Goal: Task Accomplishment & Management: Manage account settings

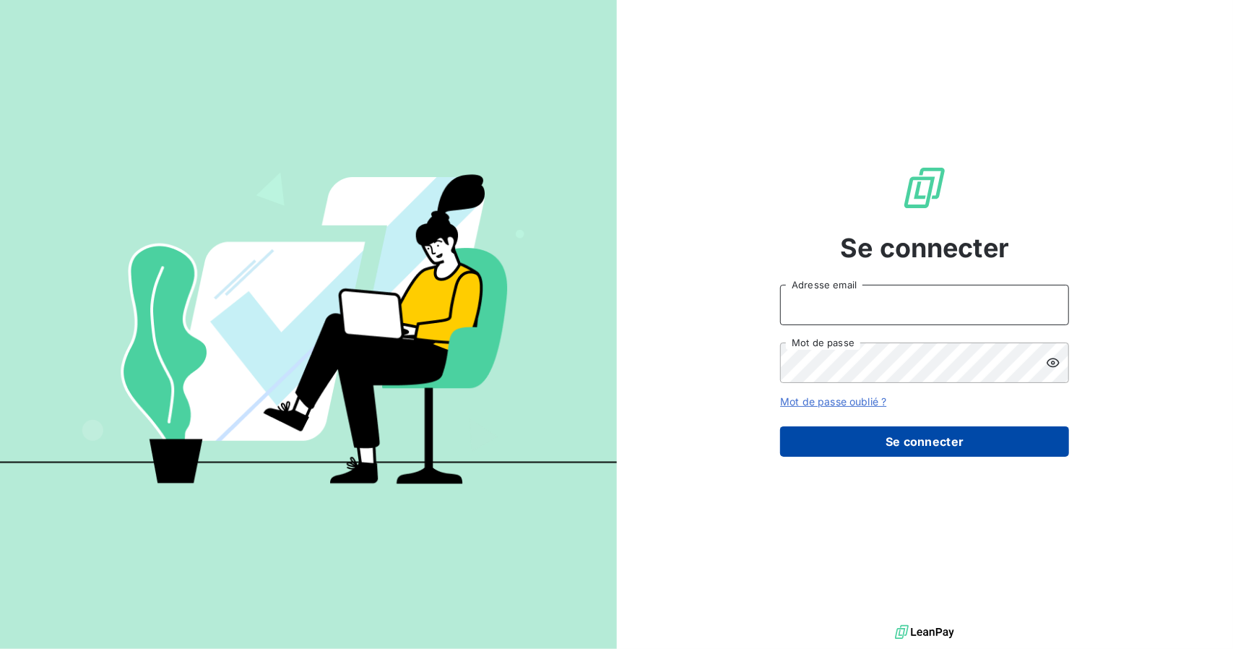
type input "[PERSON_NAME][EMAIL_ADDRESS][DOMAIN_NAME]"
click at [883, 440] on button "Se connecter" at bounding box center [924, 441] width 289 height 30
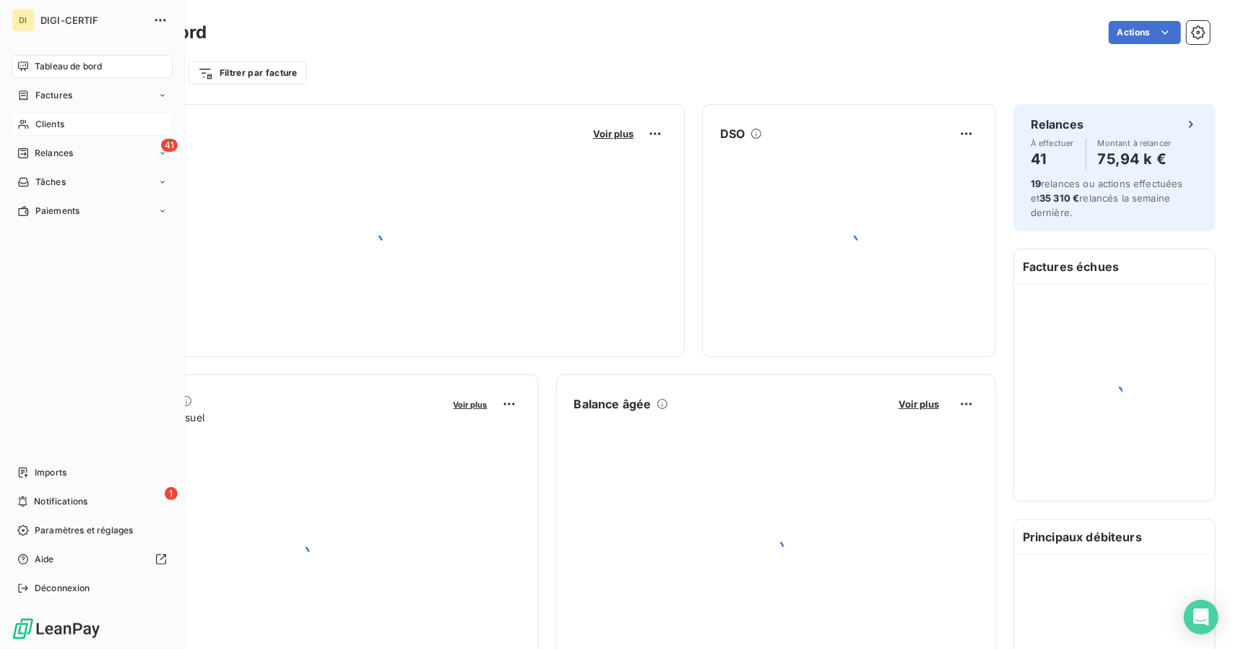
click at [36, 130] on span "Clients" at bounding box center [49, 124] width 29 height 13
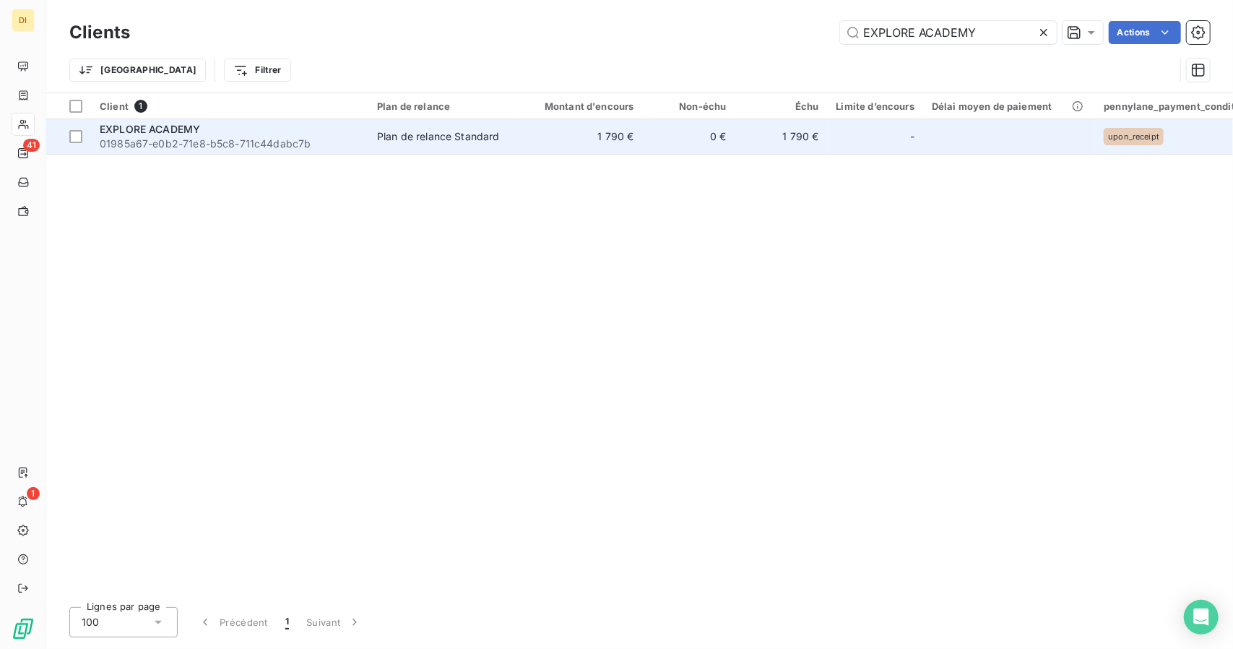
type input "EXPLORE ACADEMY"
click at [524, 151] on td "1 790 €" at bounding box center [581, 136] width 124 height 35
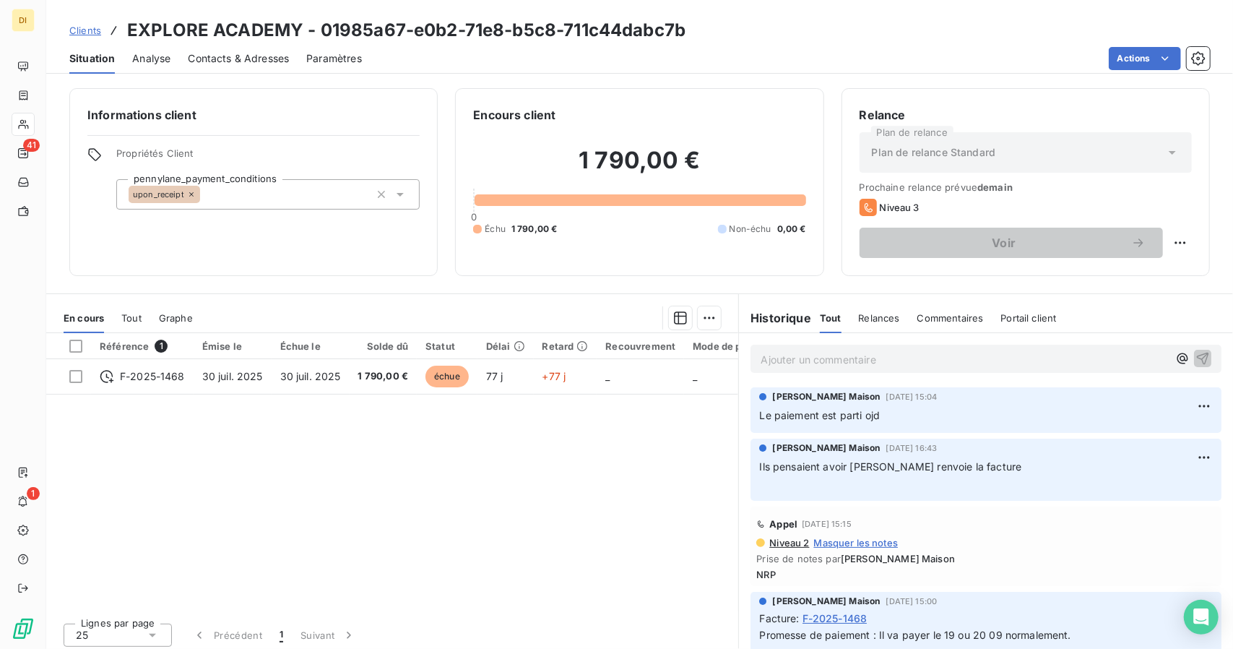
click at [88, 29] on span "Clients" at bounding box center [85, 31] width 32 height 12
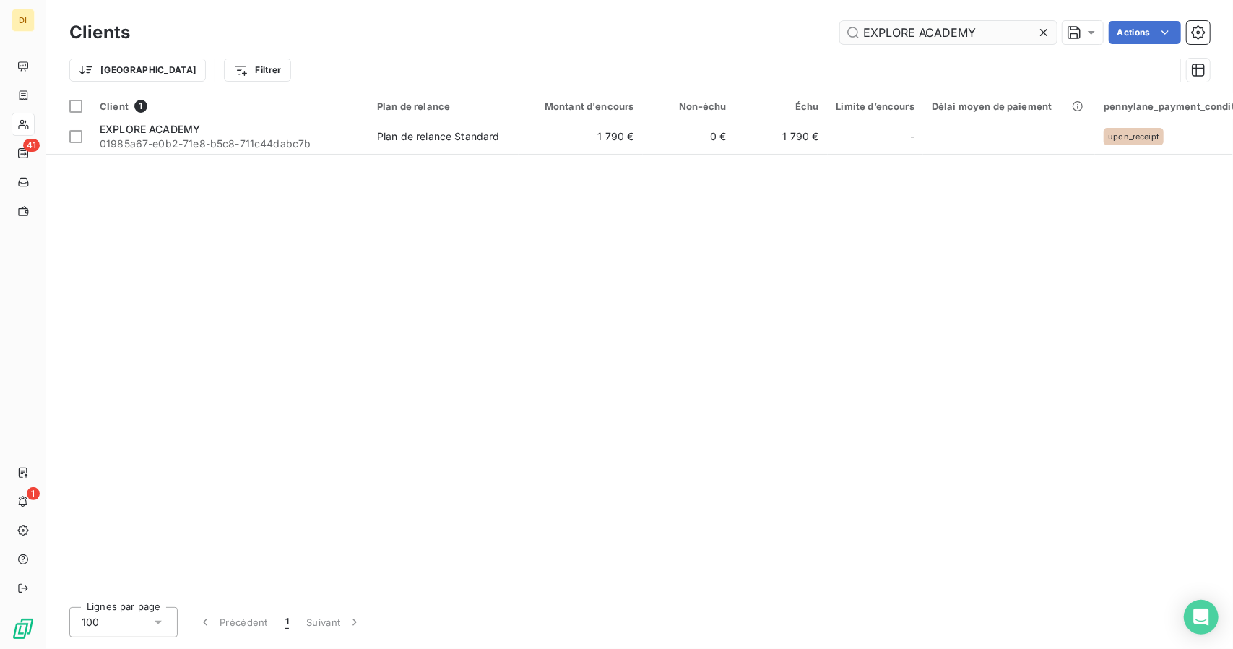
click at [942, 34] on input "EXPLORE ACADEMY" at bounding box center [948, 32] width 217 height 23
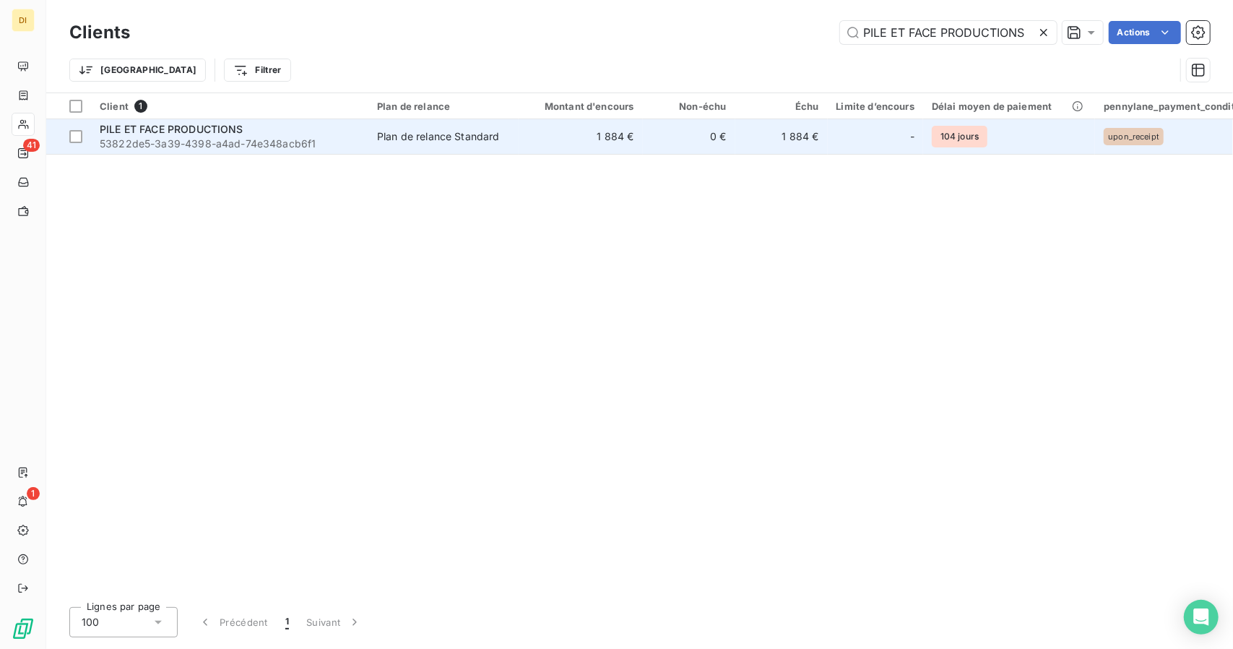
type input "PILE ET FACE PRODUCTIONS"
click at [655, 135] on td "0 €" at bounding box center [689, 136] width 92 height 35
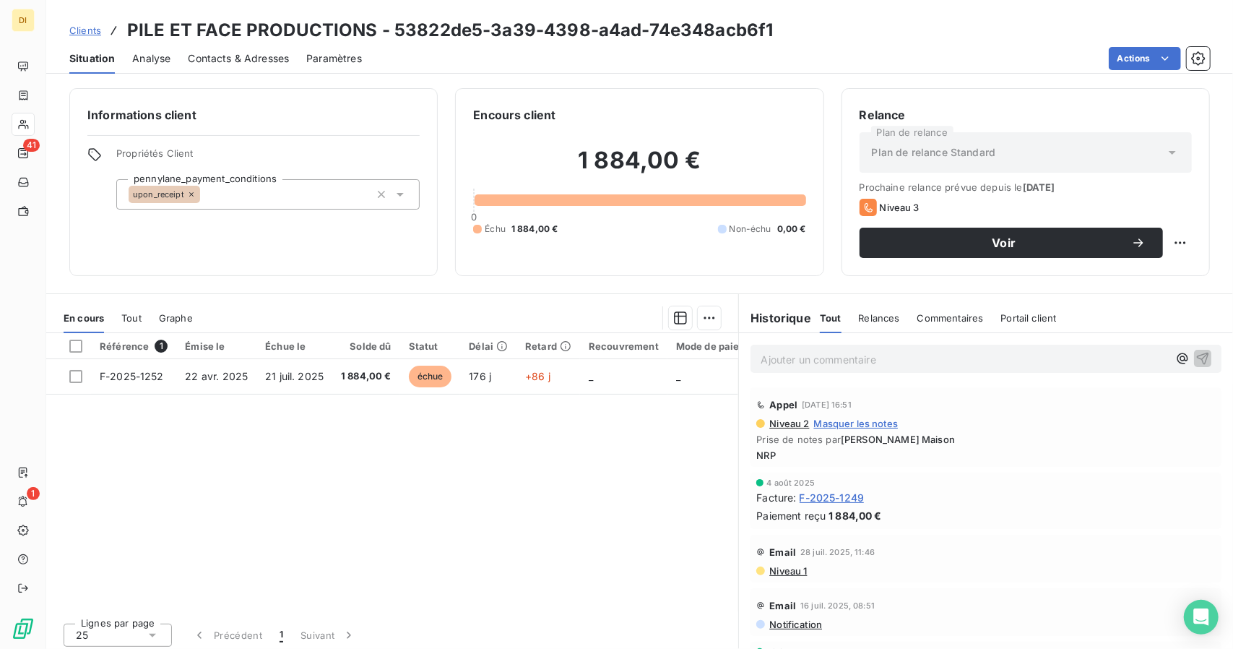
click at [655, 135] on div "1 884,00 € 0 Échu 1 884,00 € Non-échu 0,00 €" at bounding box center [639, 190] width 332 height 134
click at [81, 31] on span "Clients" at bounding box center [85, 31] width 32 height 12
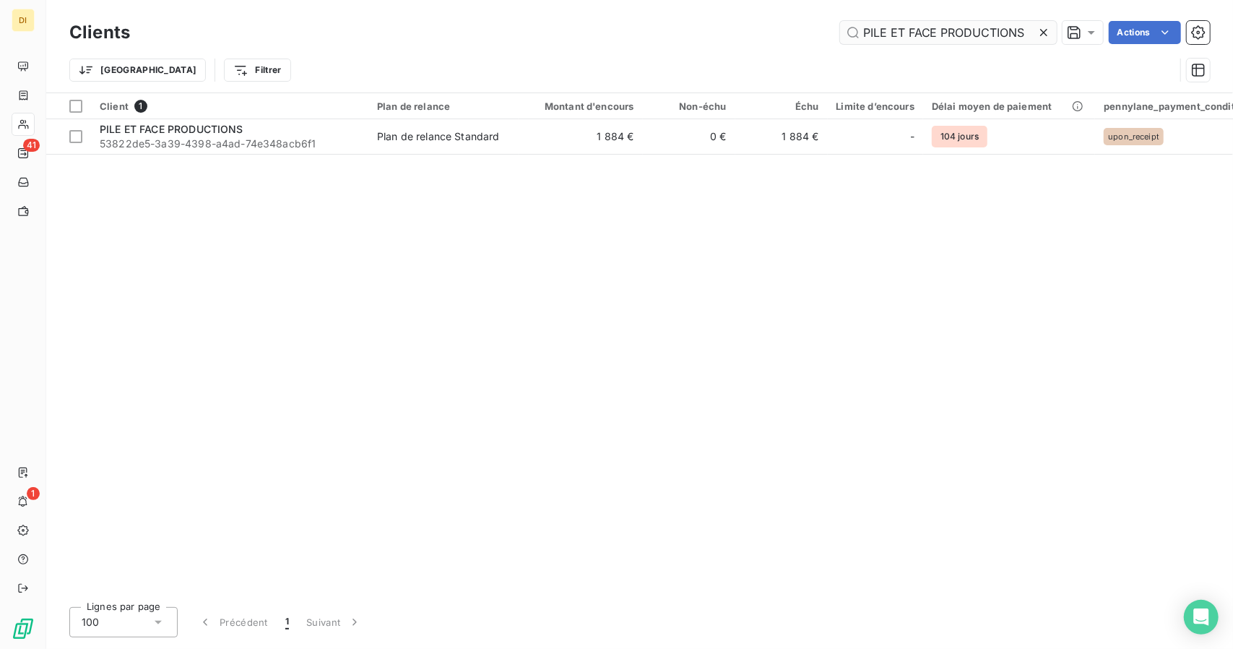
click at [929, 38] on input "PILE ET FACE PRODUCTIONS" at bounding box center [948, 32] width 217 height 23
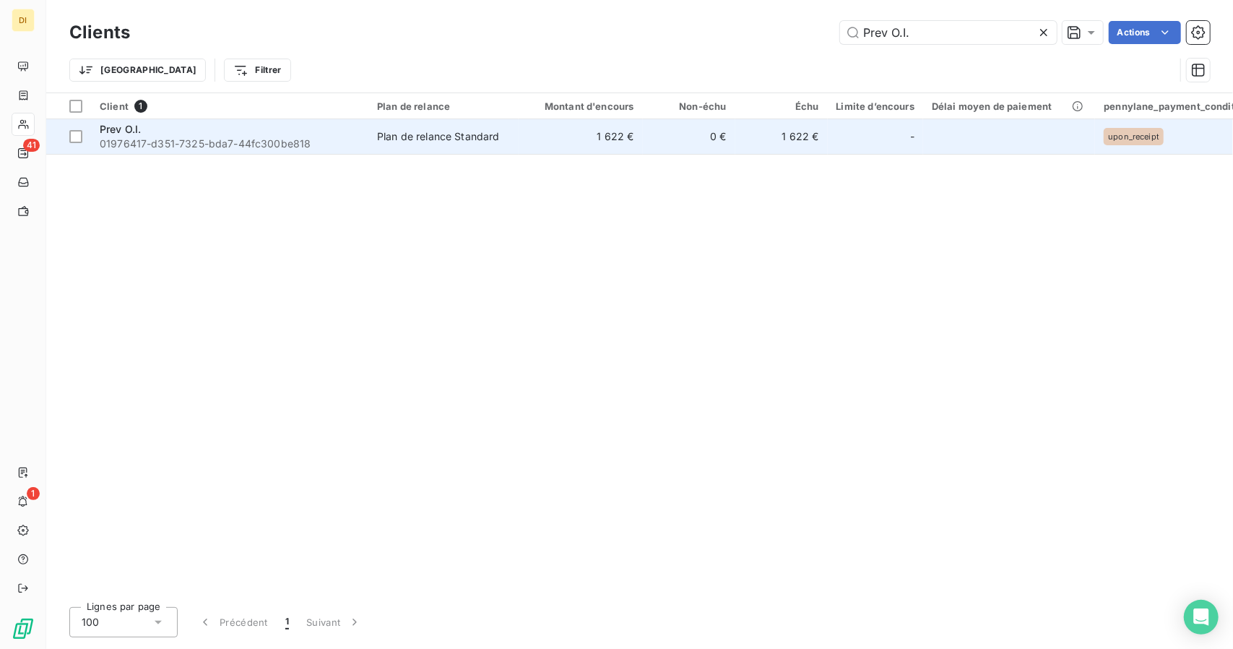
type input "Prev O.I."
click at [623, 134] on td "1 622 €" at bounding box center [581, 136] width 124 height 35
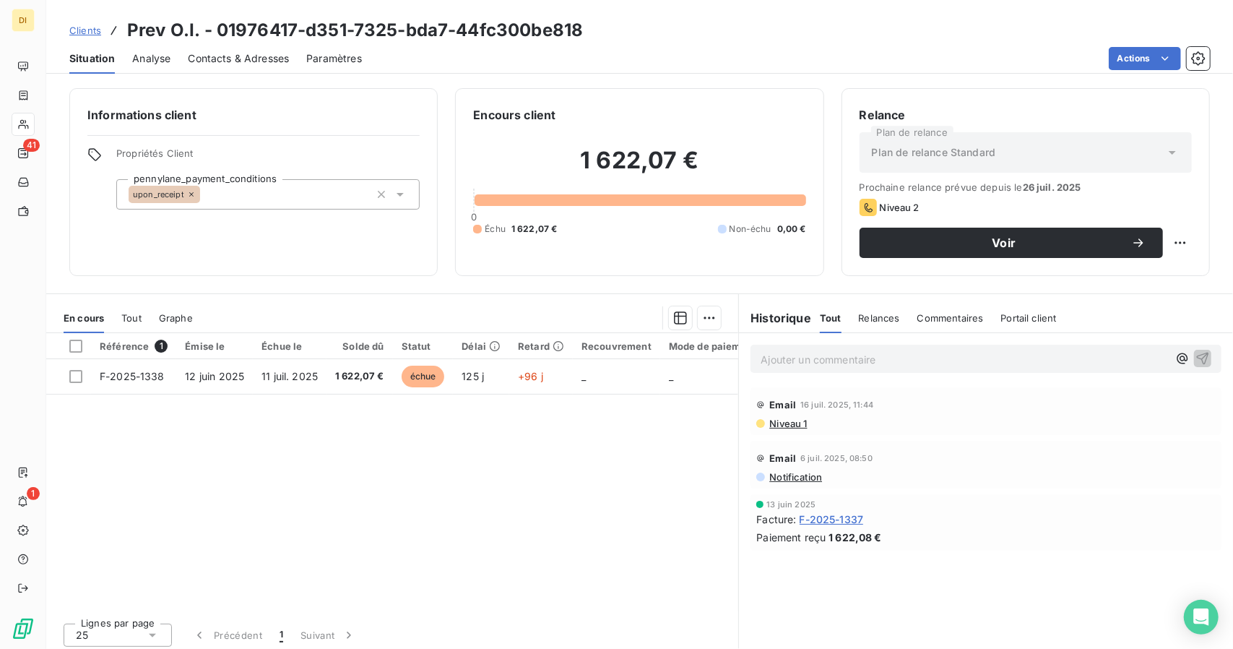
click at [213, 58] on span "Contacts & Adresses" at bounding box center [238, 58] width 101 height 14
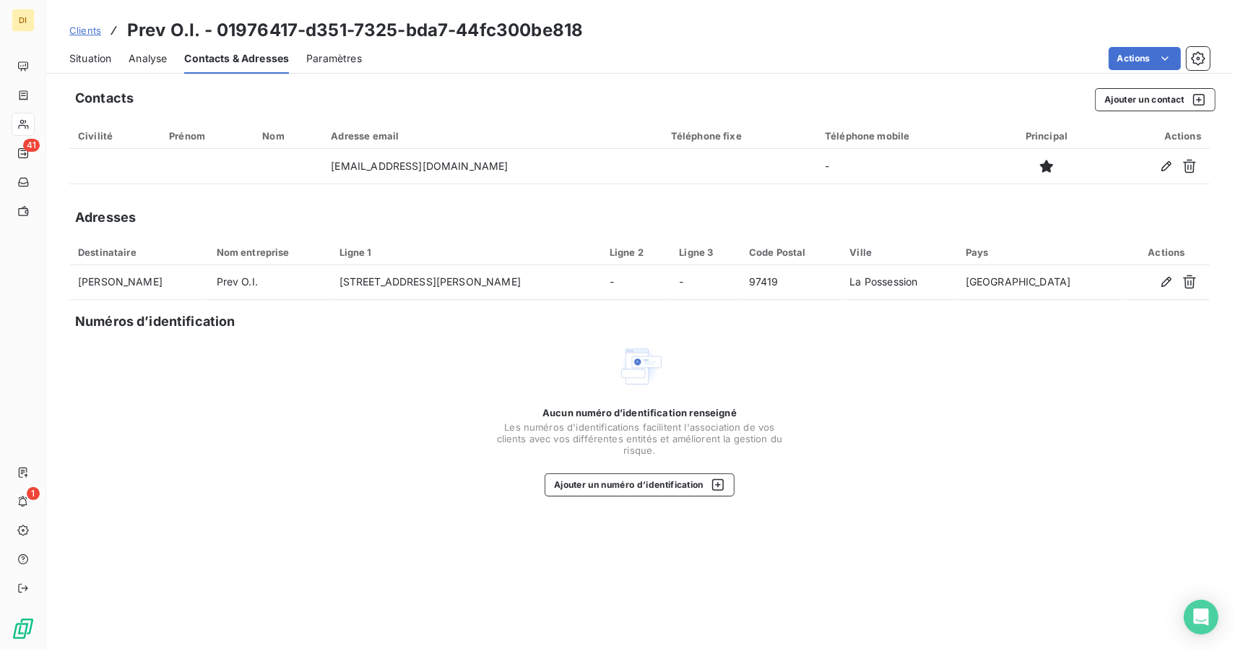
click at [121, 66] on div "Situation Analyse Contacts & Adresses Paramètres Actions" at bounding box center [639, 58] width 1187 height 30
click at [94, 65] on span "Situation" at bounding box center [90, 58] width 42 height 14
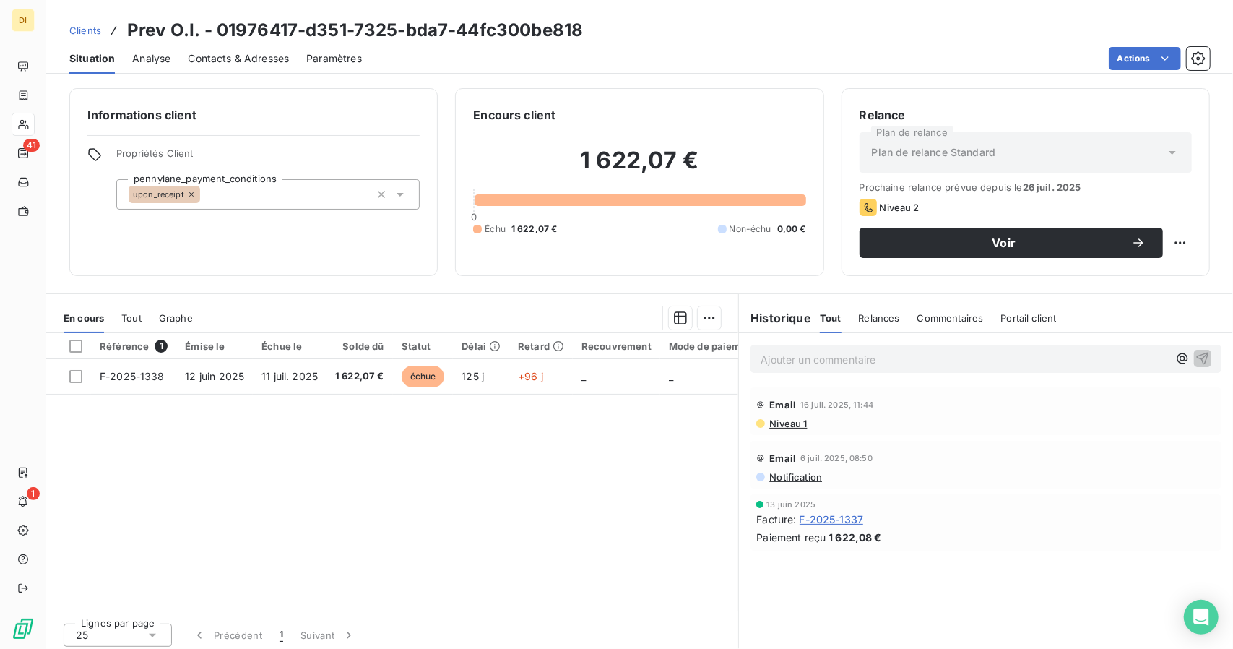
click at [89, 33] on span "Clients" at bounding box center [85, 31] width 32 height 12
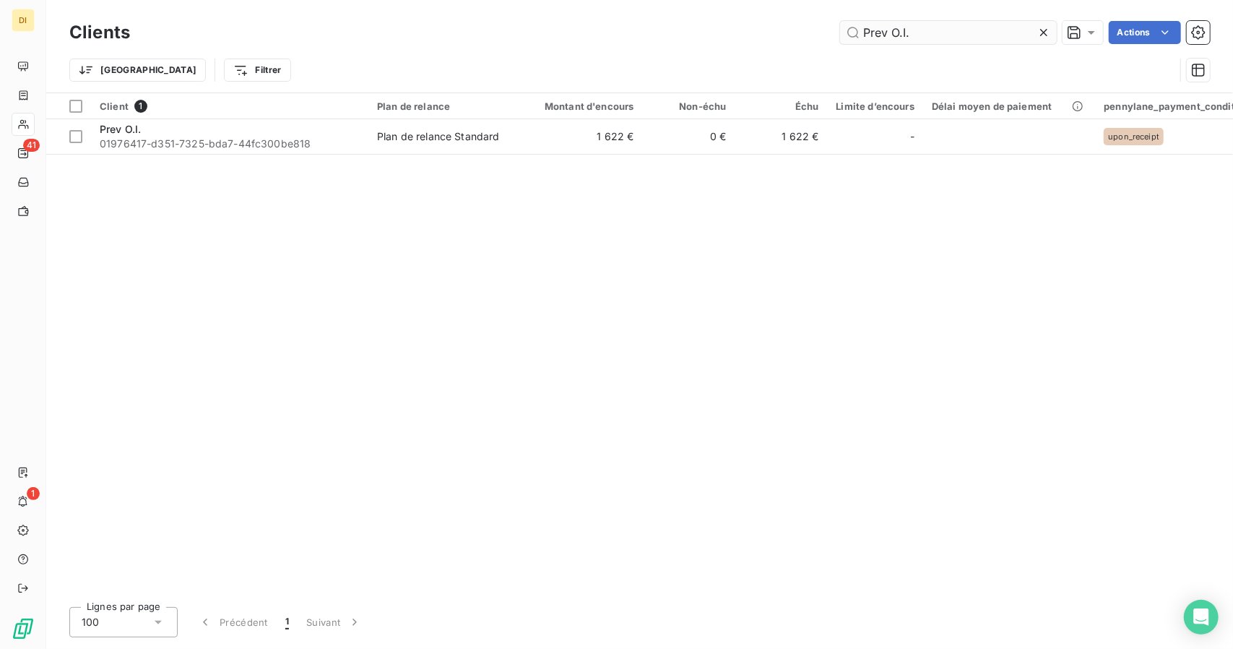
click at [885, 34] on input "Prev O.I." at bounding box center [948, 32] width 217 height 23
type input "[PERSON_NAME]"
click at [668, 142] on td "698 €" at bounding box center [689, 136] width 92 height 35
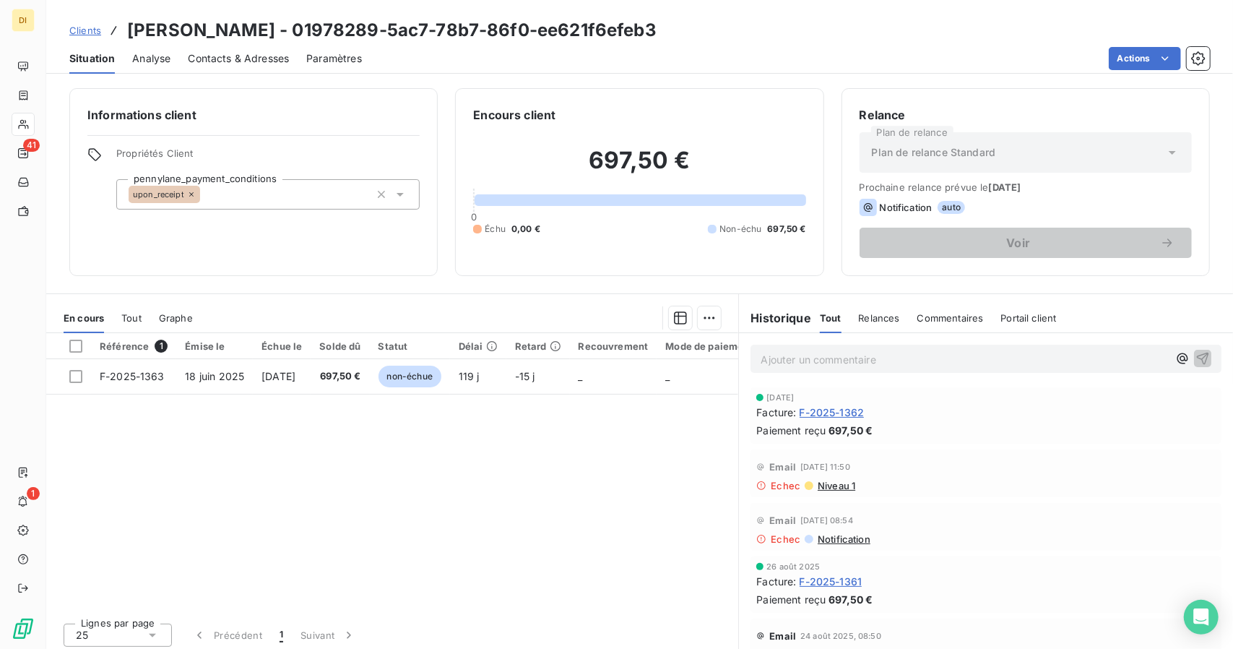
click at [97, 27] on span "Clients" at bounding box center [85, 31] width 32 height 12
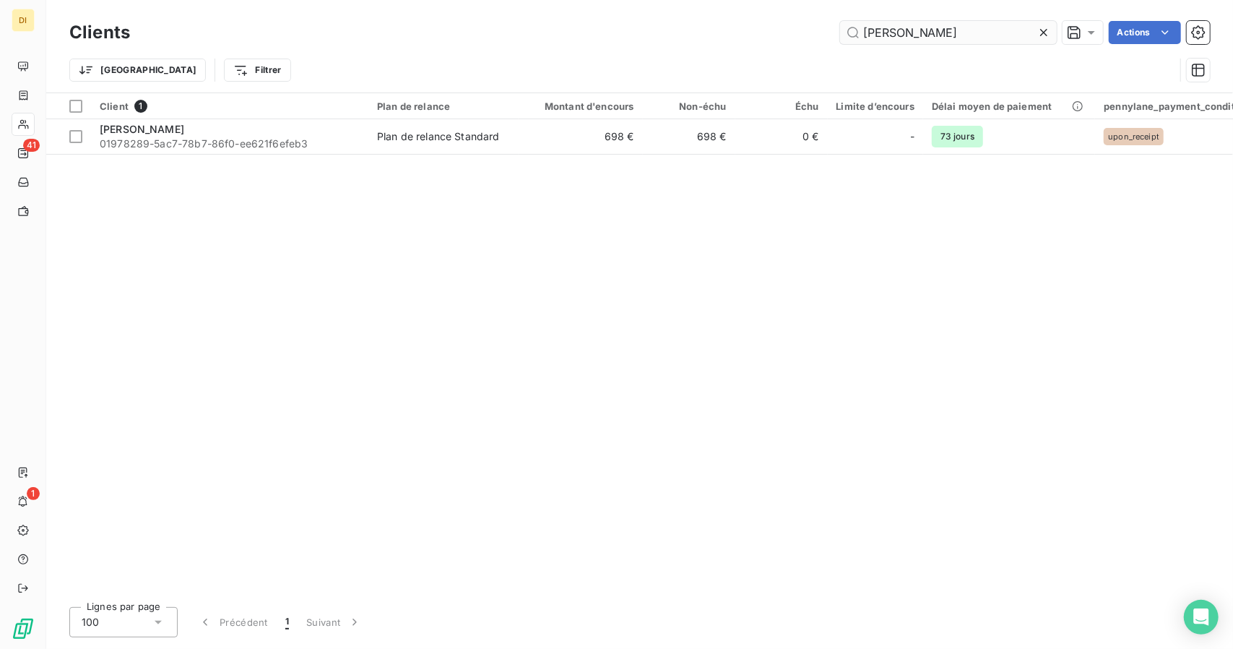
click at [930, 35] on input "[PERSON_NAME]" at bounding box center [948, 32] width 217 height 23
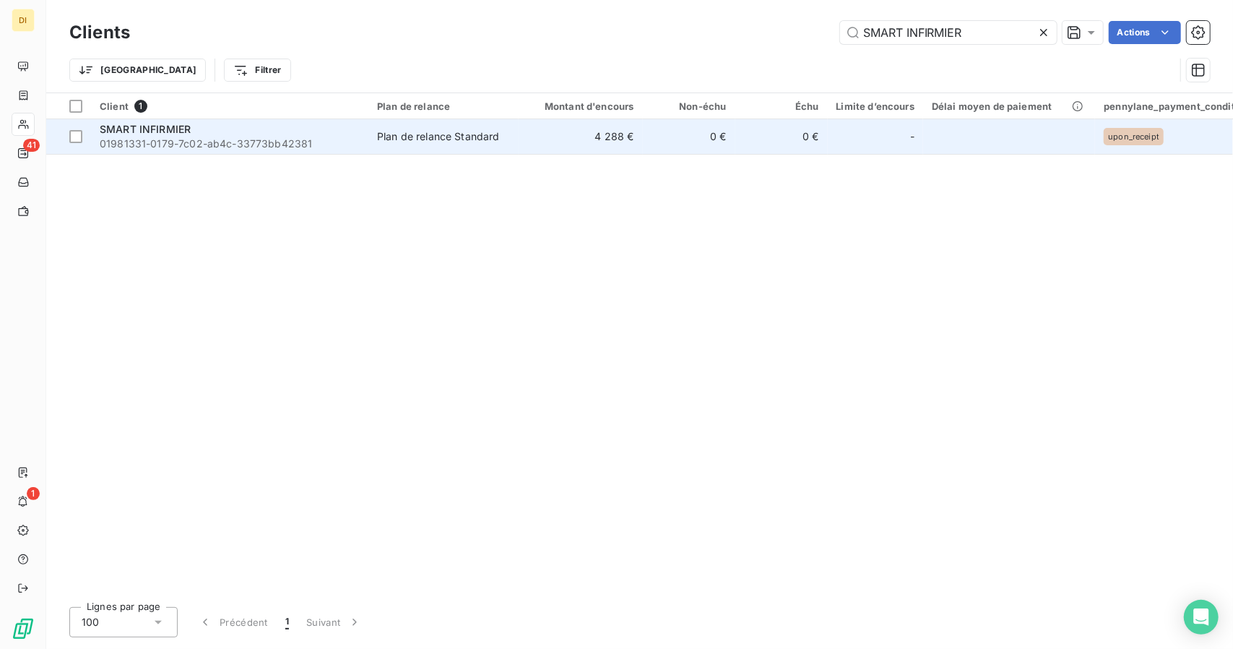
type input "SMART INFIRMIER"
click at [760, 131] on td "0 €" at bounding box center [781, 136] width 92 height 35
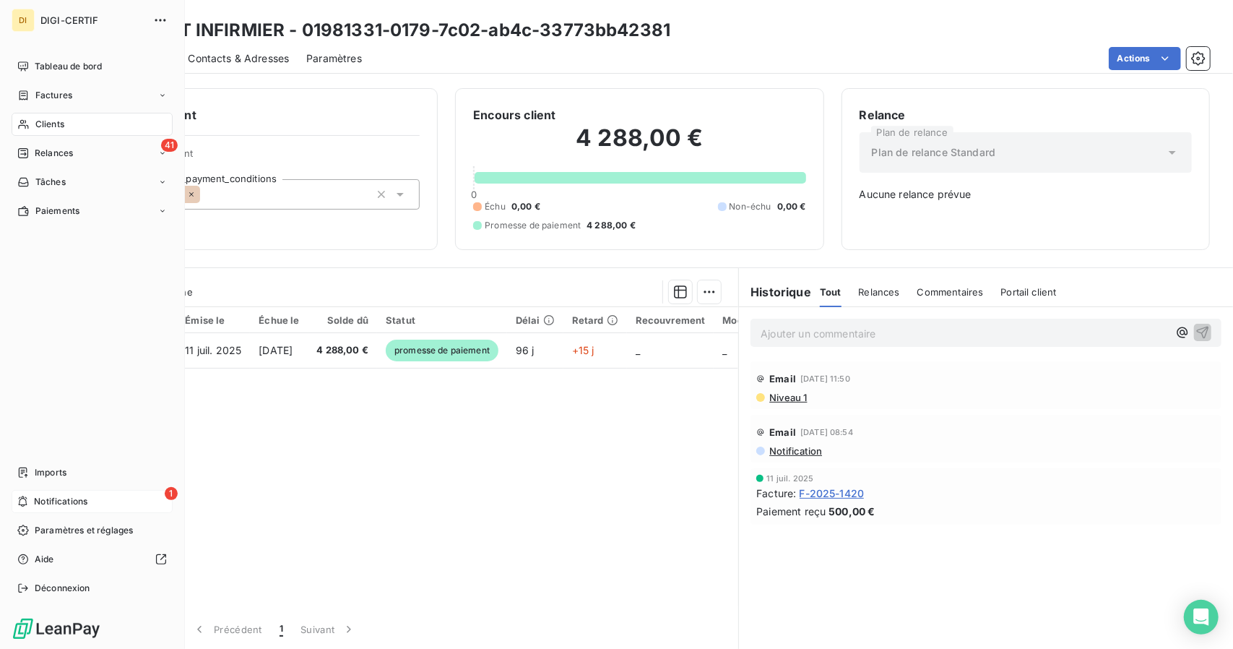
click at [38, 498] on span "Notifications" at bounding box center [60, 501] width 53 height 13
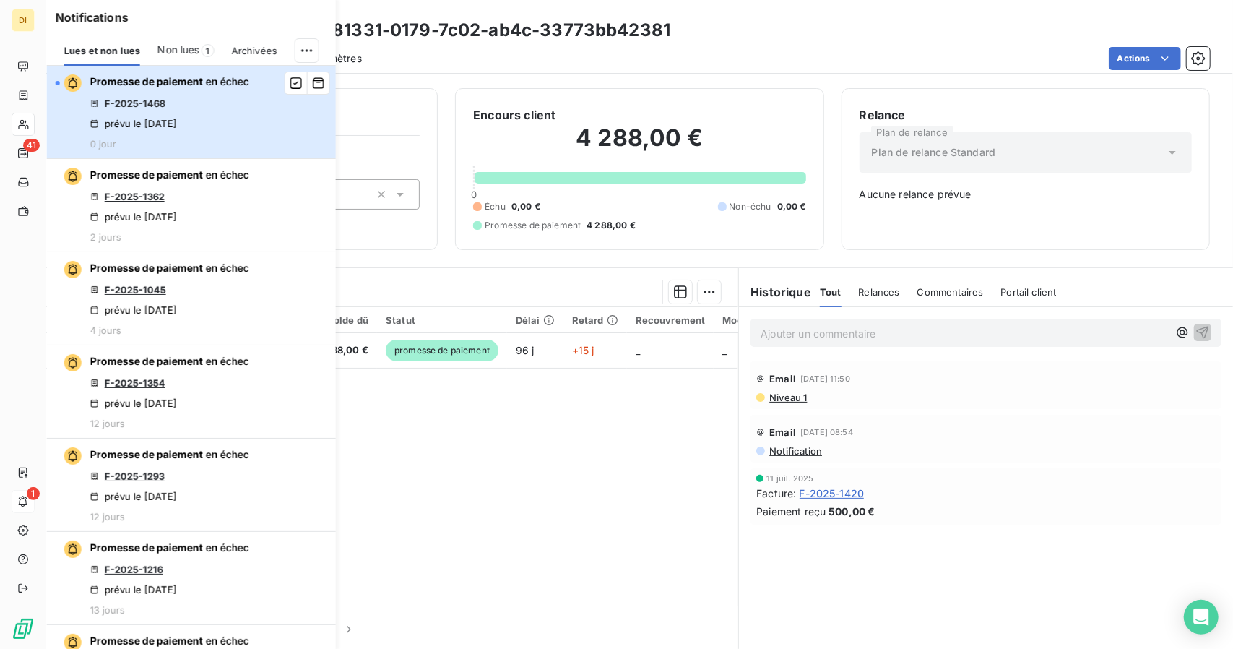
click at [246, 108] on div "Promesse de paiement en échec F-2025-1468 prévu le [DATE] 0 jour" at bounding box center [169, 111] width 159 height 75
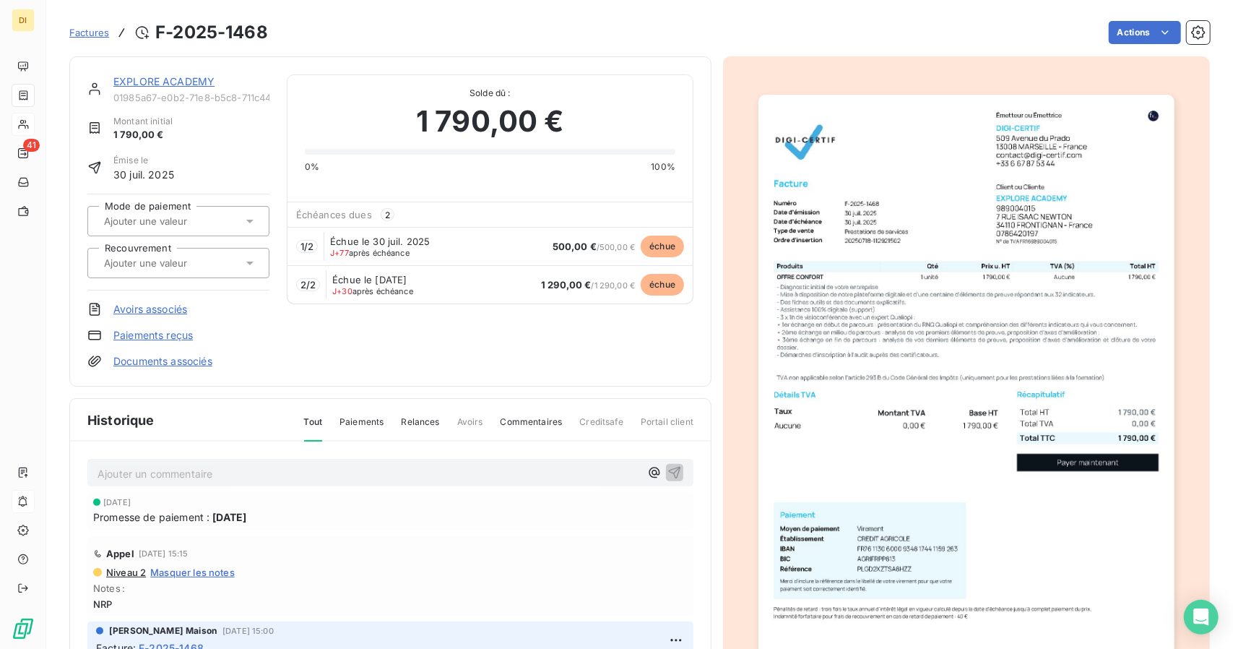
click at [179, 77] on link "EXPLORE ACADEMY" at bounding box center [163, 81] width 101 height 12
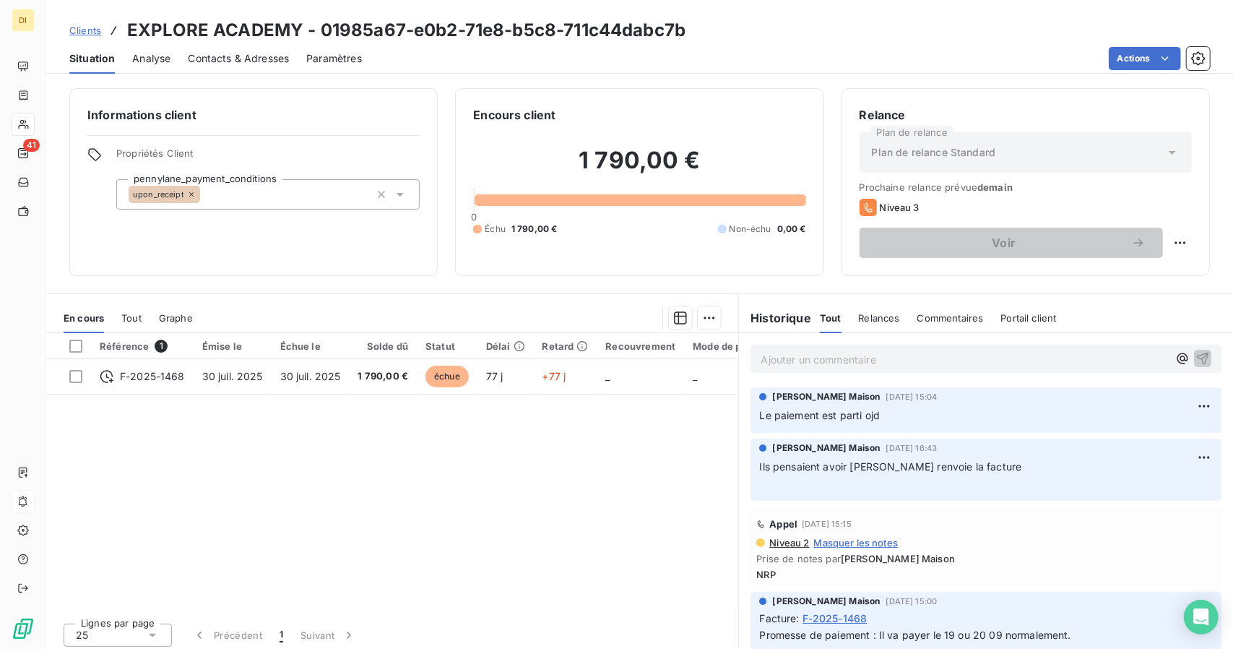
click at [225, 70] on div "Contacts & Adresses" at bounding box center [238, 58] width 101 height 30
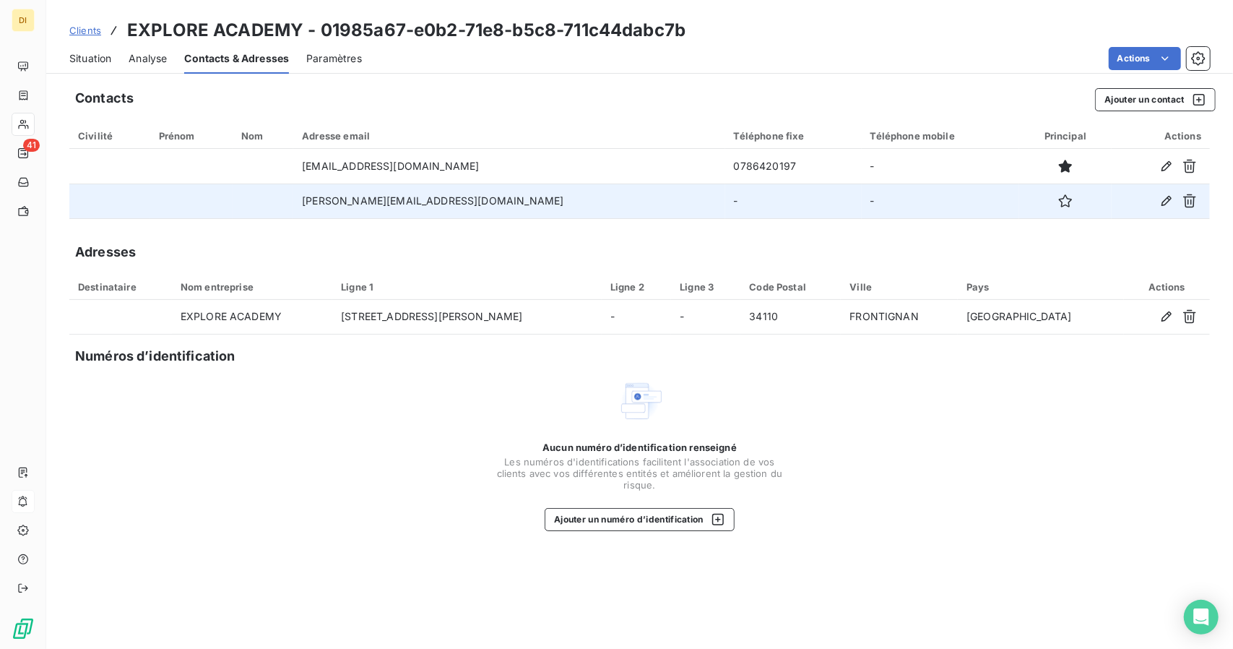
click at [411, 194] on td "[PERSON_NAME][EMAIL_ADDRESS][DOMAIN_NAME]" at bounding box center [508, 200] width 431 height 35
copy td "[PERSON_NAME][EMAIL_ADDRESS][DOMAIN_NAME]"
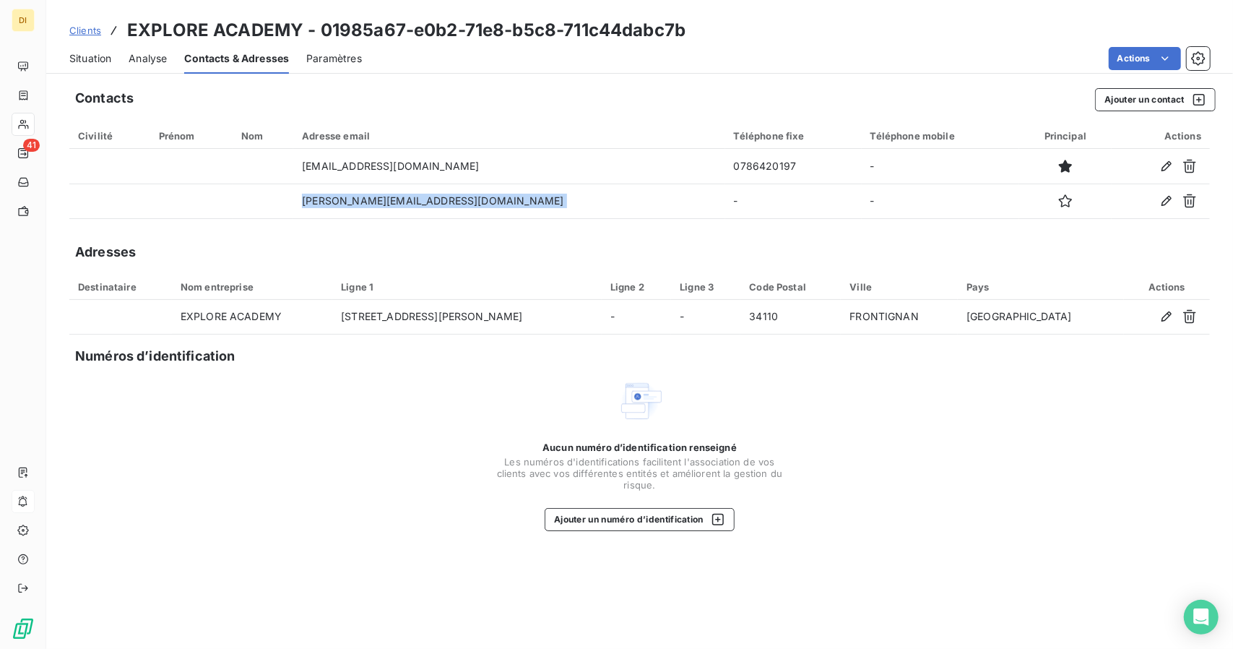
click at [100, 64] on span "Situation" at bounding box center [90, 58] width 42 height 14
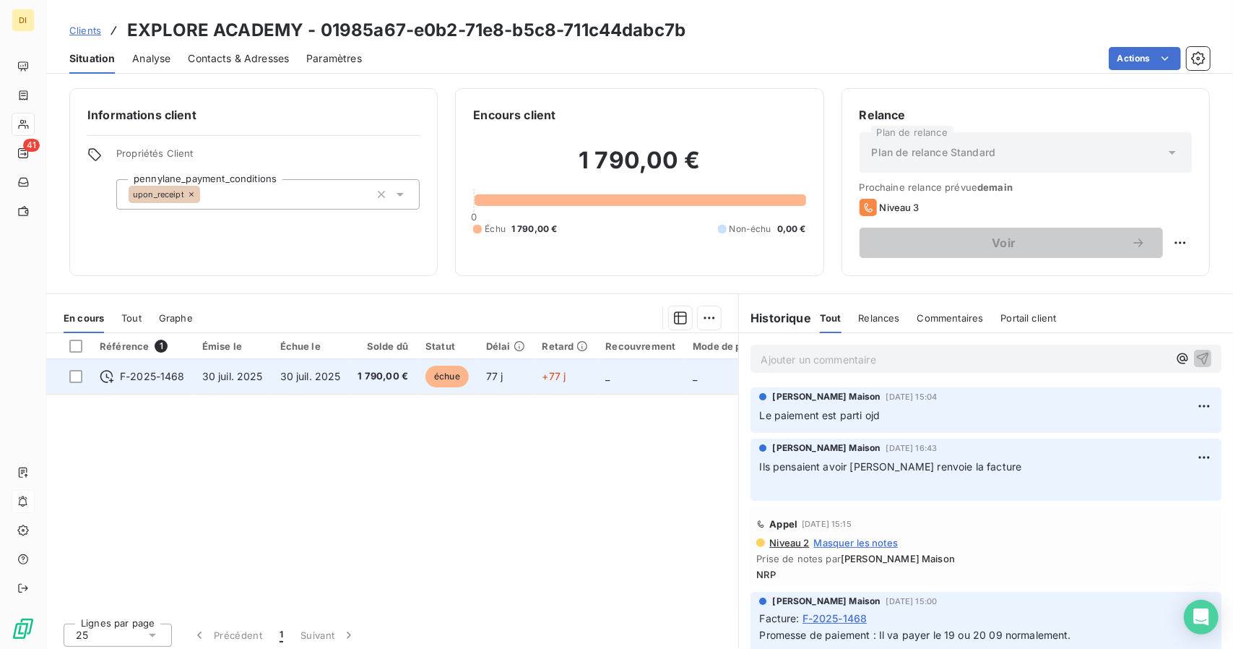
click at [605, 379] on span "_" at bounding box center [607, 376] width 4 height 12
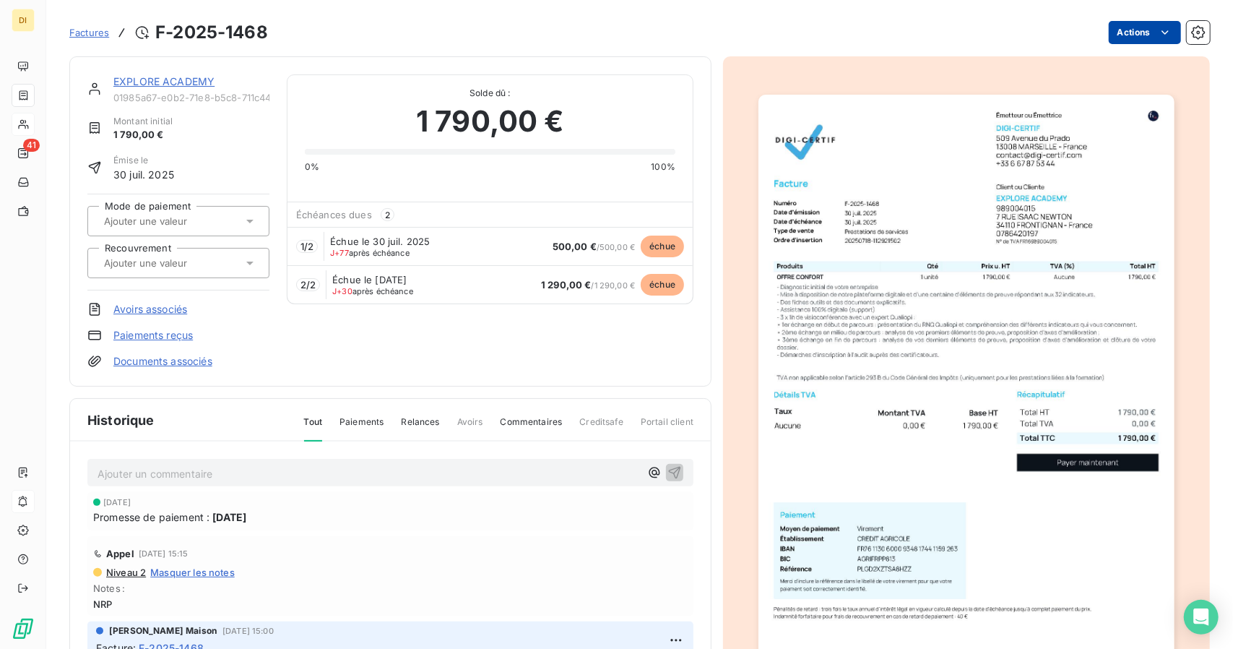
click at [1122, 40] on html "DI 41 Factures F-2025-1468 Actions EXPLORE ACADEMY 01985a67-e0b2-71e8-b5c8-711c…" at bounding box center [616, 324] width 1233 height 649
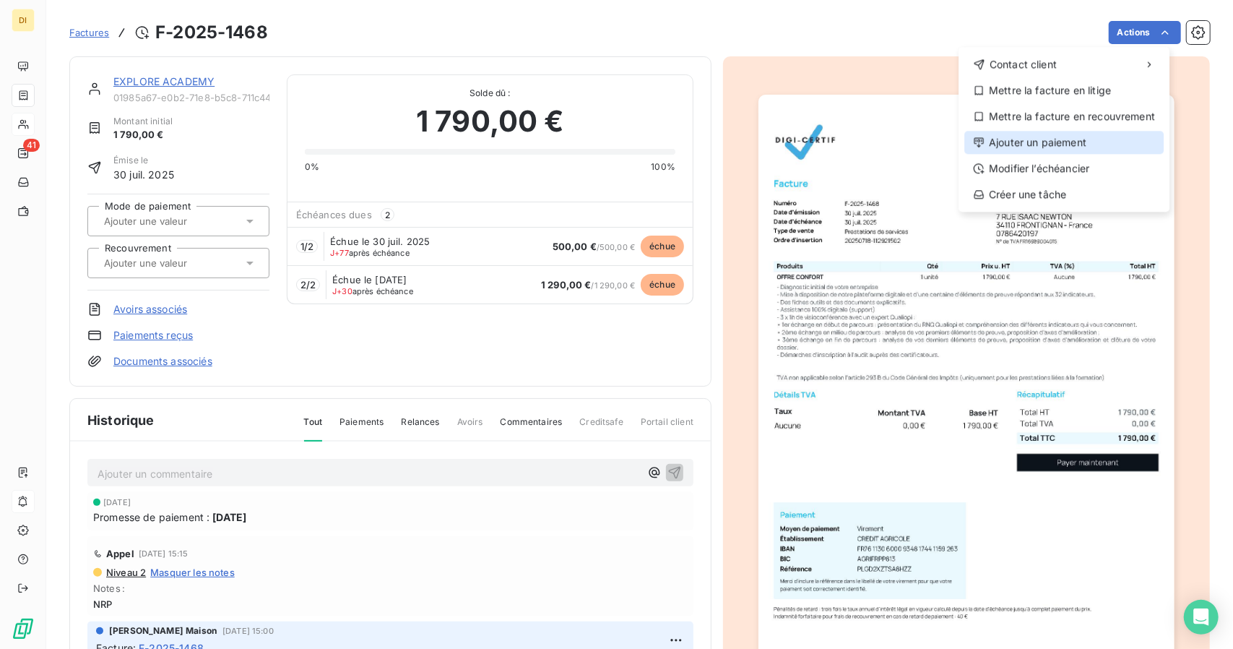
click at [1054, 135] on div "Ajouter un paiement" at bounding box center [1063, 142] width 199 height 23
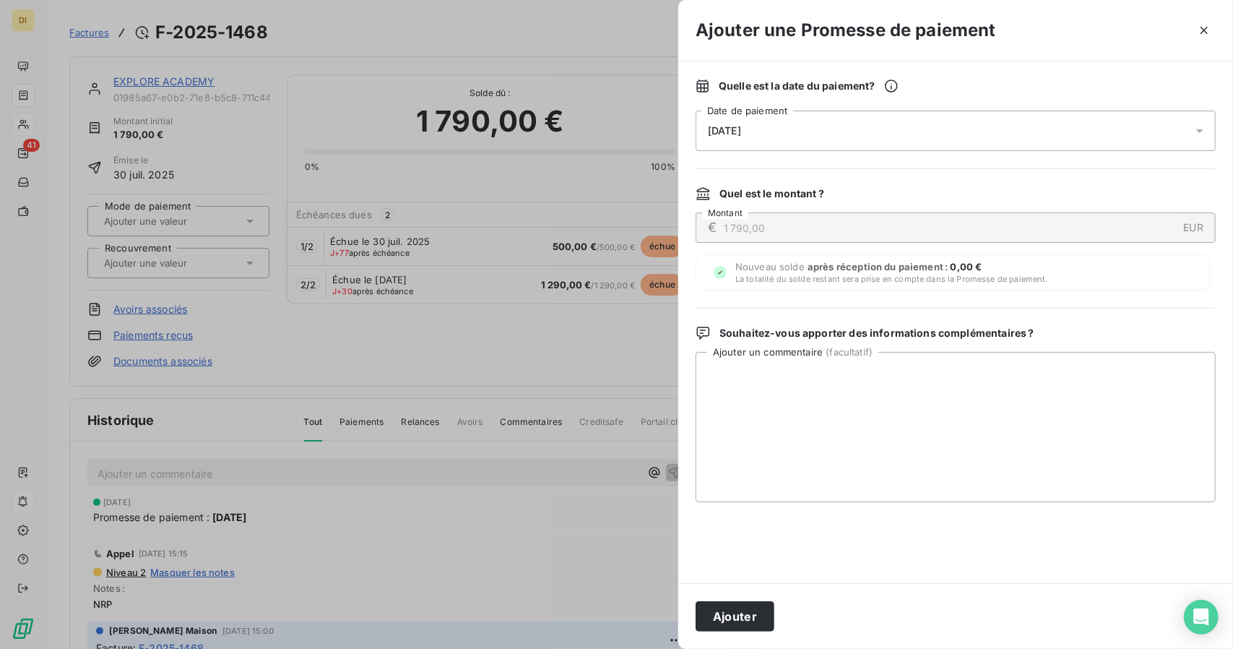
click at [806, 134] on div "[DATE]" at bounding box center [955, 130] width 520 height 40
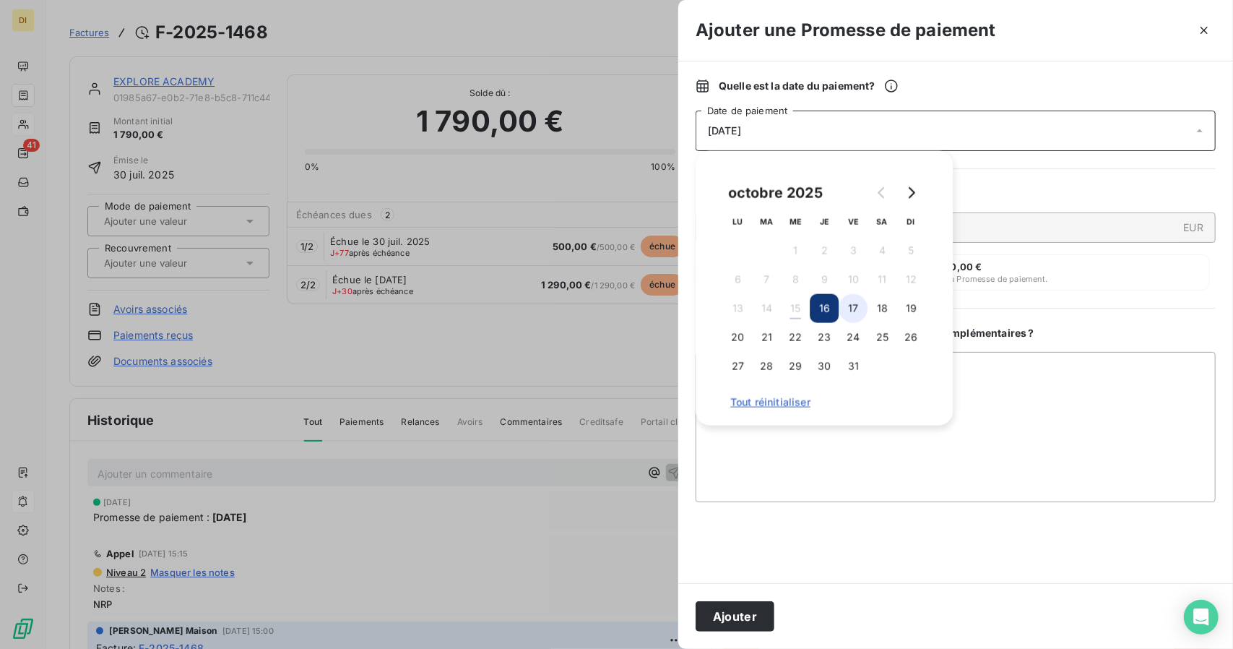
click at [862, 308] on button "17" at bounding box center [852, 308] width 29 height 29
click at [959, 465] on textarea "Ajouter un commentaire ( facultatif )" at bounding box center [955, 427] width 520 height 150
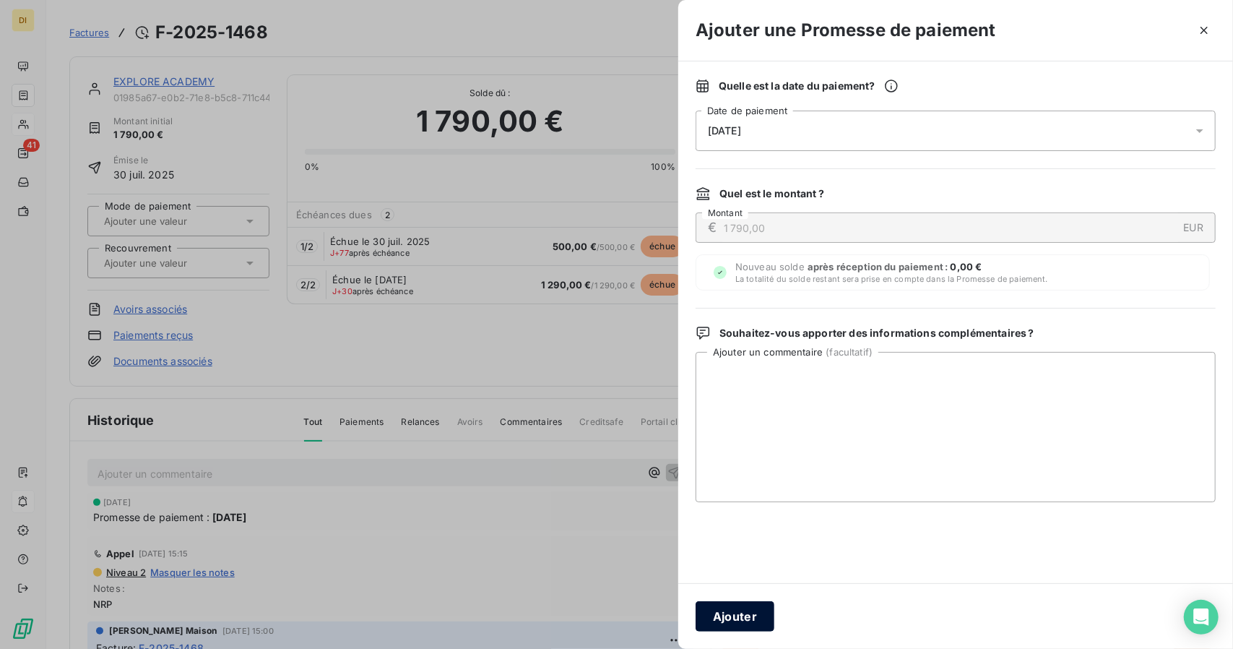
click at [733, 622] on button "Ajouter" at bounding box center [734, 616] width 79 height 30
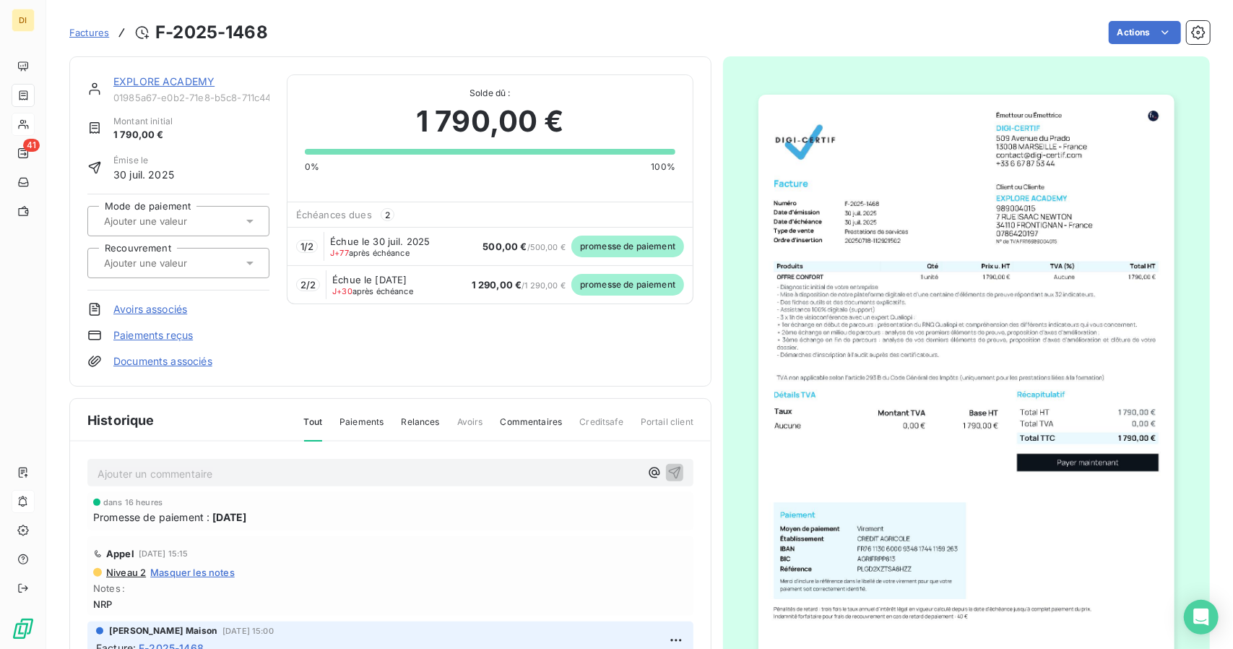
click at [137, 73] on div "EXPLORE ACADEMY 01985a67-e0b2-71e8-b5c8-711c44dabc7b Montant initial 1 790,00 €…" at bounding box center [390, 221] width 642 height 330
click at [137, 76] on link "EXPLORE ACADEMY" at bounding box center [163, 81] width 101 height 12
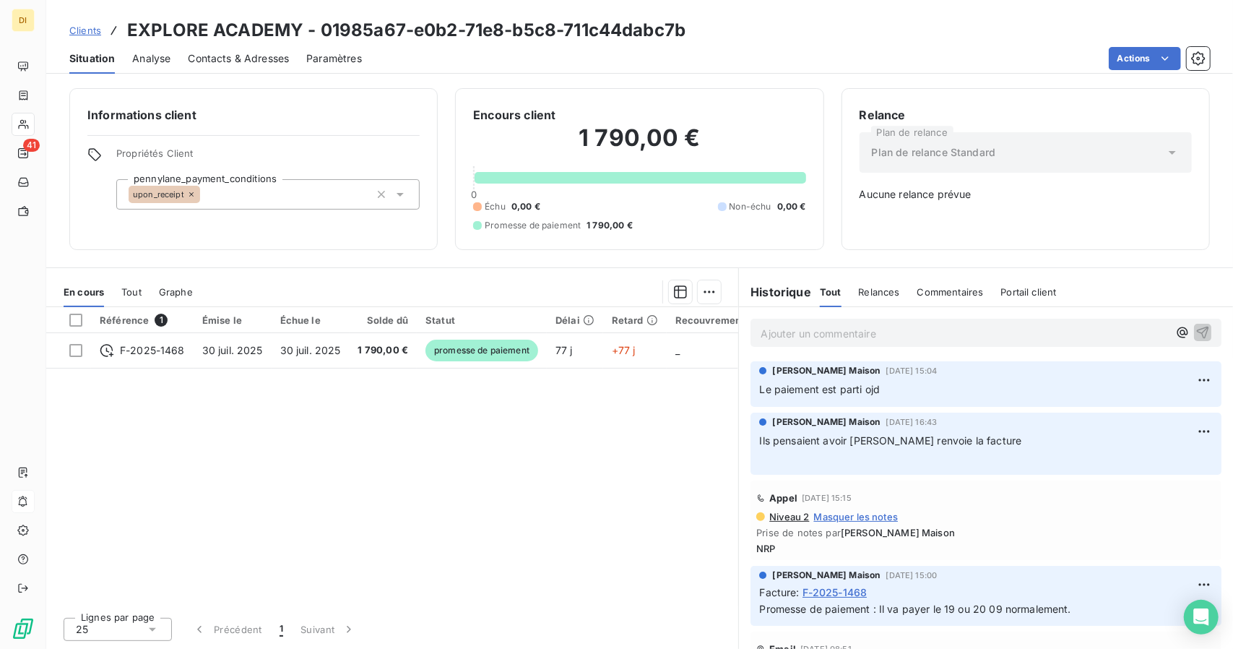
click at [91, 33] on span "Clients" at bounding box center [85, 31] width 32 height 12
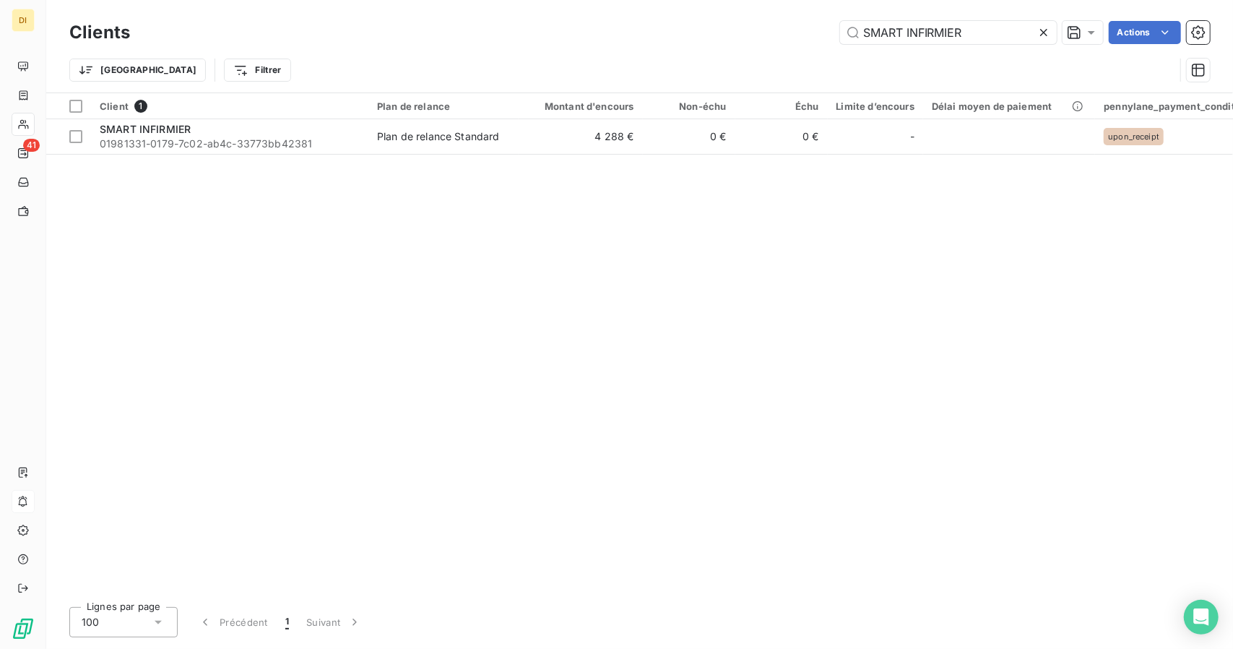
click at [906, 45] on div "Clients SMART INFIRMIER Actions" at bounding box center [639, 32] width 1140 height 30
click at [909, 38] on input "SMART INFIRMIER" at bounding box center [948, 32] width 217 height 23
paste input "Paradise Family"
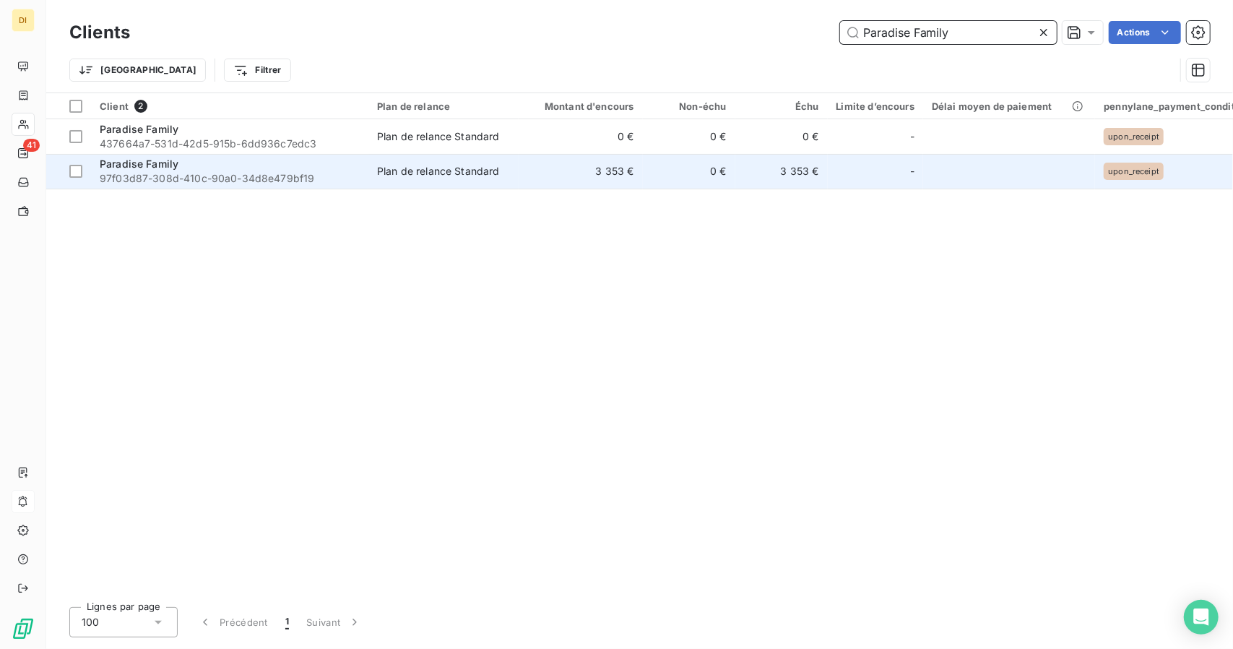
type input "Paradise Family"
click at [649, 170] on td "0 €" at bounding box center [689, 171] width 92 height 35
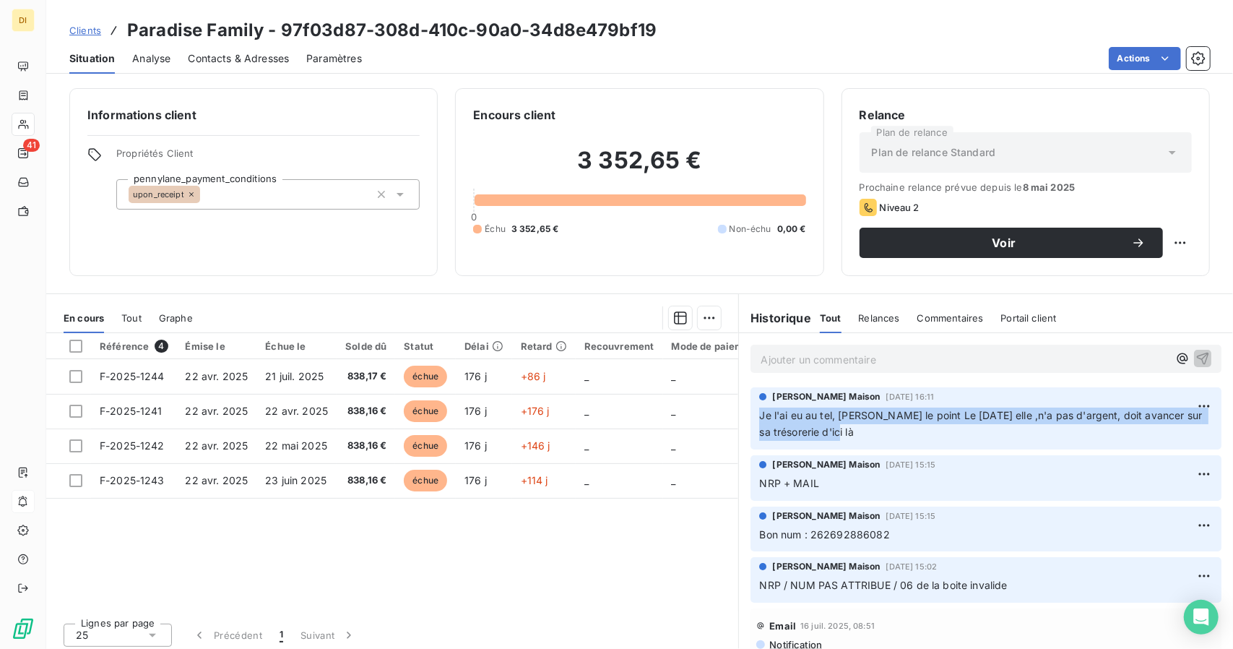
drag, startPoint x: 846, startPoint y: 431, endPoint x: 753, endPoint y: 418, distance: 94.1
click at [759, 418] on p "Je l'ai eu au tel, [PERSON_NAME] le point Le [DATE] elle ,n'a pas d'argent, doi…" at bounding box center [986, 423] width 454 height 33
copy span "Je l'ai eu au tel, [PERSON_NAME] le point Le [DATE] elle ,n'a pas d'argent, doi…"
click at [80, 35] on span "Clients" at bounding box center [85, 31] width 32 height 12
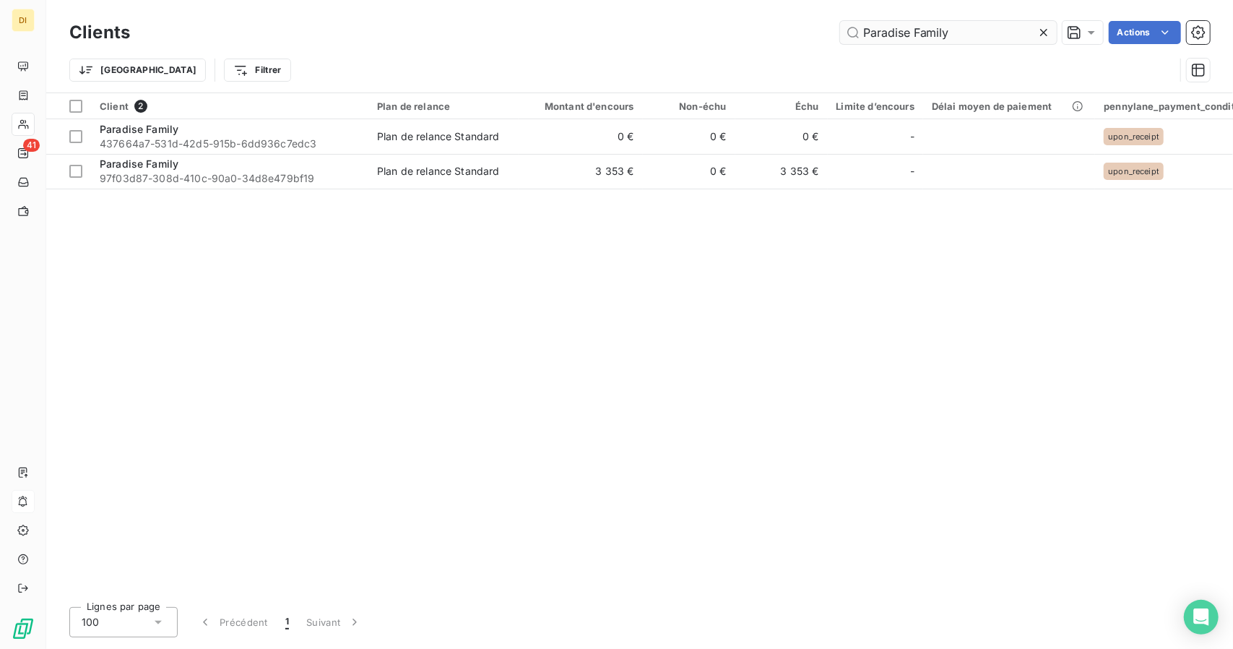
click at [937, 30] on input "Paradise Family" at bounding box center [948, 32] width 217 height 23
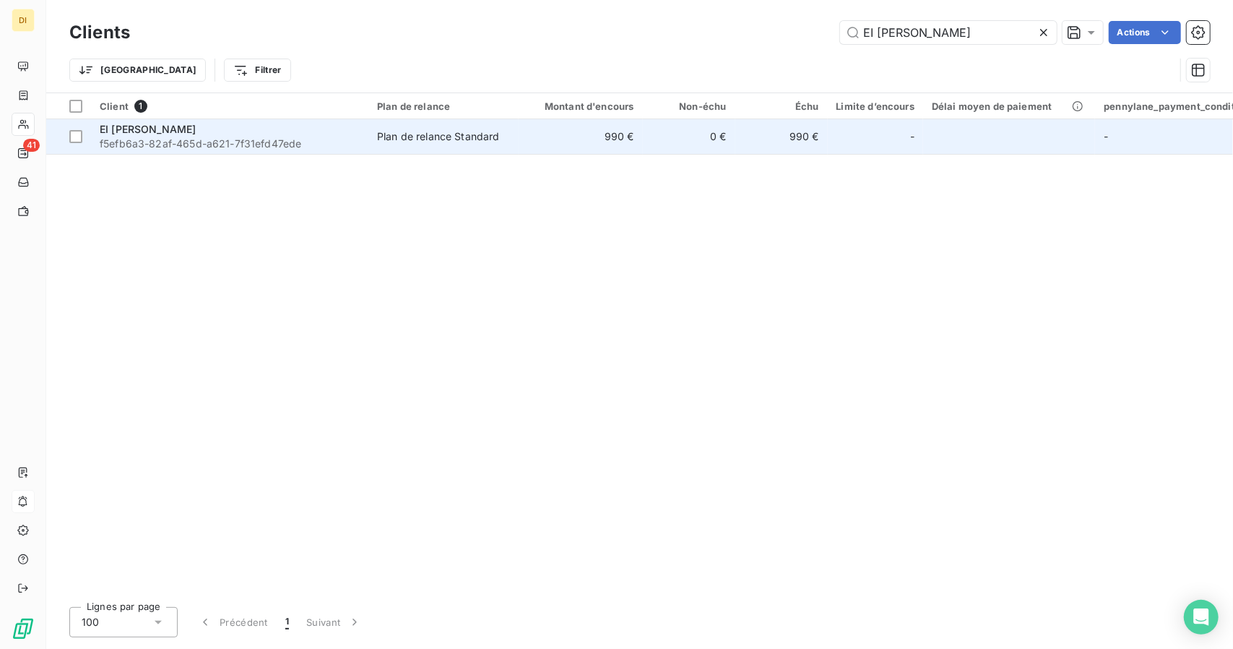
type input "EI [PERSON_NAME]"
click at [614, 148] on td "990 €" at bounding box center [581, 136] width 124 height 35
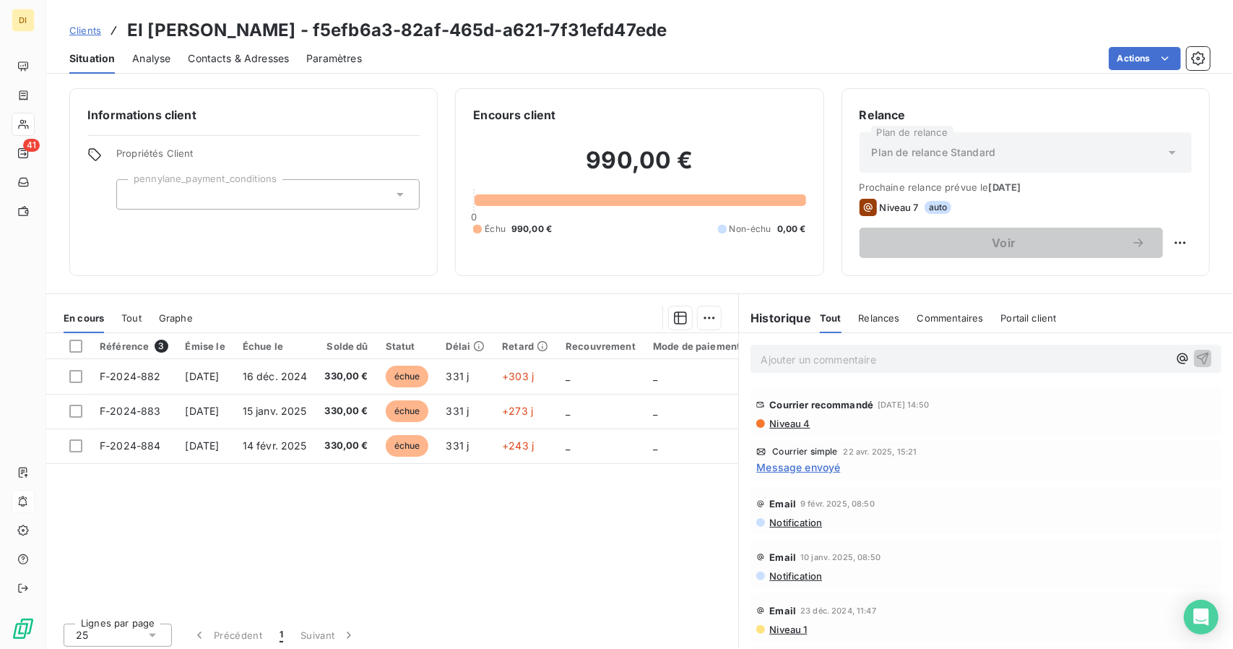
click at [75, 38] on div "Clients EI [PERSON_NAME] - f5efb6a3-82af-465d-a621-7f31efd47ede" at bounding box center [367, 30] width 597 height 26
click at [79, 34] on span "Clients" at bounding box center [85, 31] width 32 height 12
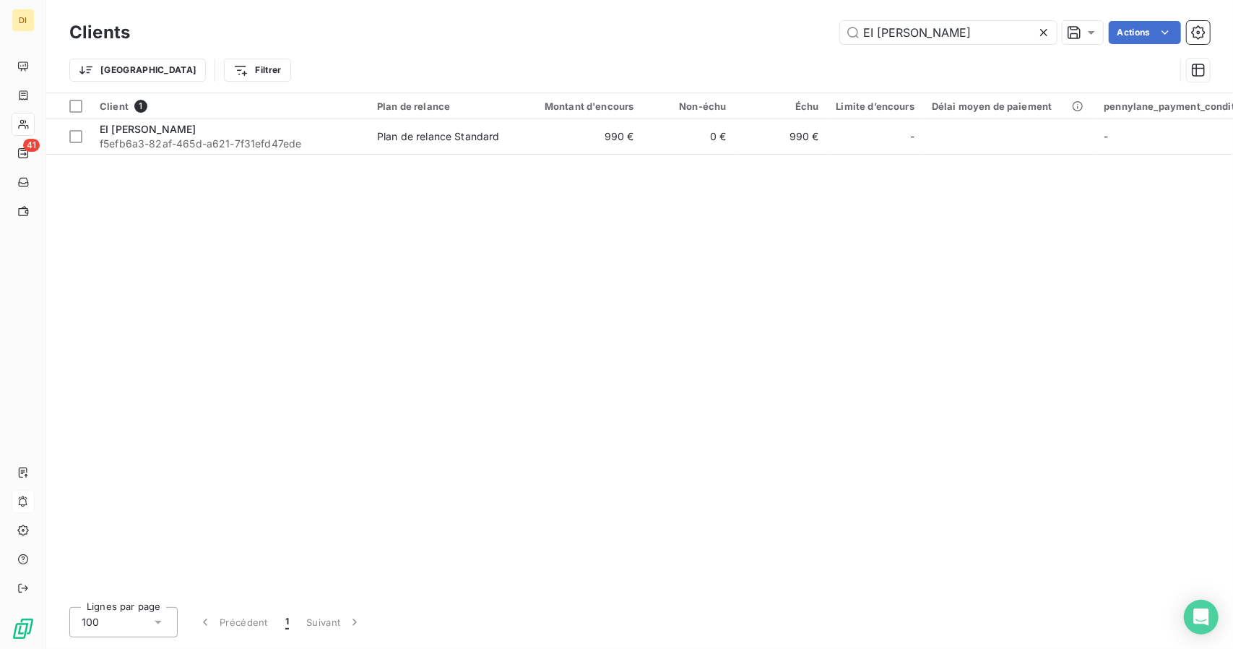
click at [893, 47] on div "Clients EI [PERSON_NAME] Actions" at bounding box center [639, 32] width 1140 height 30
click at [898, 39] on input "EI [PERSON_NAME]" at bounding box center [948, 32] width 217 height 23
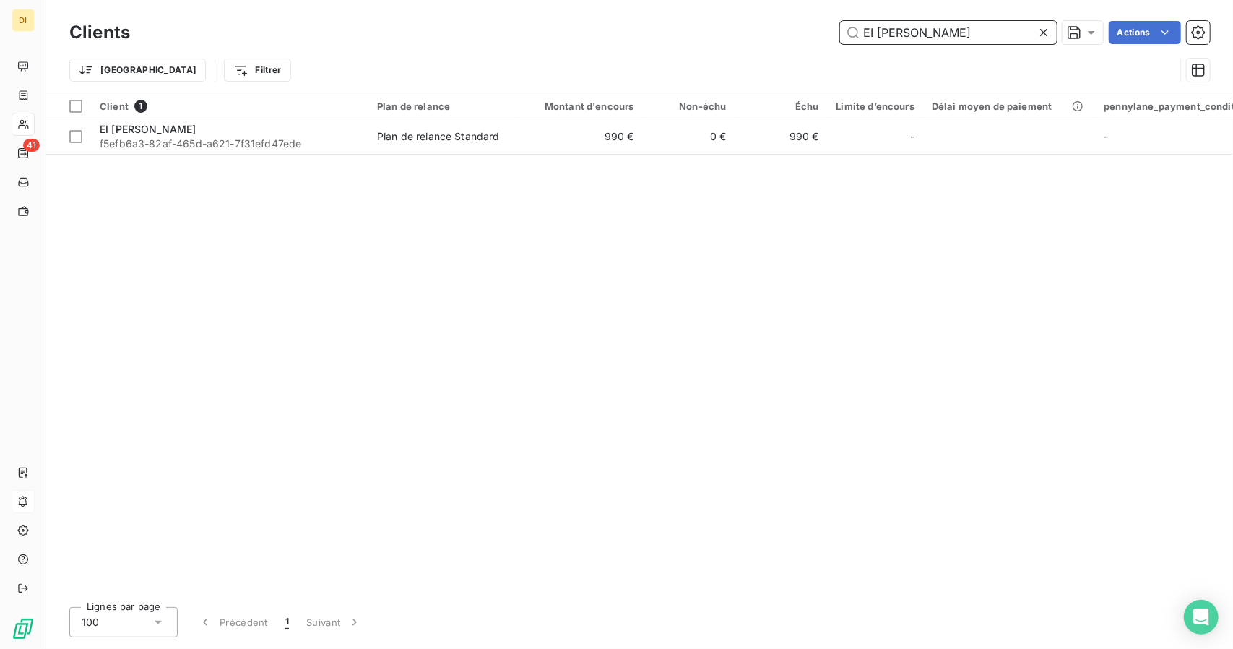
paste input "Féoni"
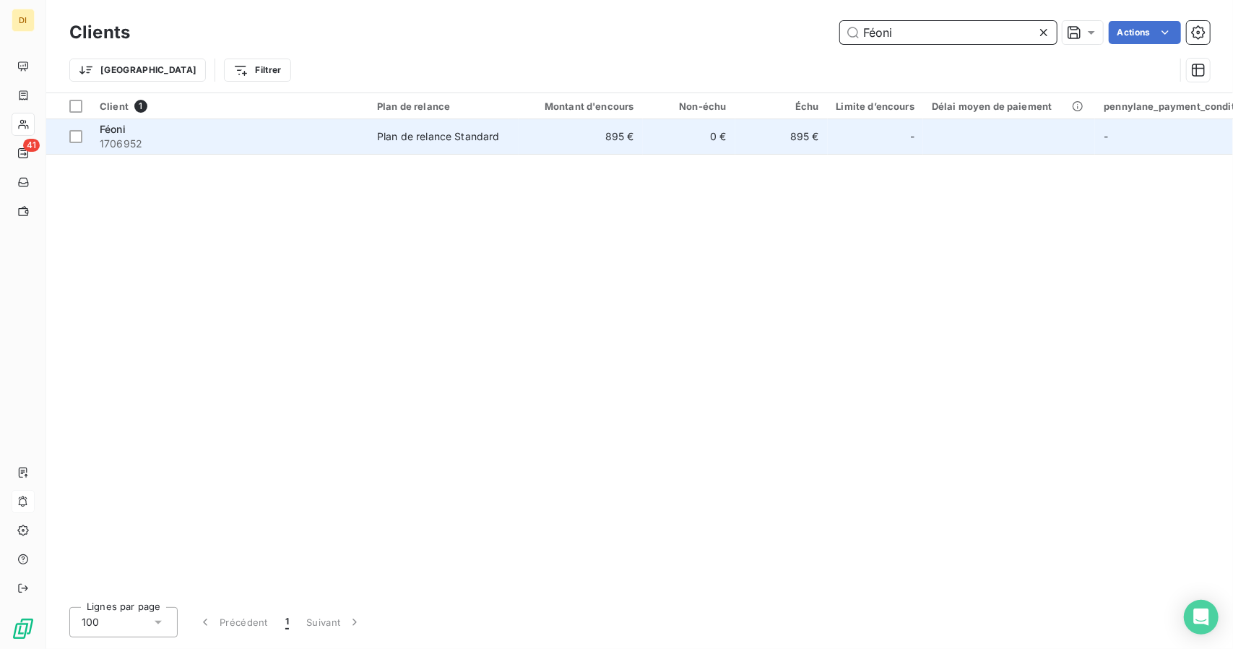
type input "Féoni"
click at [731, 127] on td "0 €" at bounding box center [689, 136] width 92 height 35
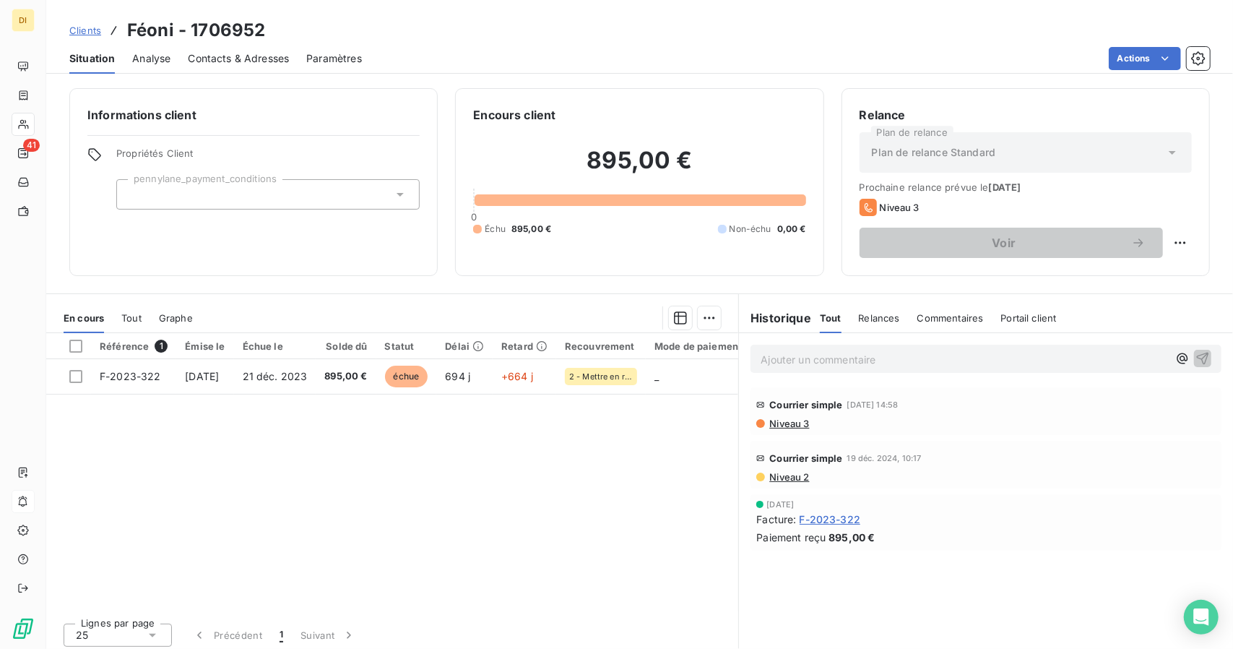
click at [81, 32] on span "Clients" at bounding box center [85, 31] width 32 height 12
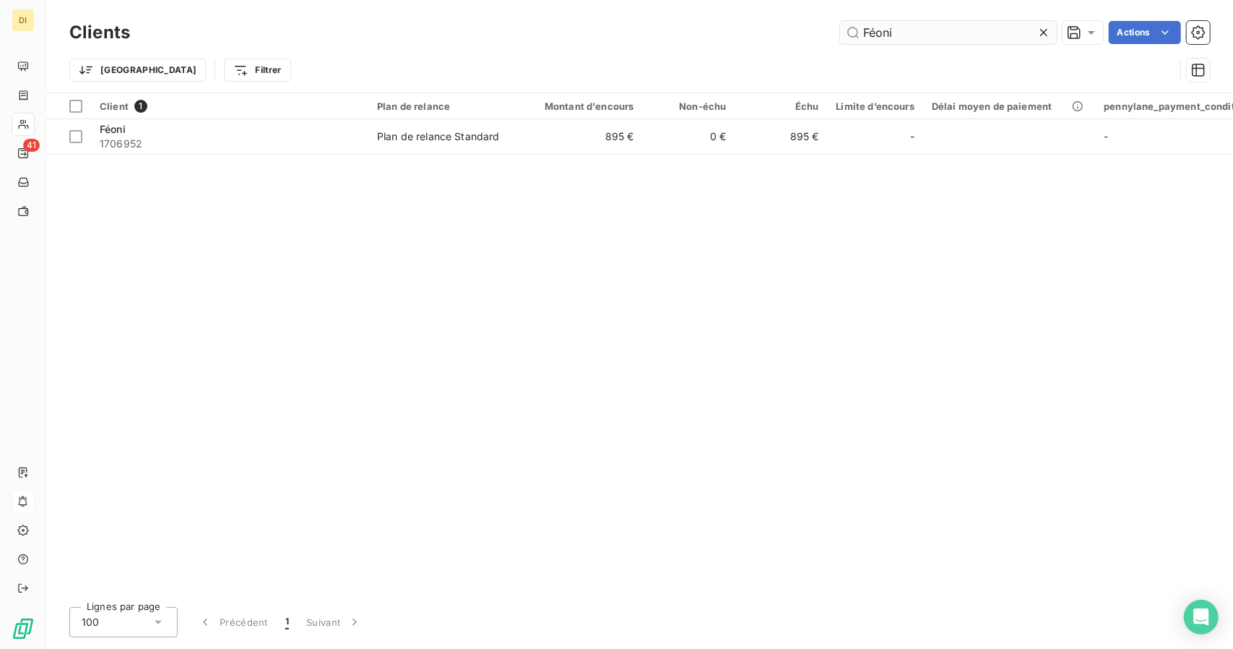
click at [886, 42] on input "Féoni" at bounding box center [948, 32] width 217 height 23
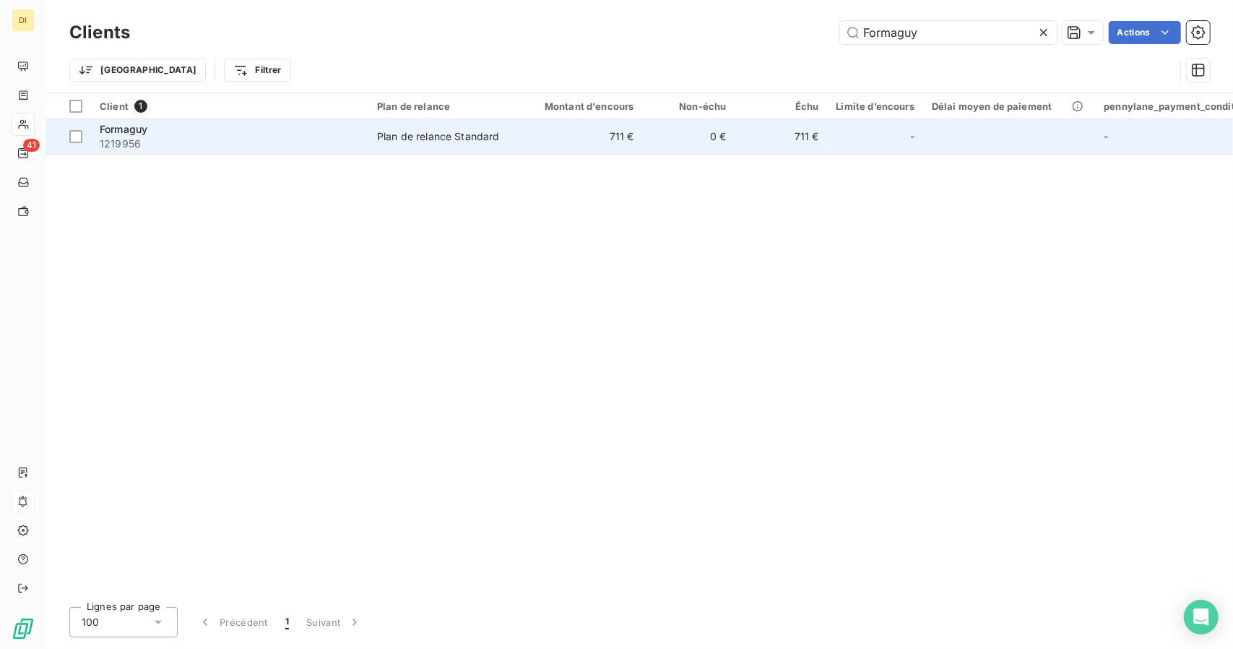
type input "Formaguy"
click at [663, 139] on td "0 €" at bounding box center [689, 136] width 92 height 35
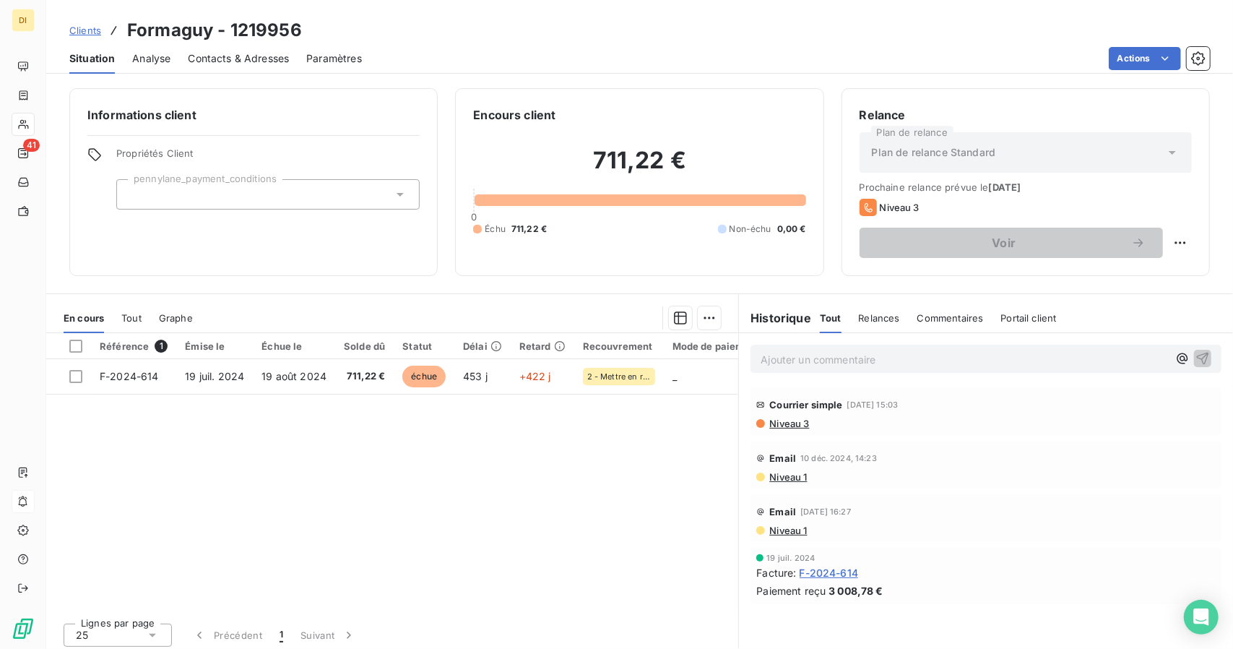
click at [68, 32] on div "Clients Formaguy - 1219956" at bounding box center [639, 30] width 1187 height 26
click at [82, 32] on span "Clients" at bounding box center [85, 31] width 32 height 12
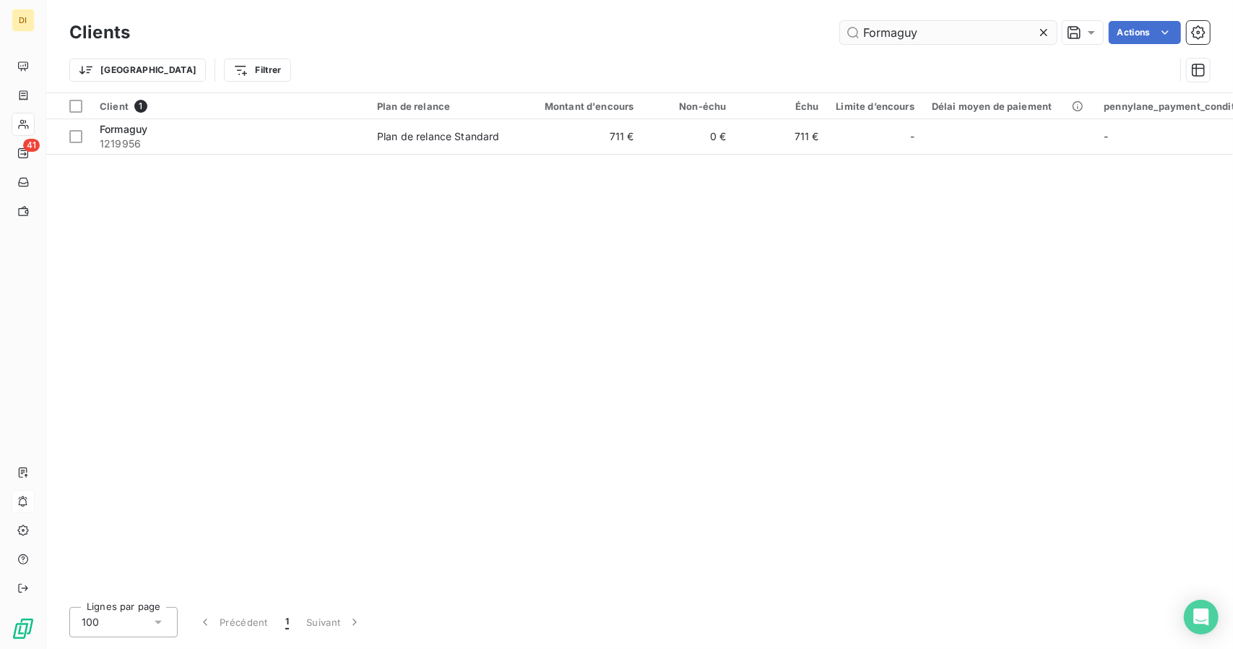
click at [897, 31] on input "Formaguy" at bounding box center [948, 32] width 217 height 23
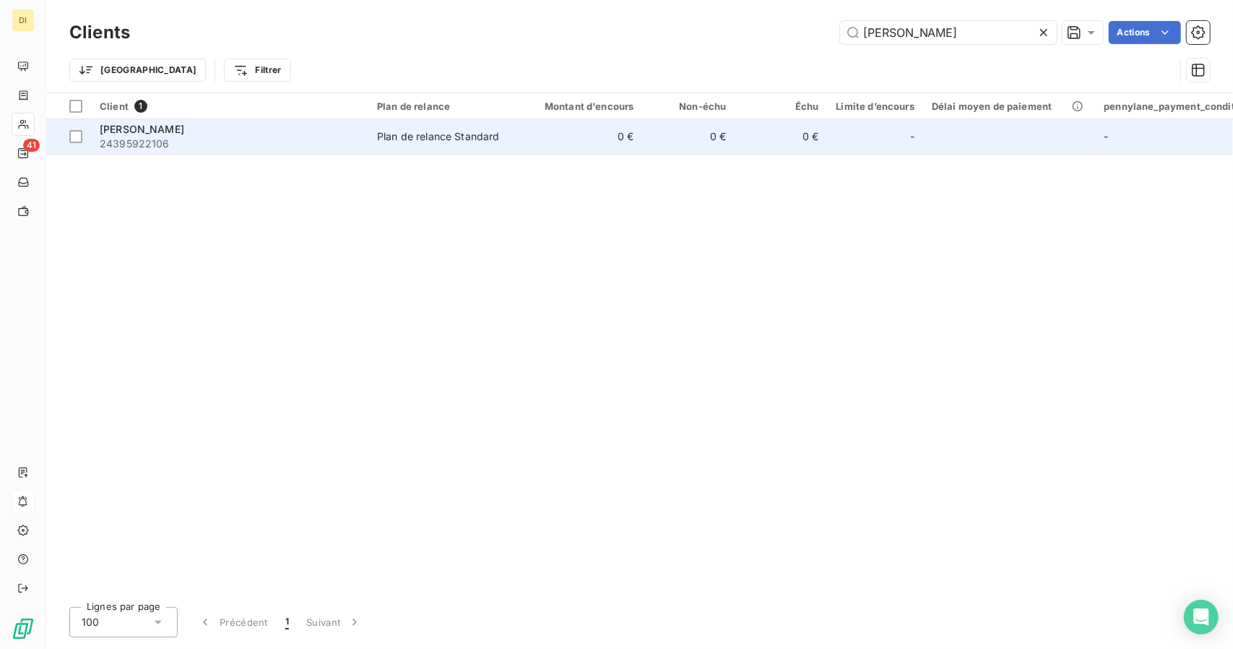
type input "[PERSON_NAME]"
click at [660, 133] on td "0 €" at bounding box center [689, 136] width 92 height 35
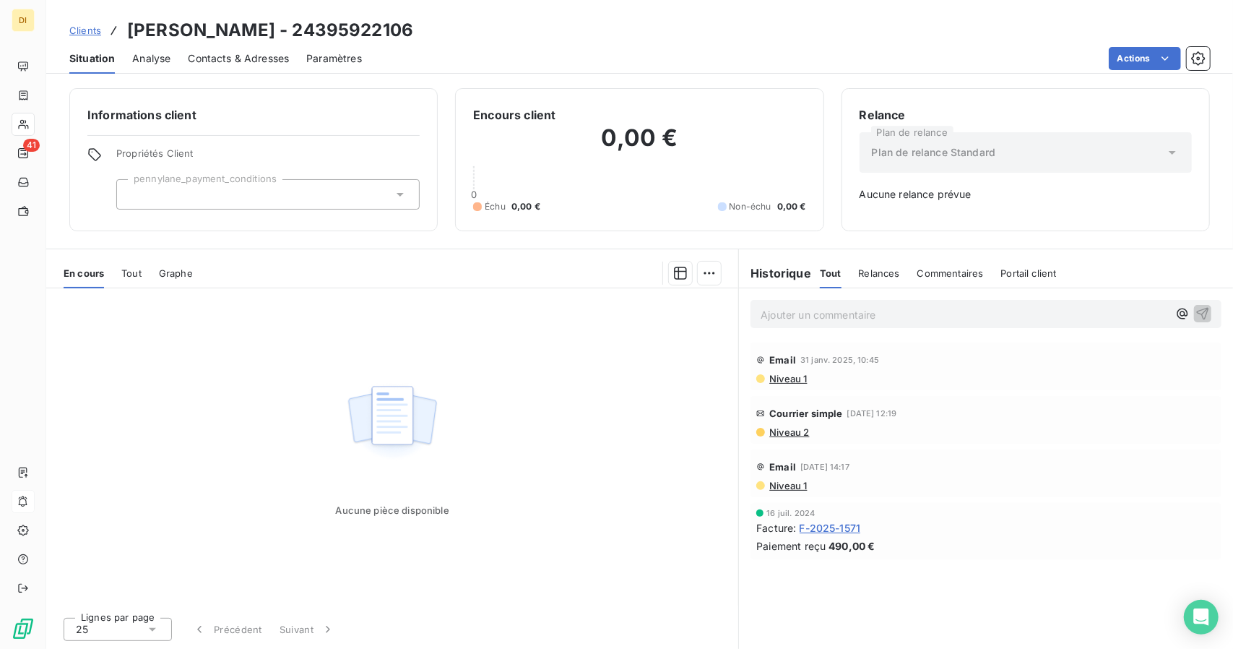
click at [142, 276] on div "En cours Tout Graphe" at bounding box center [392, 273] width 692 height 30
click at [139, 277] on span "Tout" at bounding box center [131, 273] width 20 height 12
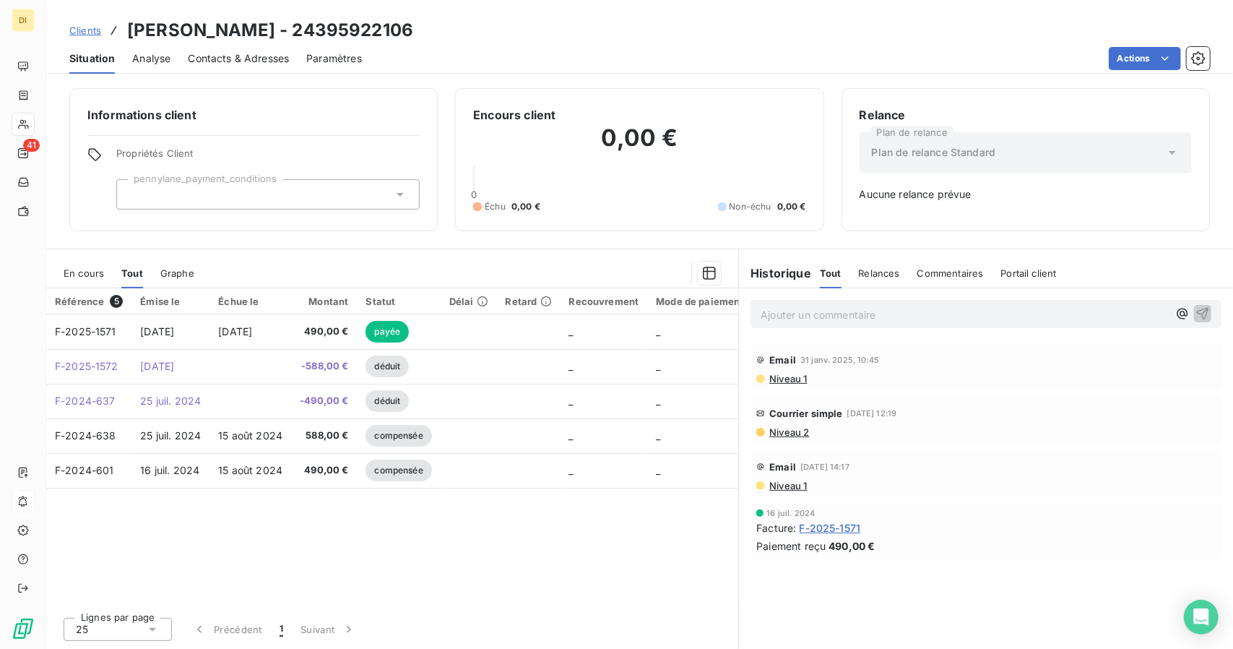
click at [83, 31] on span "Clients" at bounding box center [85, 31] width 32 height 12
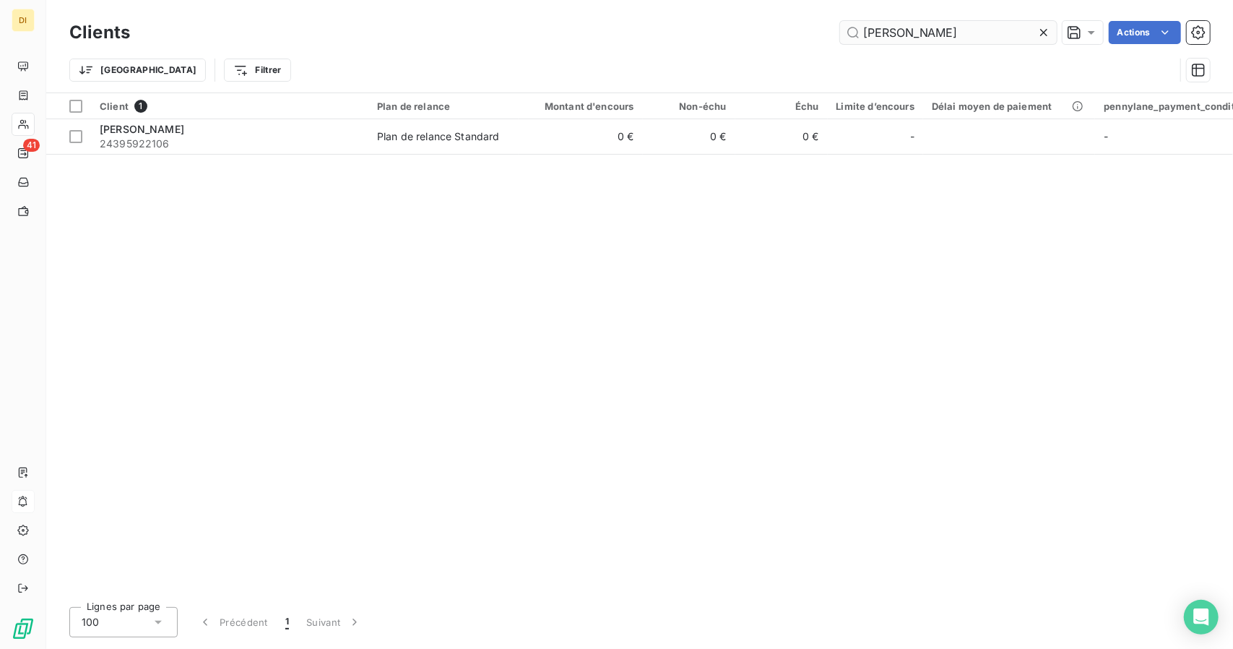
click at [928, 25] on input "[PERSON_NAME]" at bounding box center [948, 32] width 217 height 23
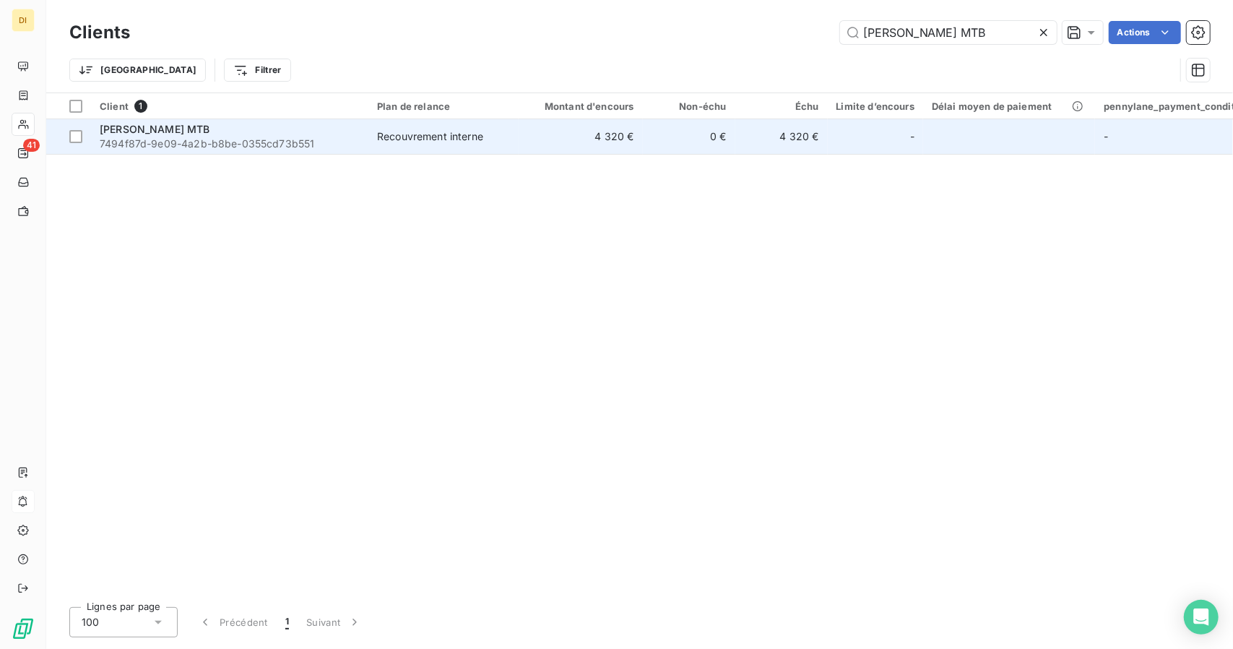
type input "[PERSON_NAME] MTB"
click at [690, 131] on td "0 €" at bounding box center [689, 136] width 92 height 35
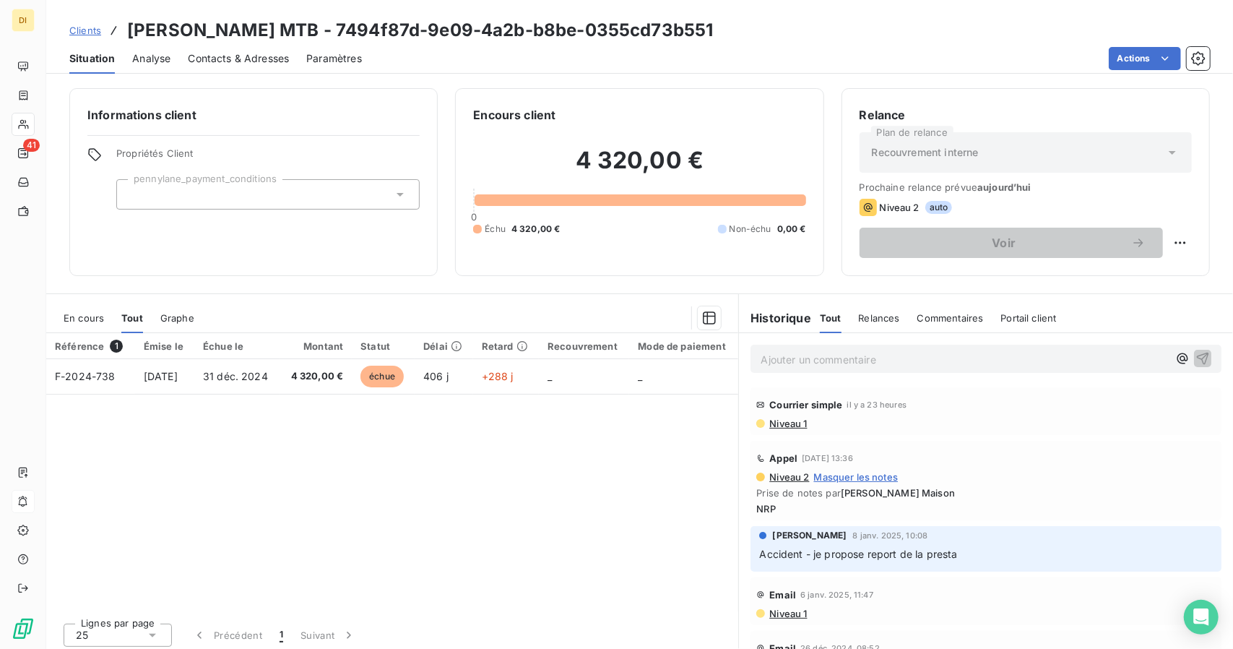
click at [858, 551] on span "Accident - je propose report de la presta" at bounding box center [858, 553] width 198 height 12
click at [95, 33] on span "Clients" at bounding box center [85, 31] width 32 height 12
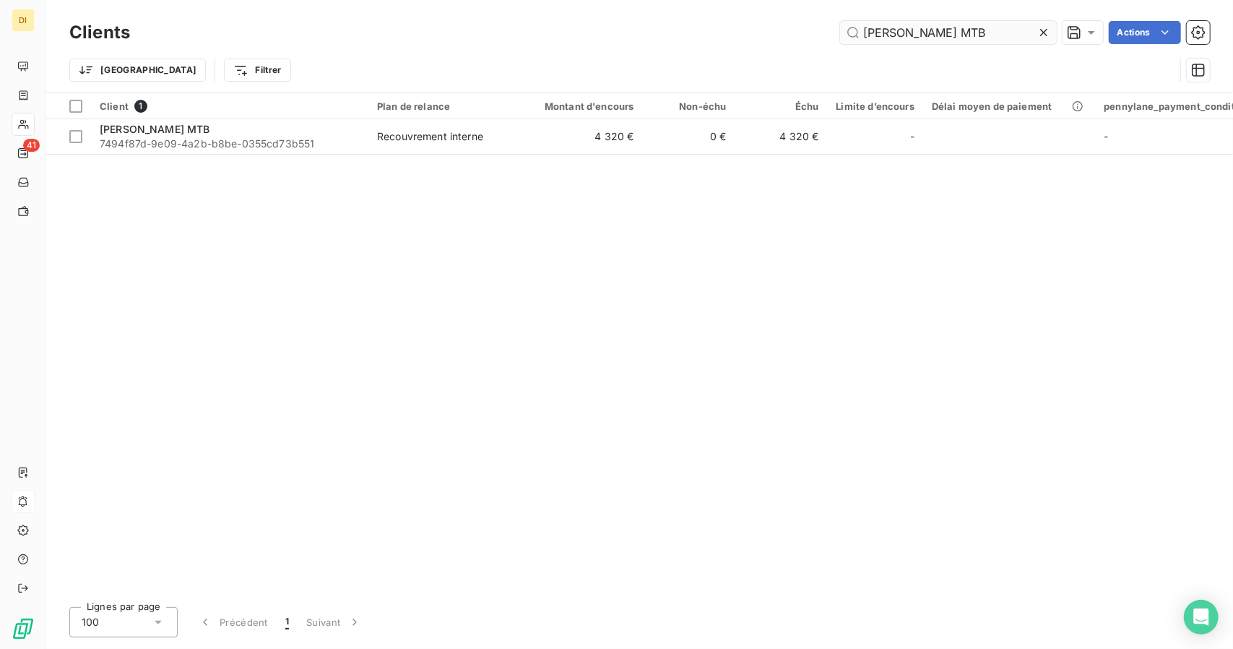
click at [880, 36] on input "[PERSON_NAME] MTB" at bounding box center [948, 32] width 217 height 23
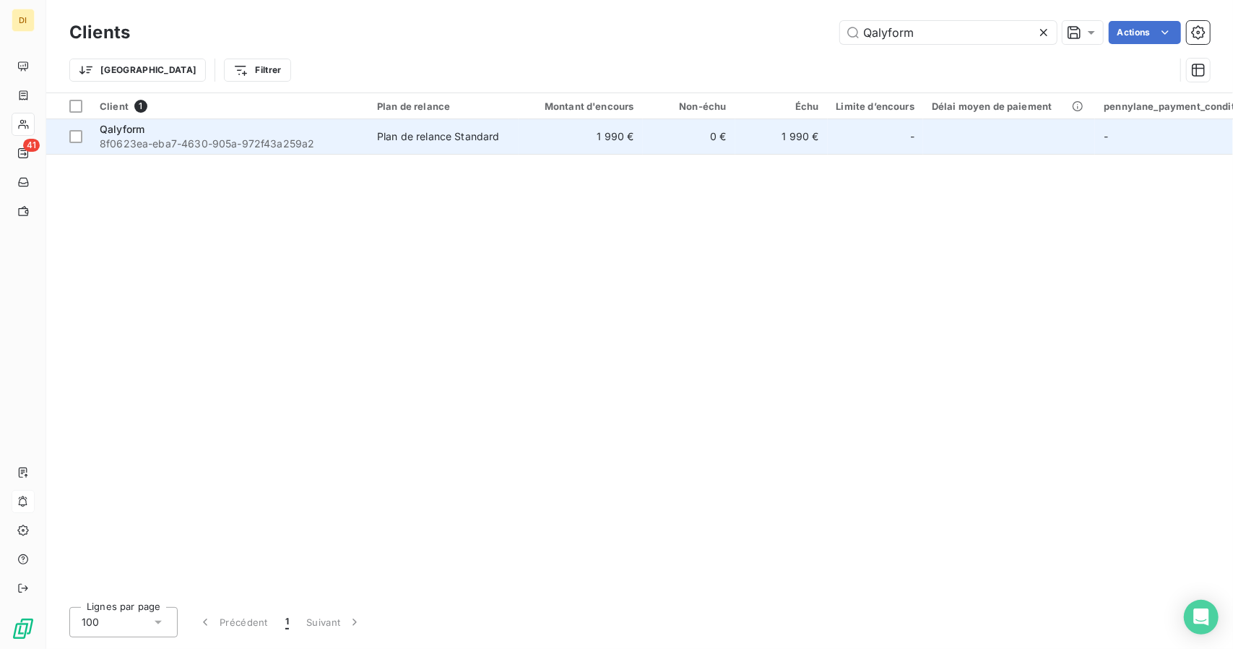
type input "Qalyform"
click at [693, 144] on td "0 €" at bounding box center [689, 136] width 92 height 35
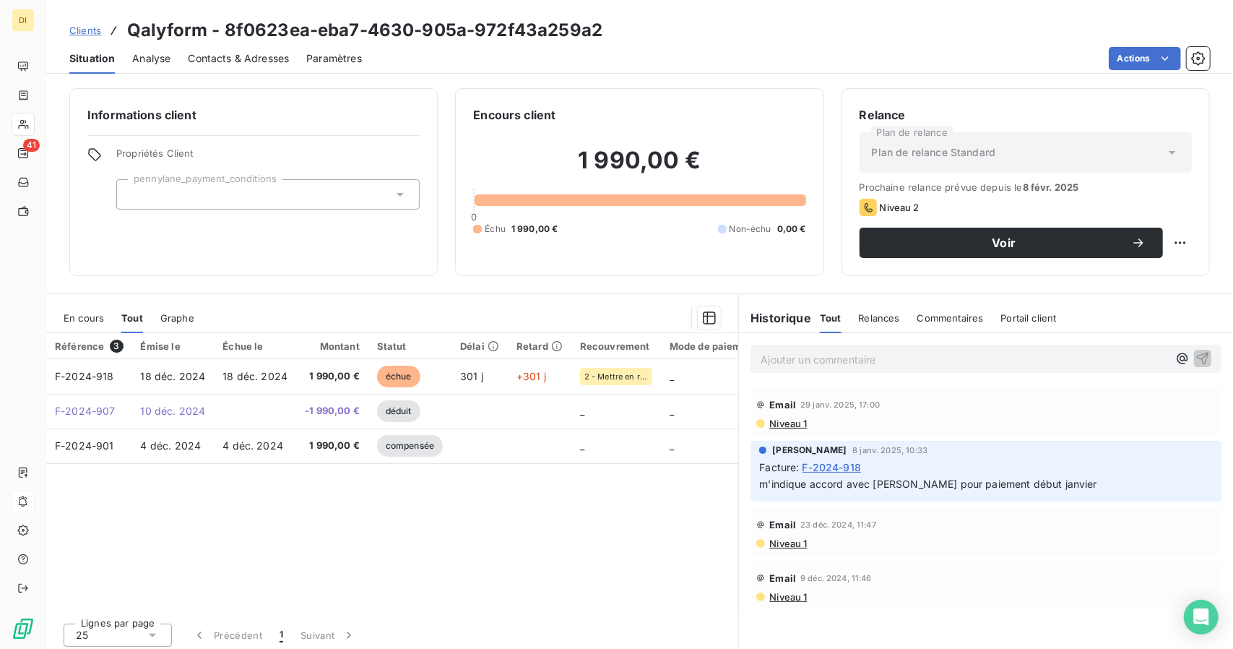
click at [79, 31] on span "Clients" at bounding box center [85, 31] width 32 height 12
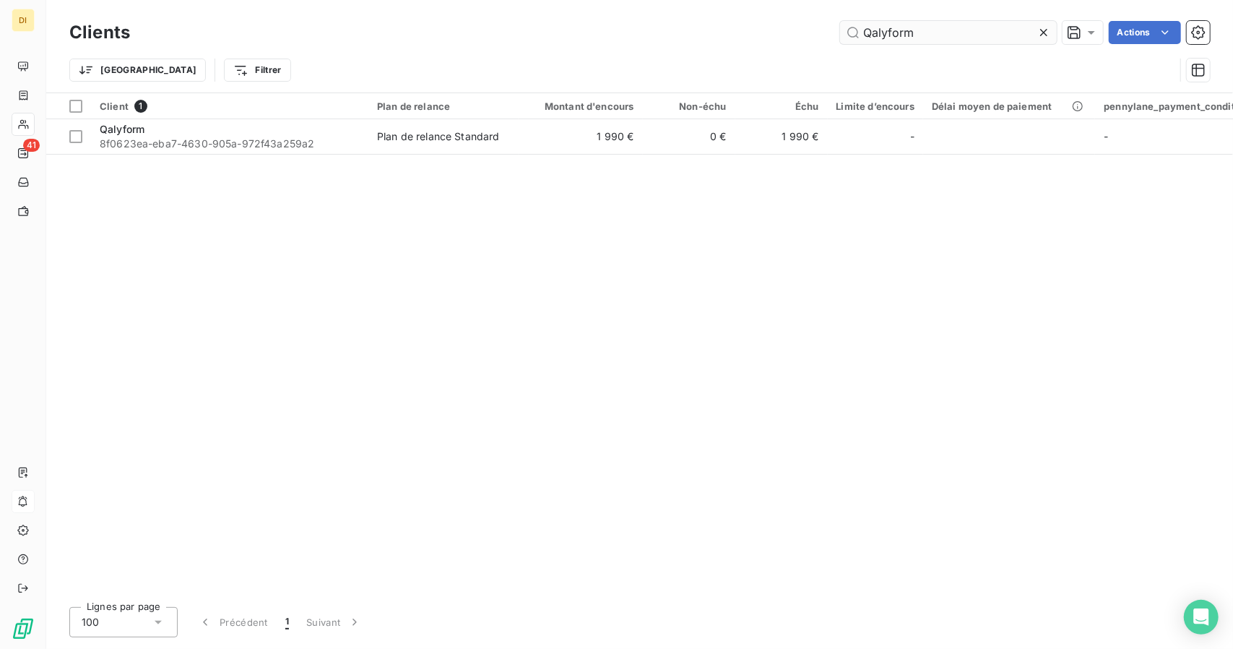
click at [874, 27] on input "Qalyform" at bounding box center [948, 32] width 217 height 23
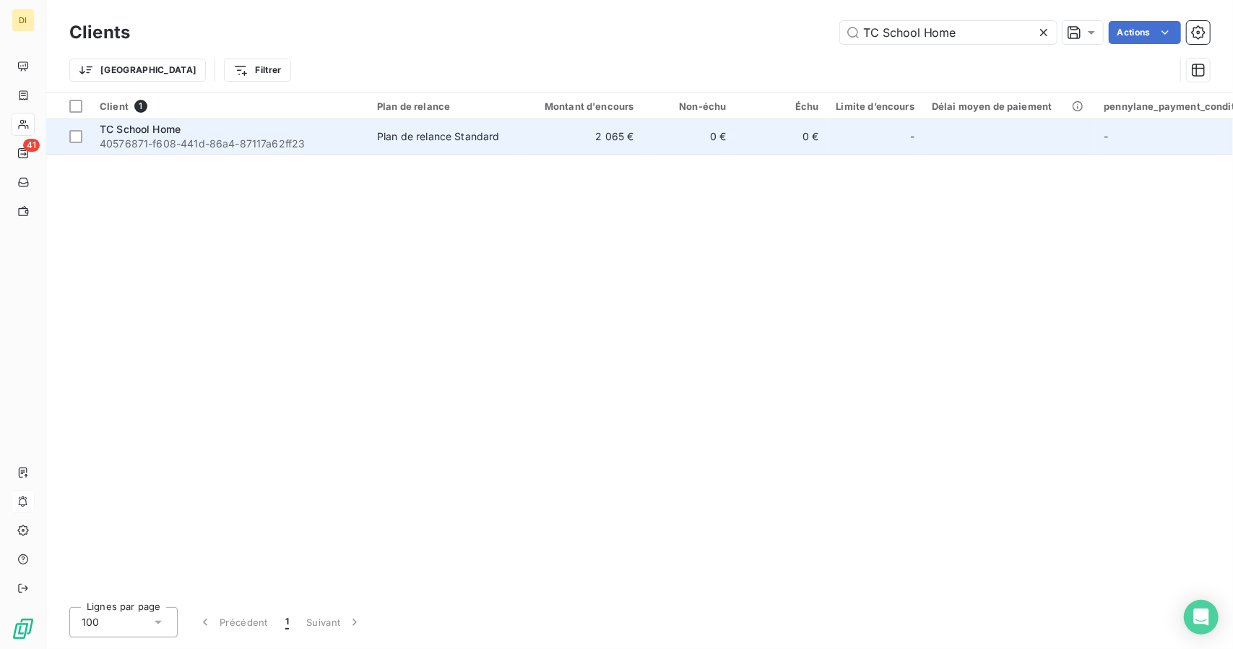
type input "TC School Home"
click at [646, 126] on td "0 €" at bounding box center [689, 136] width 92 height 35
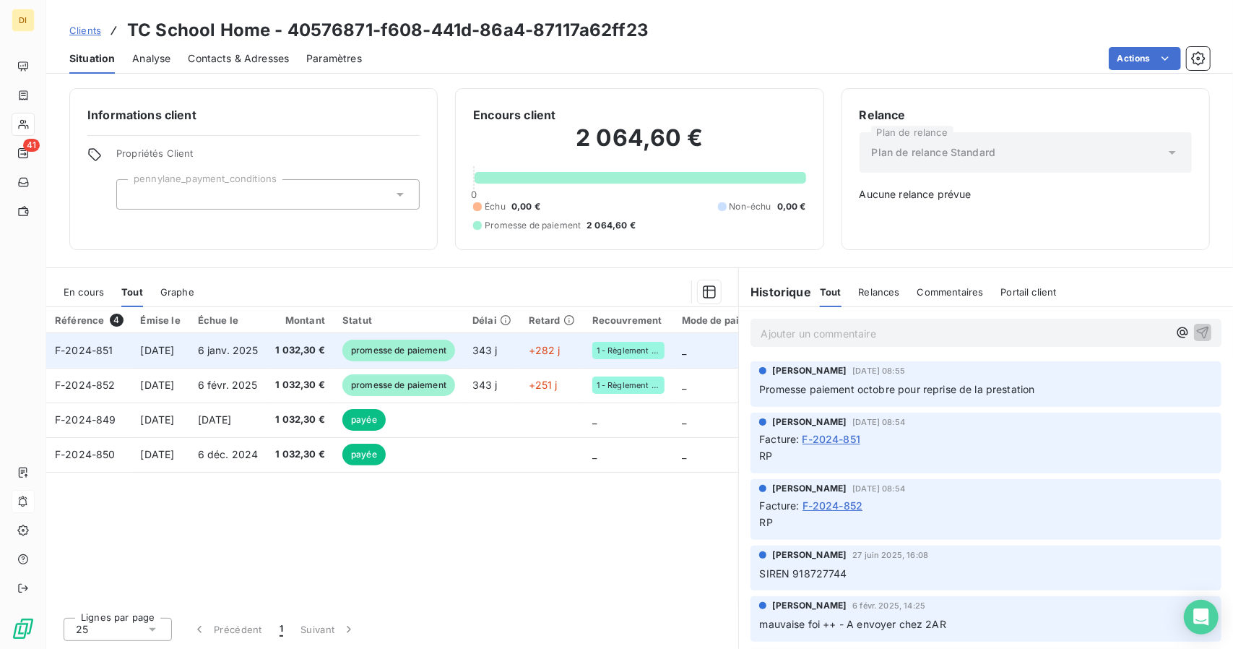
click at [455, 346] on span "promesse de paiement" at bounding box center [398, 350] width 113 height 22
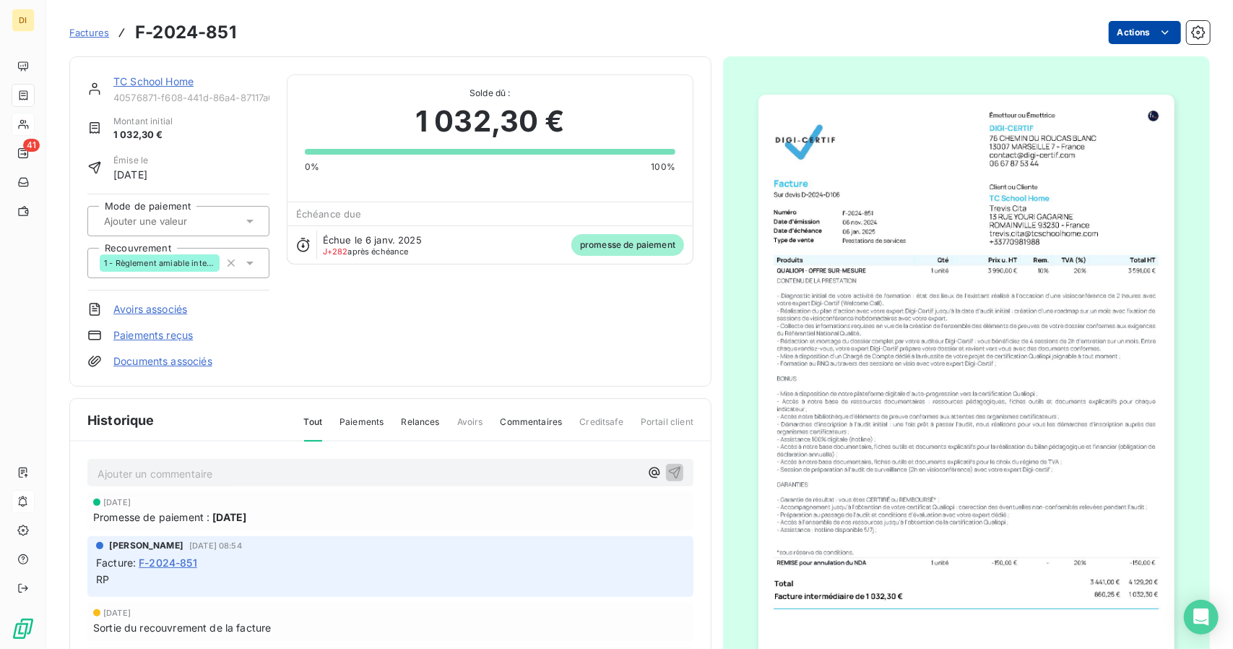
click at [1126, 40] on html "DI 41 Factures F-2024-851 Actions TC School Home 40576871-f608-441d-86a4-87117a…" at bounding box center [616, 324] width 1233 height 649
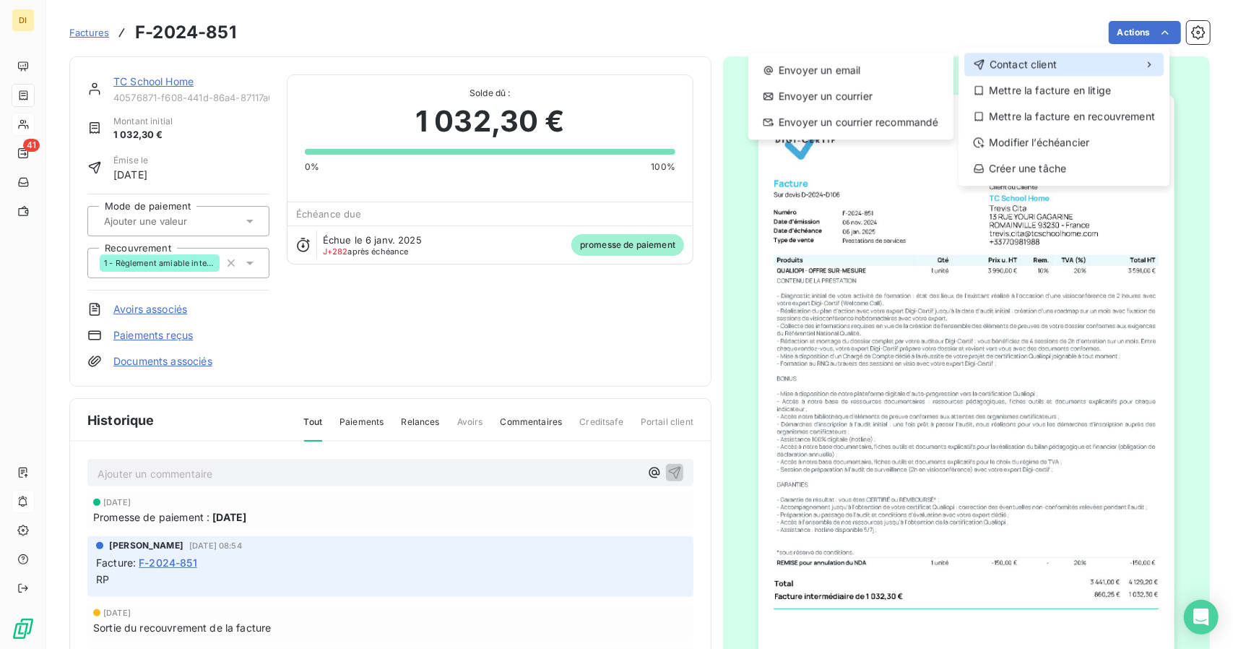
click at [1088, 63] on div "Contact client" at bounding box center [1063, 64] width 199 height 23
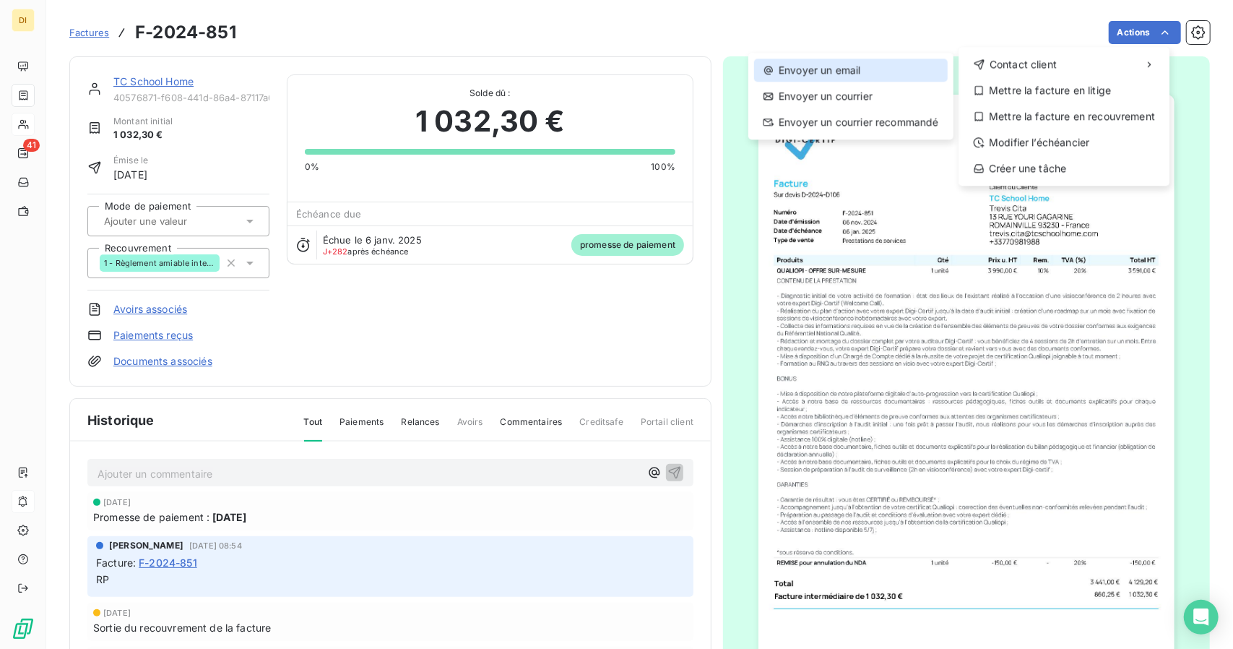
click at [867, 68] on div "Envoyer un email" at bounding box center [851, 69] width 194 height 23
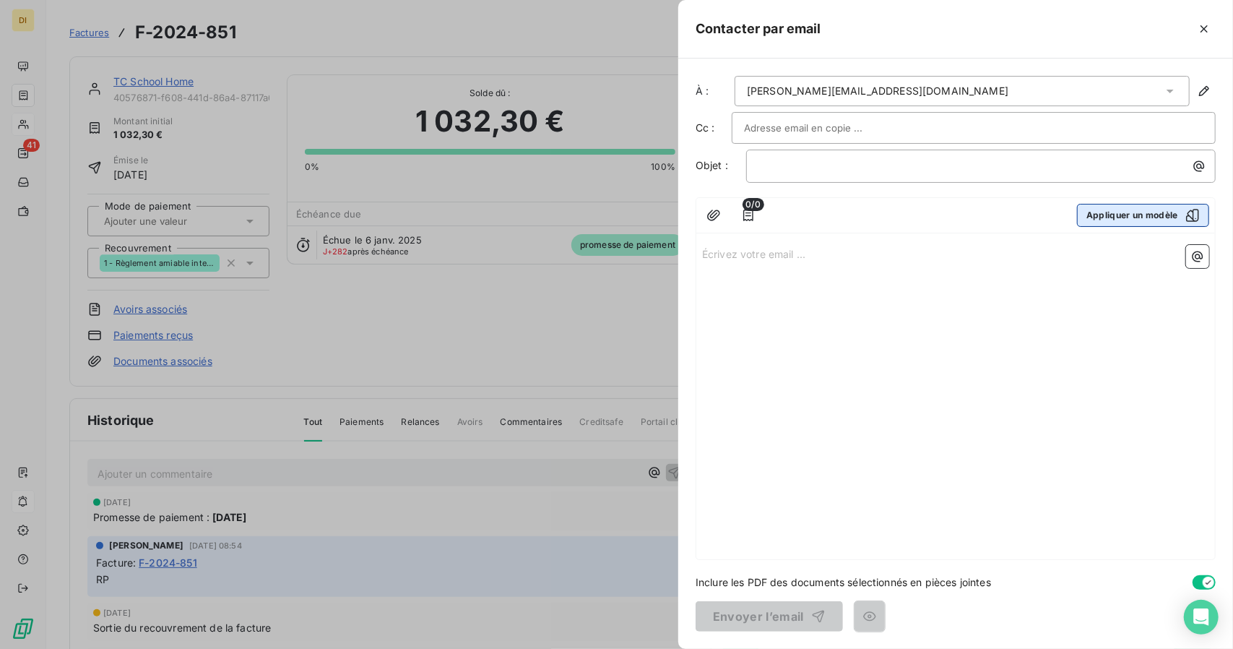
click at [1163, 212] on button "Appliquer un modèle" at bounding box center [1143, 215] width 132 height 23
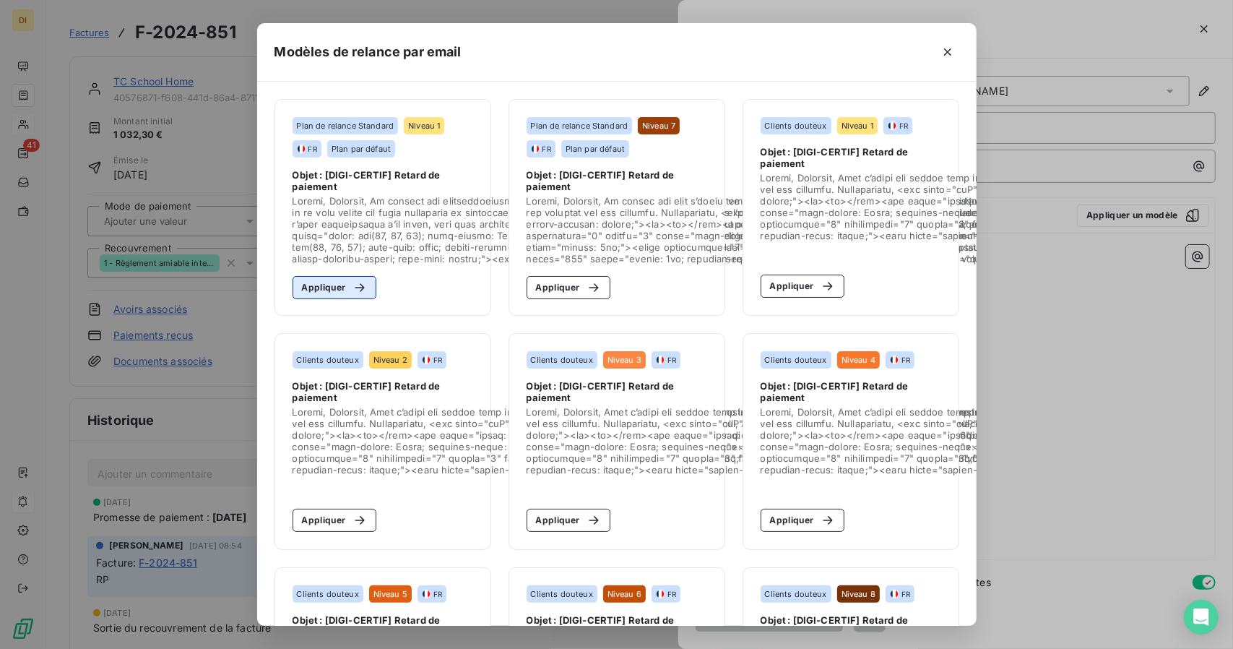
click at [352, 290] on icon "button" at bounding box center [359, 287] width 14 height 14
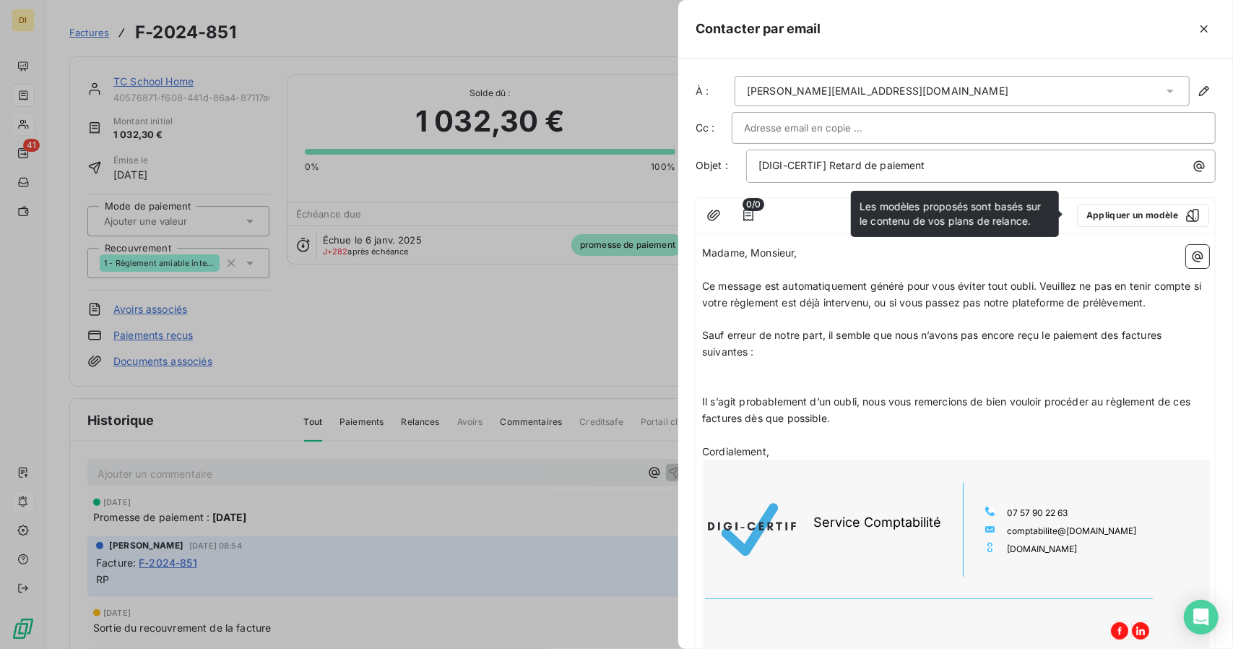
scroll to position [111, 0]
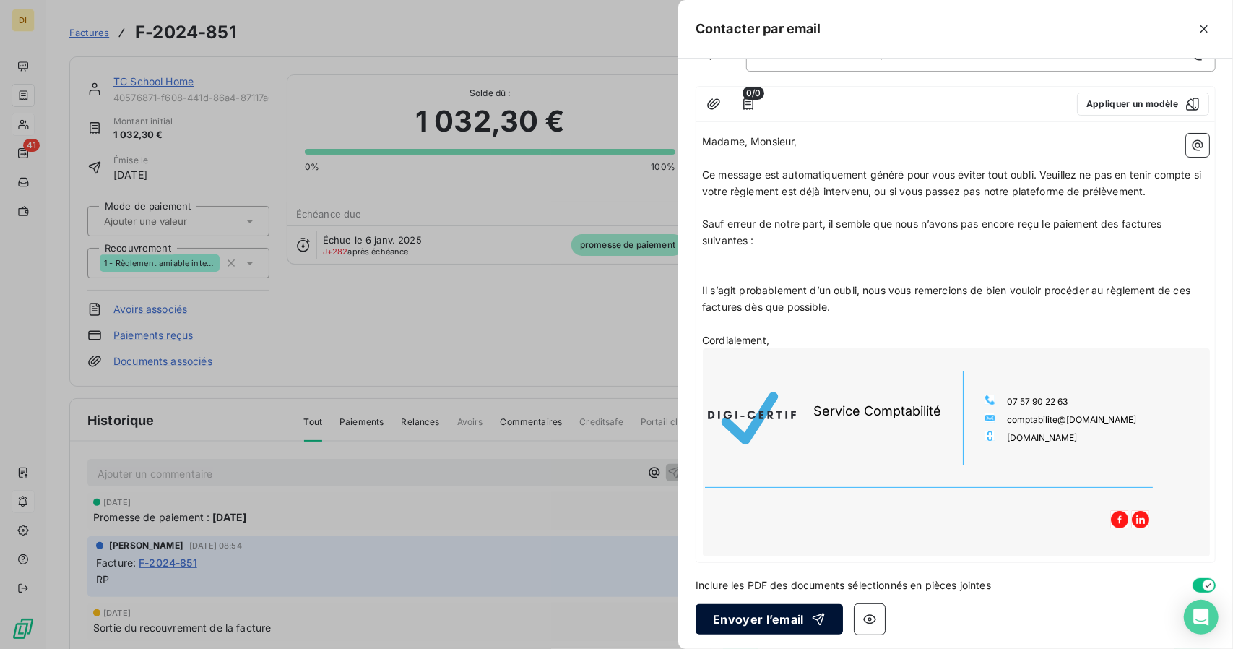
click at [757, 604] on button "Envoyer l’email" at bounding box center [768, 619] width 147 height 30
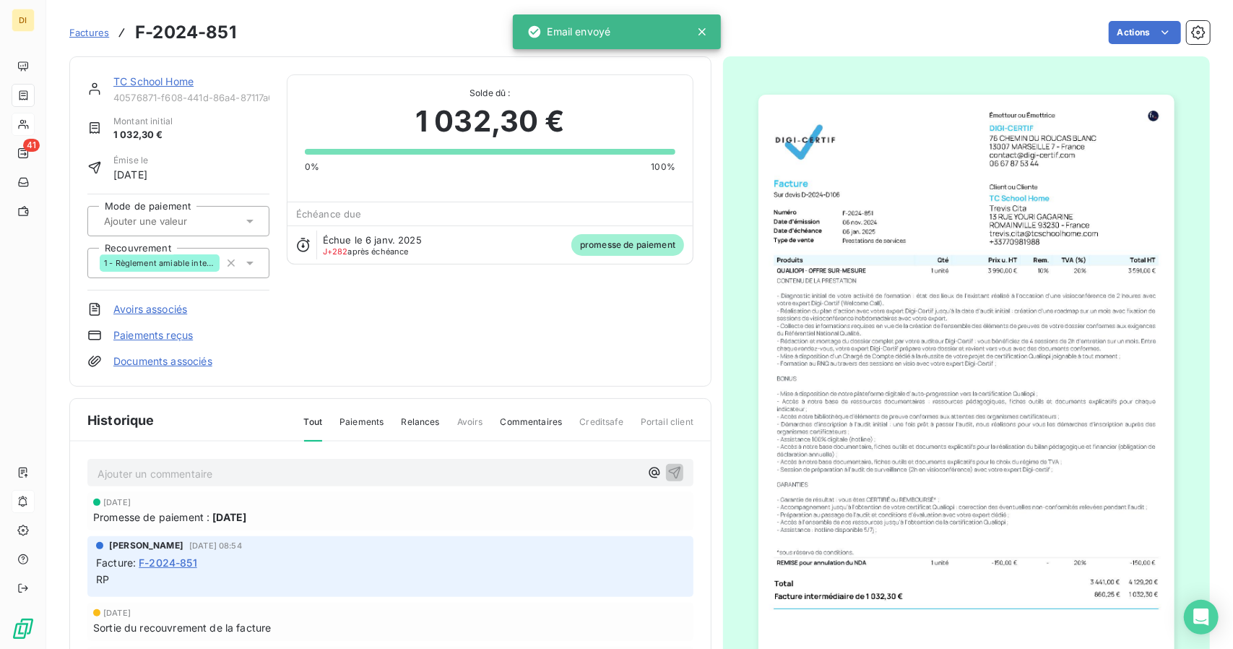
click at [136, 83] on link "TC School Home" at bounding box center [153, 81] width 80 height 12
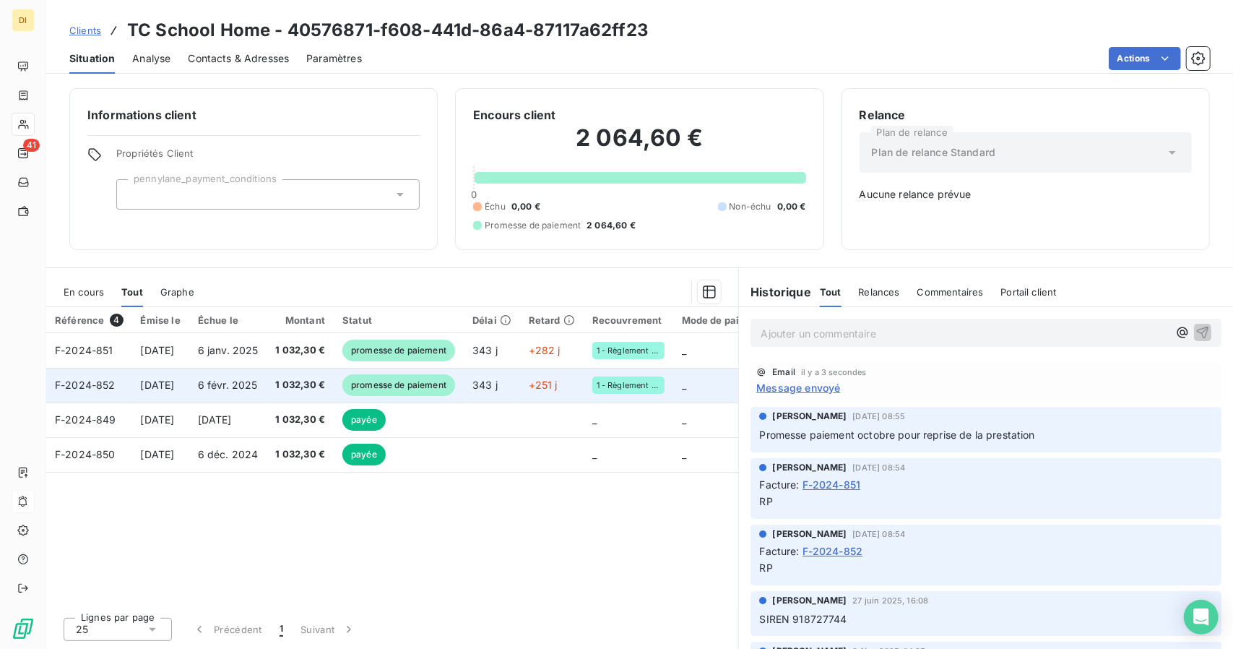
click at [241, 383] on span "6 févr. 2025" at bounding box center [228, 384] width 60 height 12
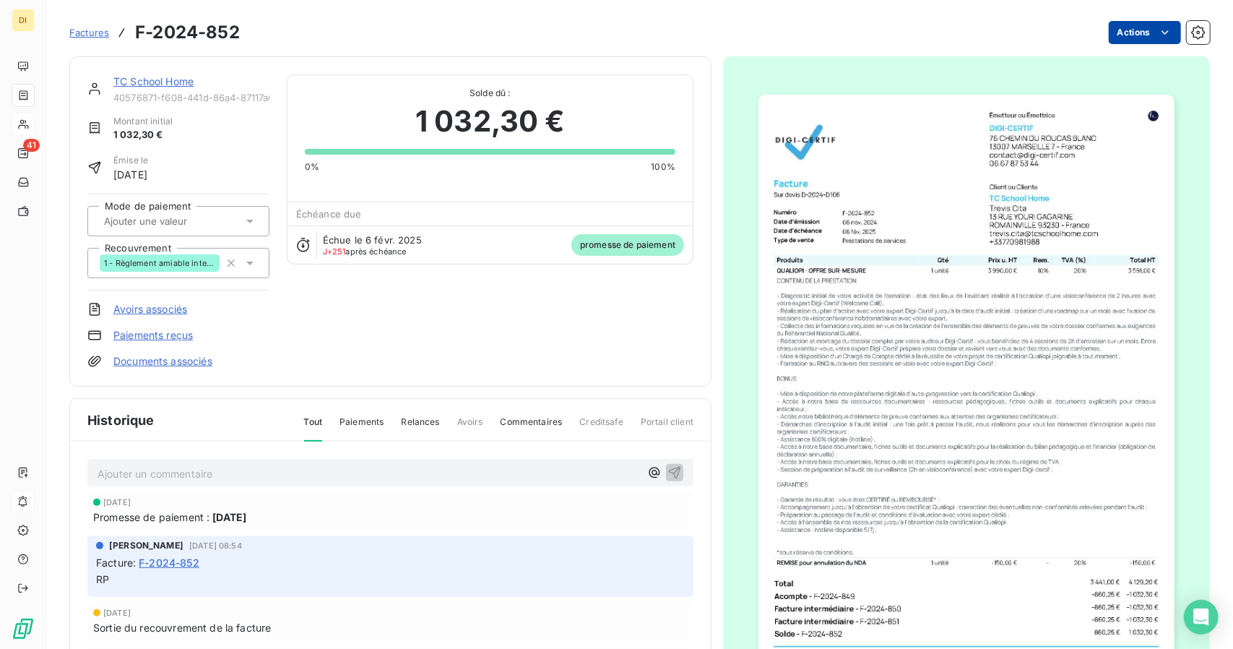
click at [1132, 38] on html "DI 41 Factures F-2024-852 Actions TC School Home 40576871-f608-441d-86a4-87117a…" at bounding box center [616, 324] width 1233 height 649
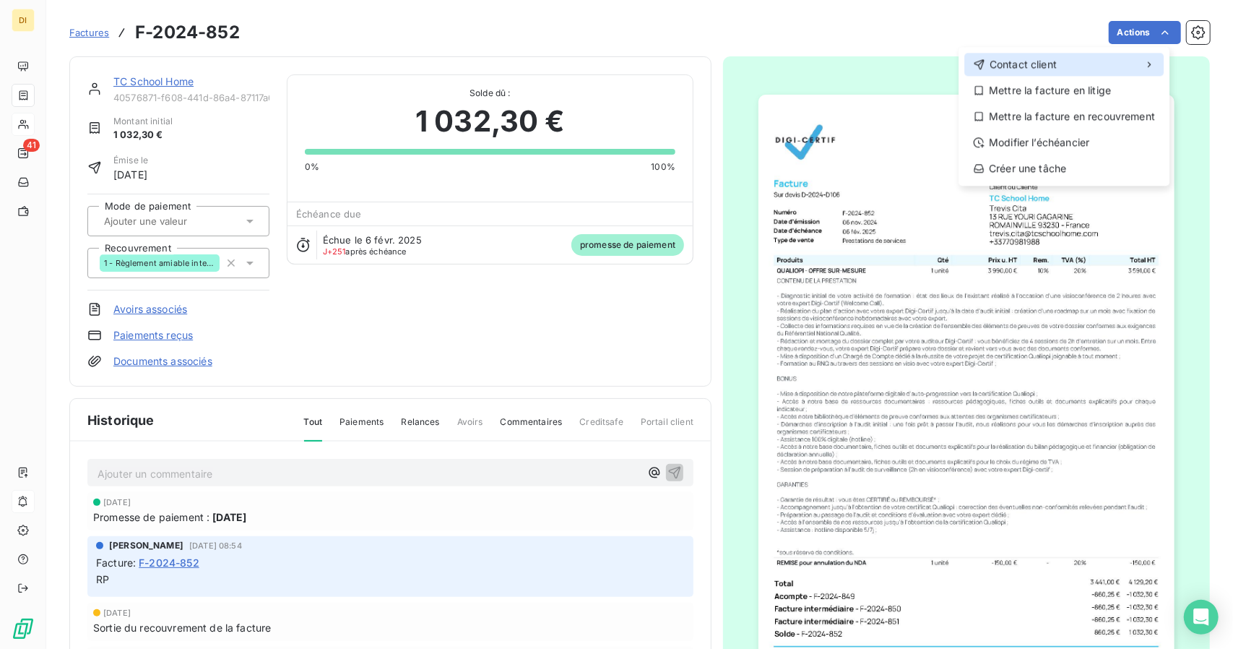
click at [1093, 58] on div "Contact client" at bounding box center [1063, 64] width 199 height 23
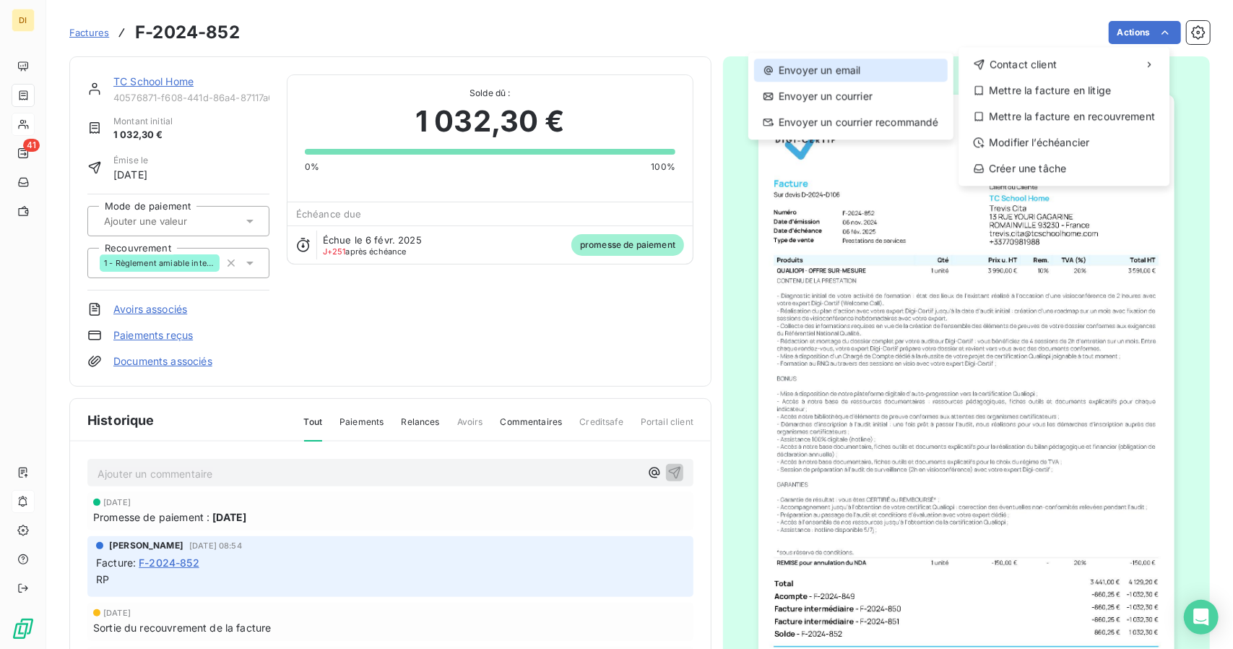
click at [869, 63] on div "Envoyer un email" at bounding box center [851, 69] width 194 height 23
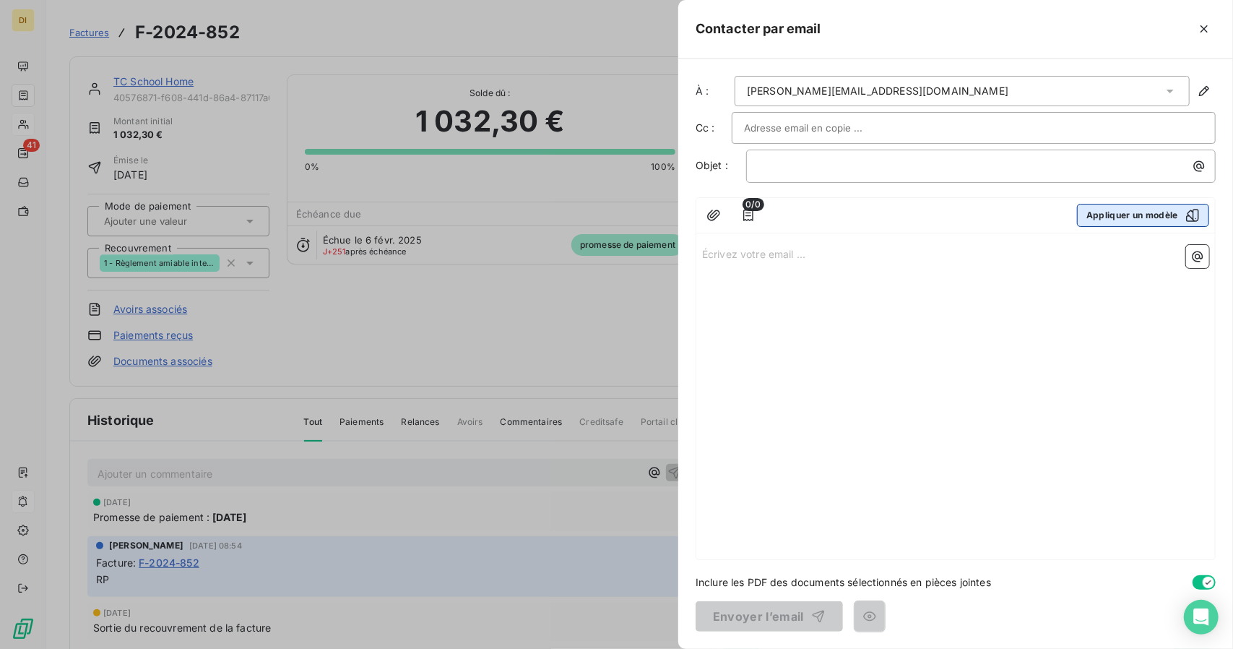
click at [1173, 219] on button "Appliquer un modèle" at bounding box center [1143, 215] width 132 height 23
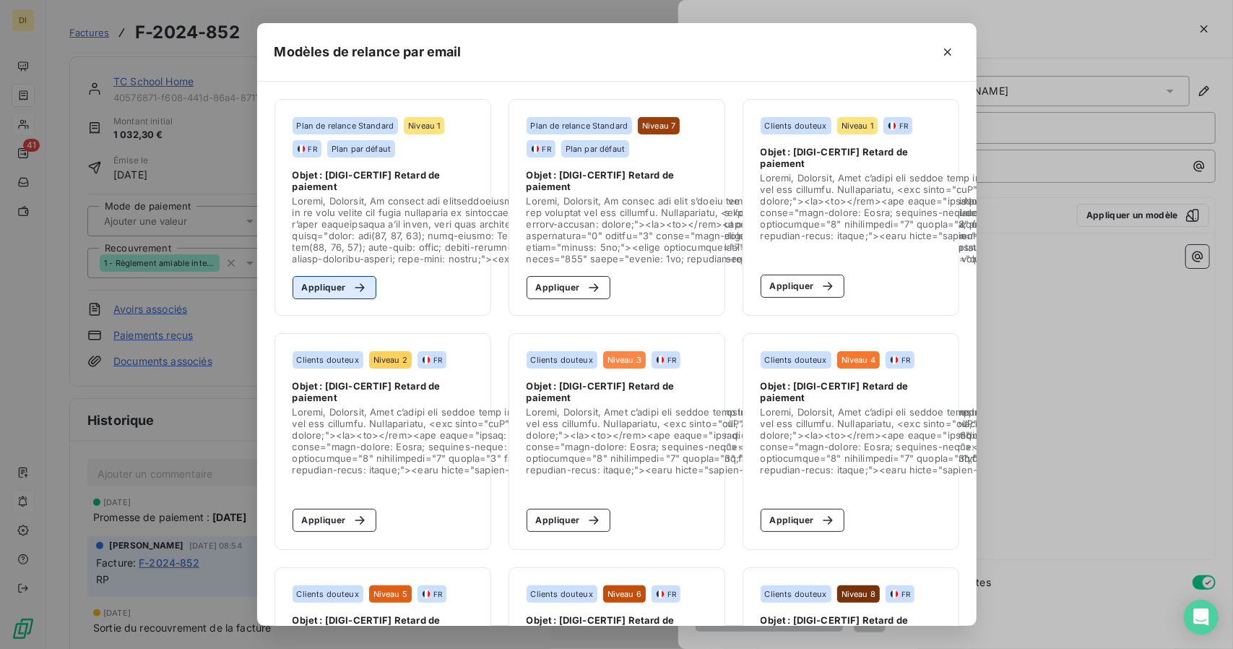
click at [308, 277] on button "Appliquer" at bounding box center [334, 287] width 84 height 23
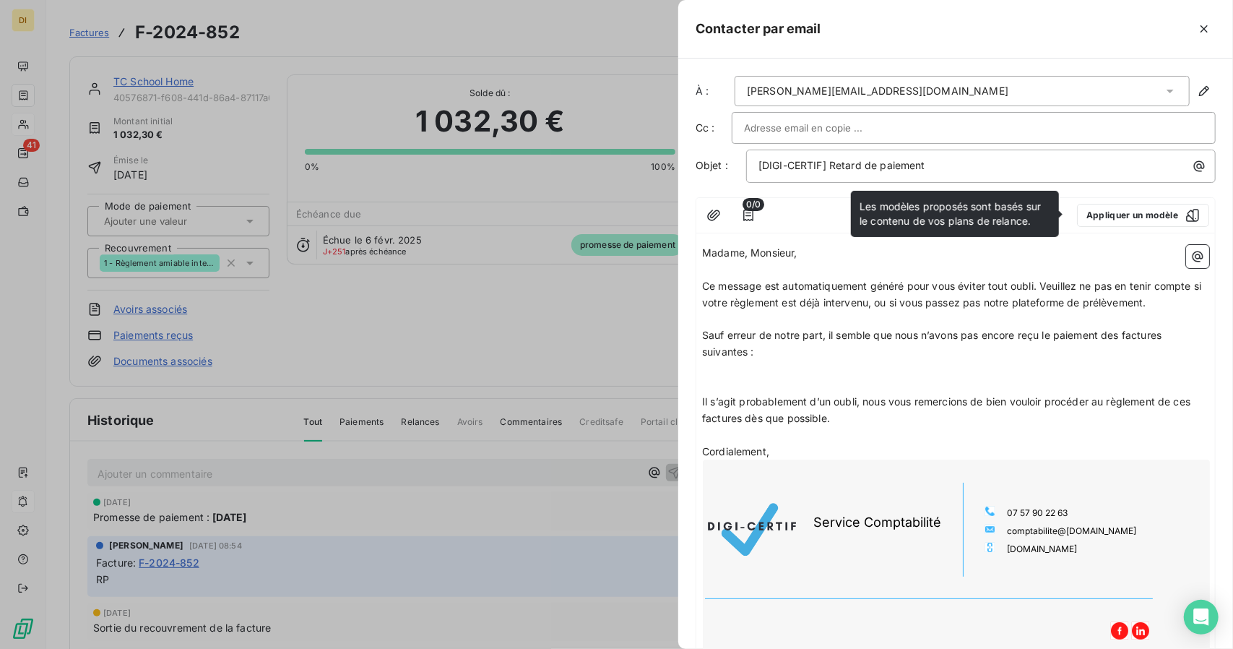
scroll to position [111, 0]
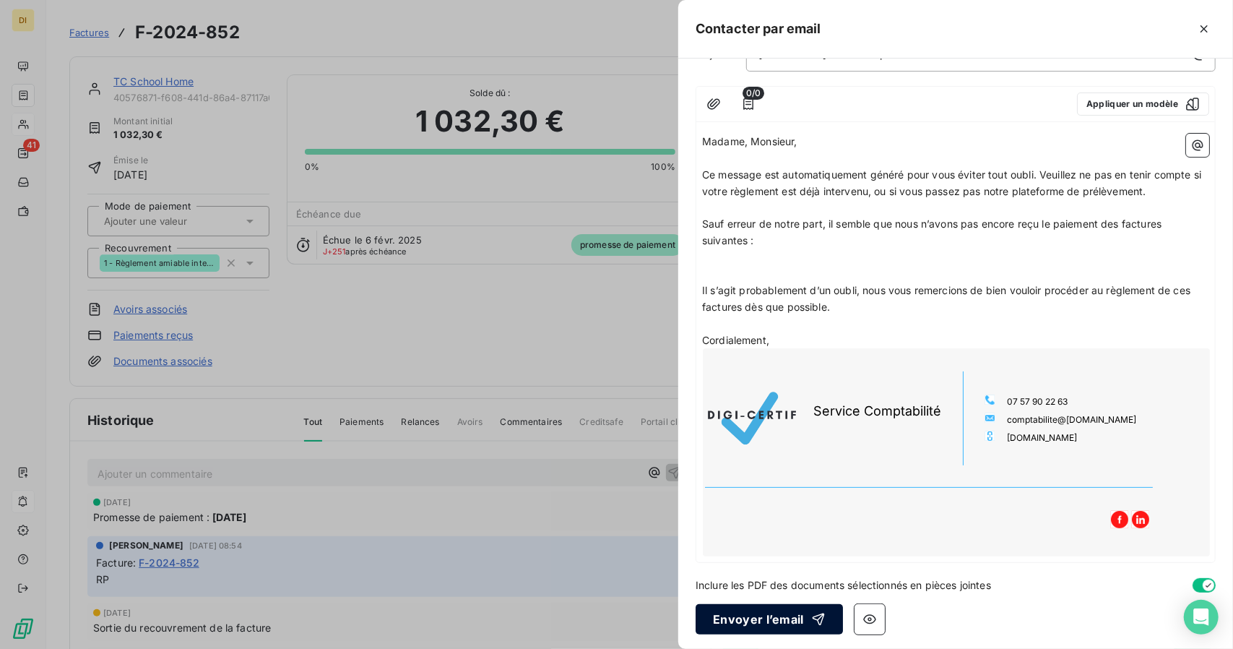
click at [725, 615] on button "Envoyer l’email" at bounding box center [768, 619] width 147 height 30
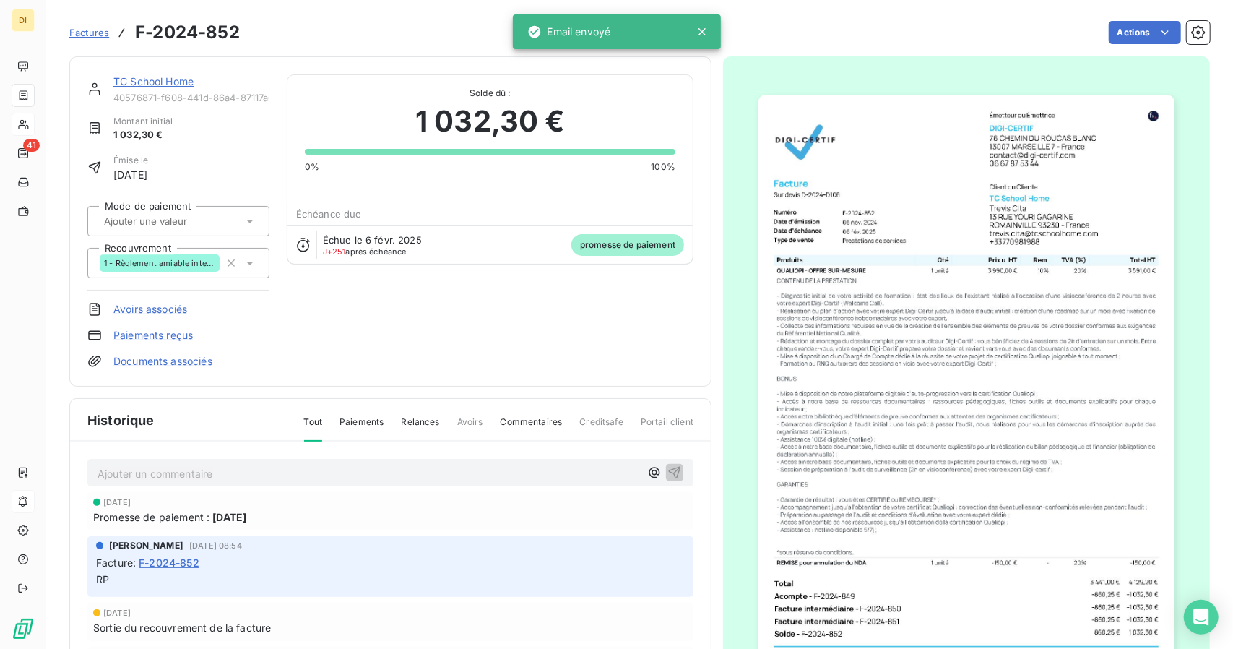
click at [149, 82] on link "TC School Home" at bounding box center [153, 81] width 80 height 12
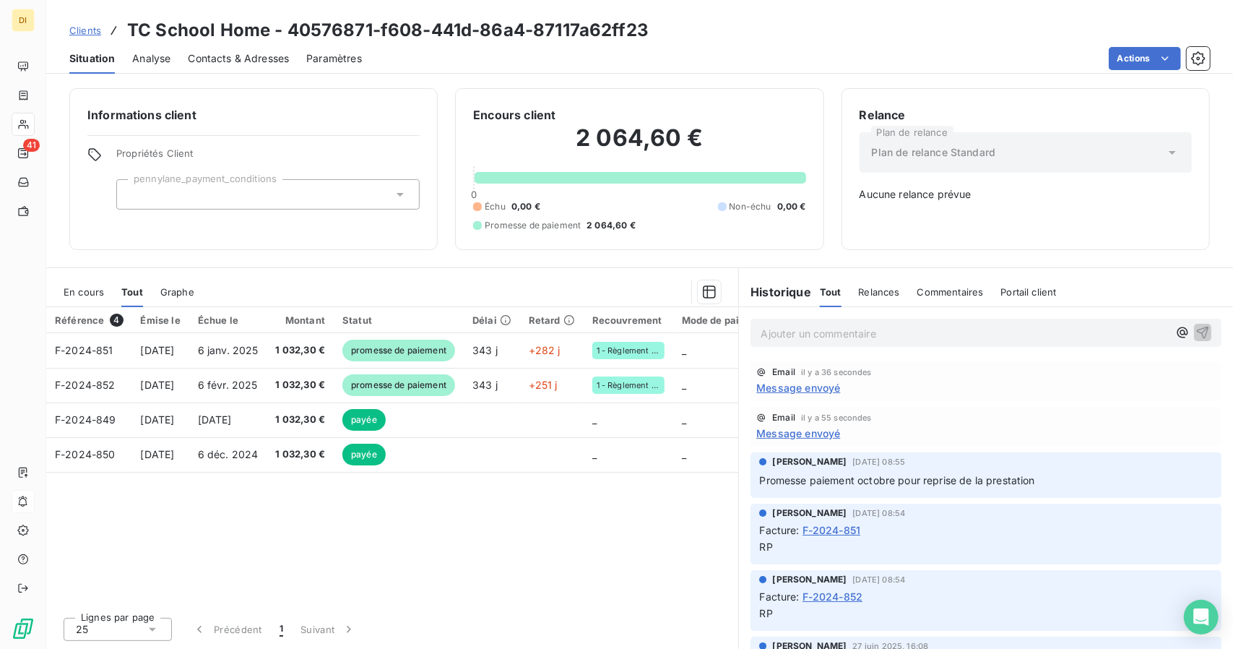
click at [91, 28] on span "Clients" at bounding box center [85, 31] width 32 height 12
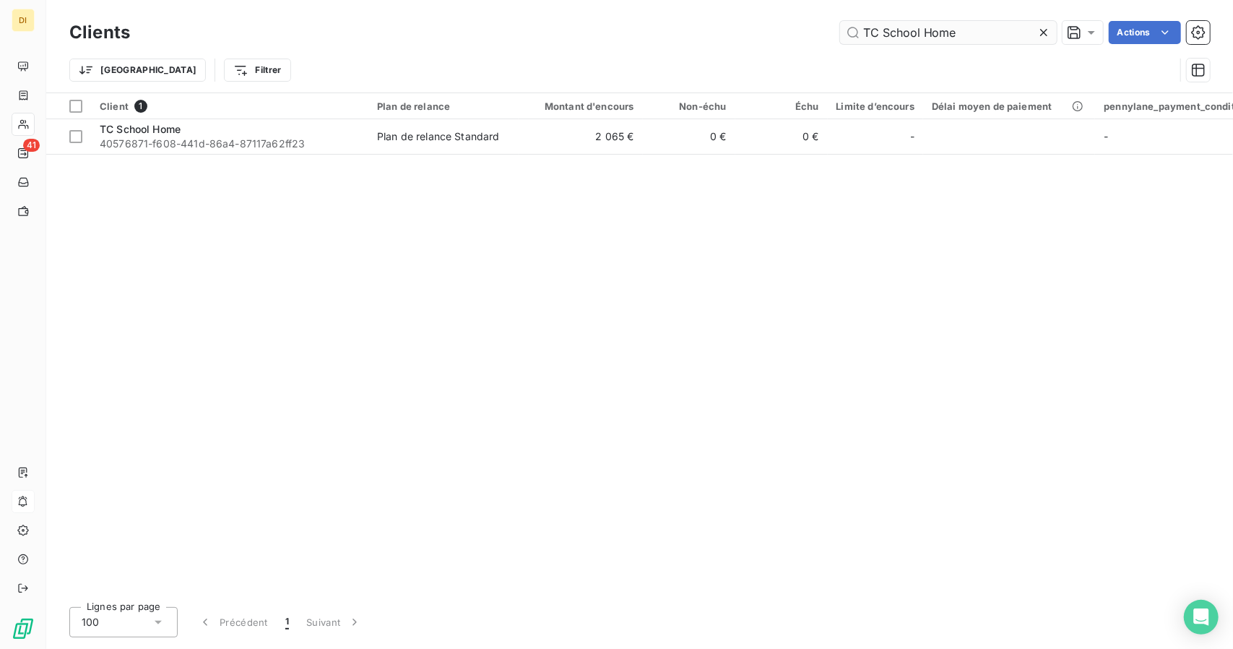
click at [921, 27] on input "TC School Home" at bounding box center [948, 32] width 217 height 23
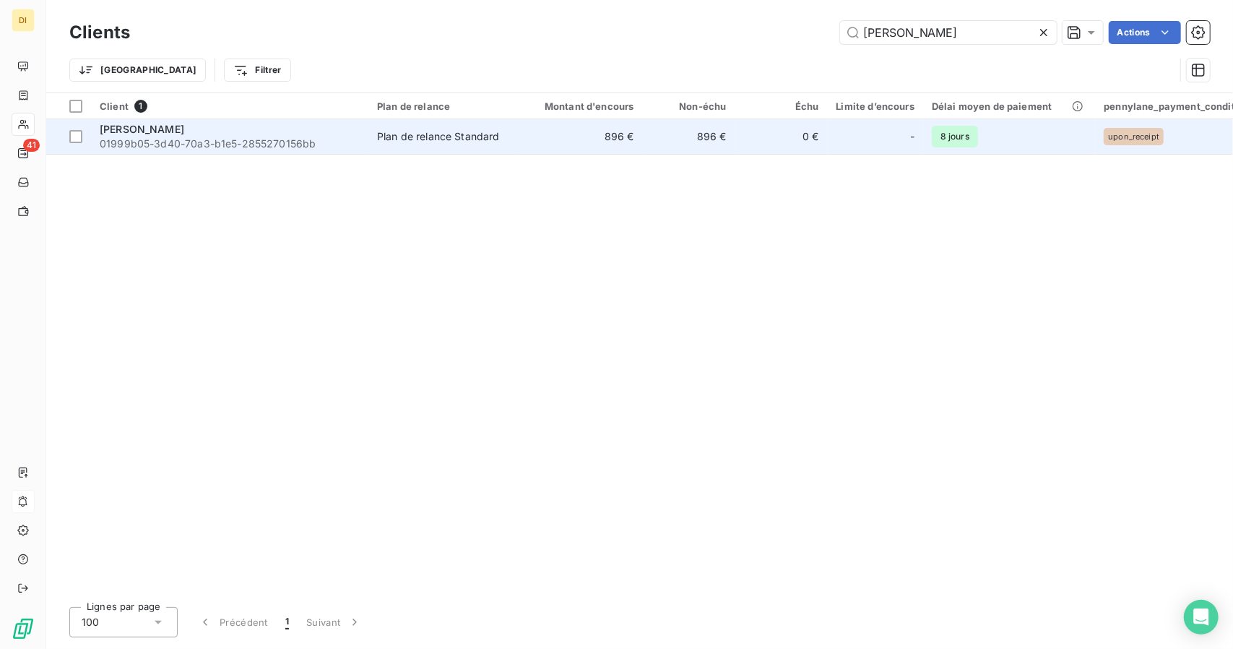
type input "[PERSON_NAME]"
click at [832, 140] on td "-" at bounding box center [875, 136] width 95 height 35
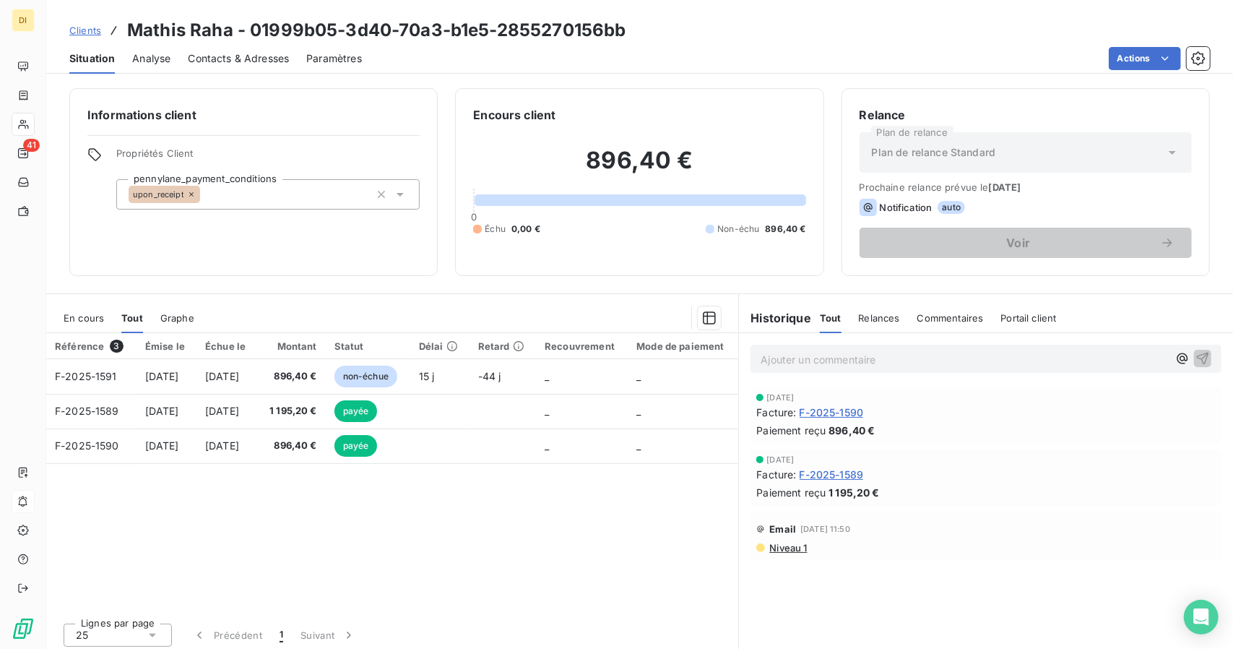
click at [84, 35] on span "Clients" at bounding box center [85, 31] width 32 height 12
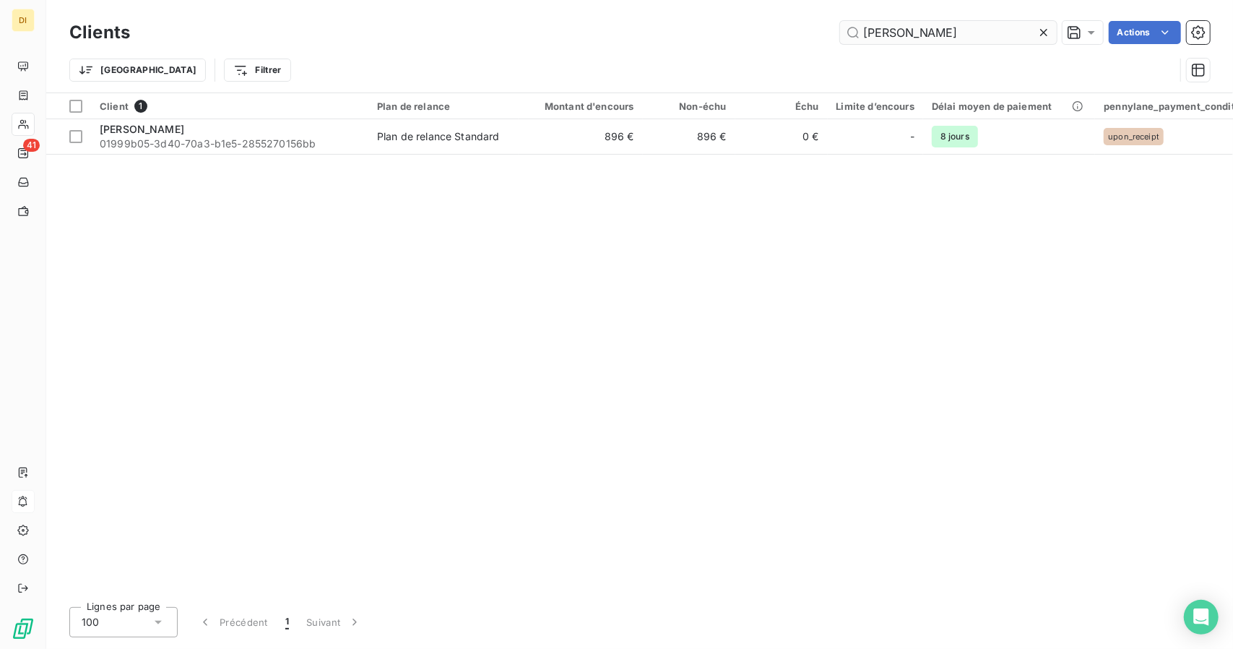
click at [964, 38] on input "[PERSON_NAME]" at bounding box center [948, 32] width 217 height 23
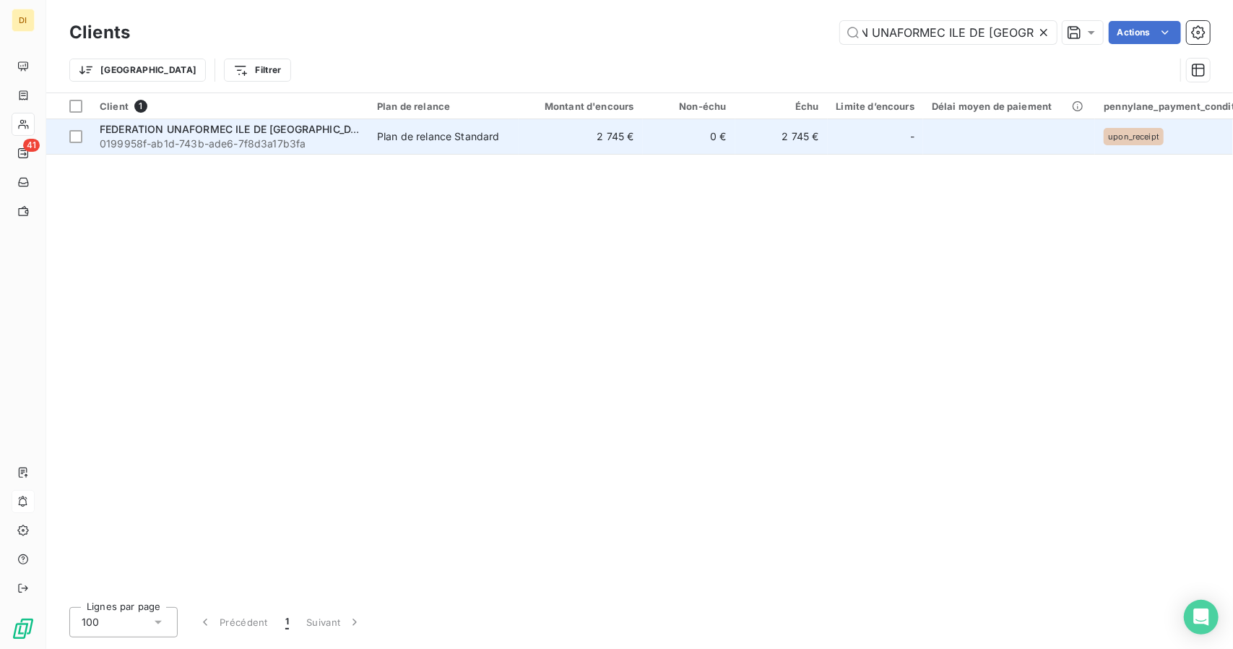
type input "FEDERATION UNAFORMEC ILE DE [GEOGRAPHIC_DATA]"
click at [744, 136] on td "2 745 €" at bounding box center [781, 136] width 92 height 35
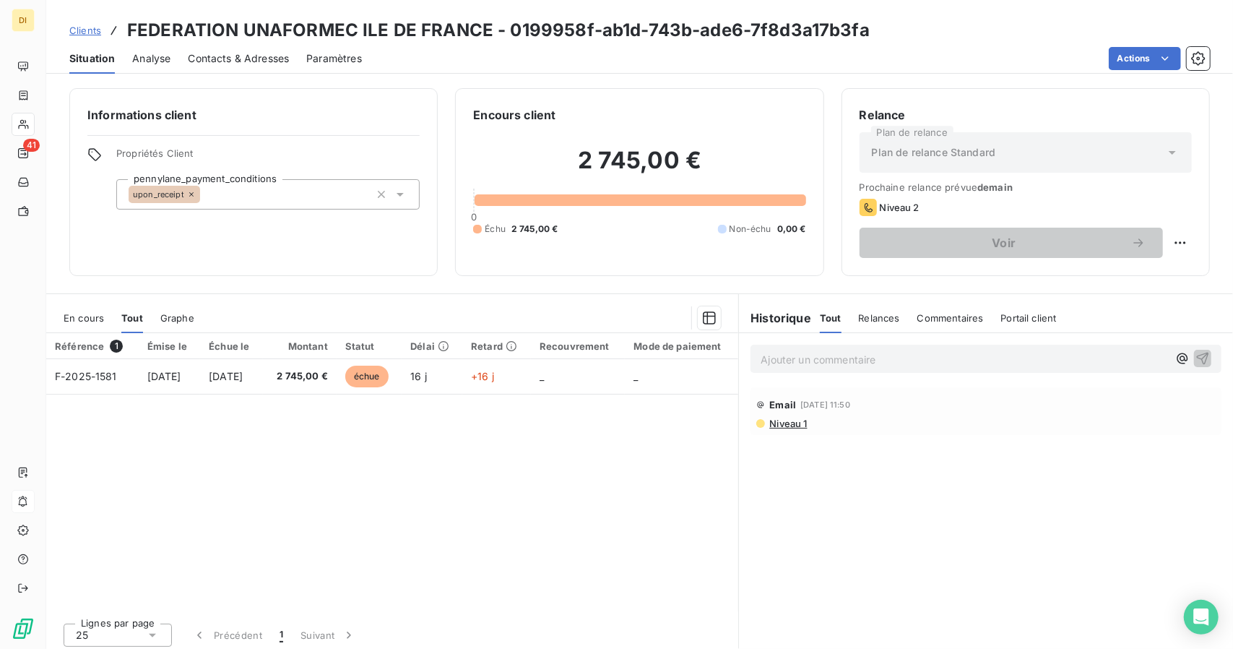
click at [227, 62] on span "Contacts & Adresses" at bounding box center [238, 58] width 101 height 14
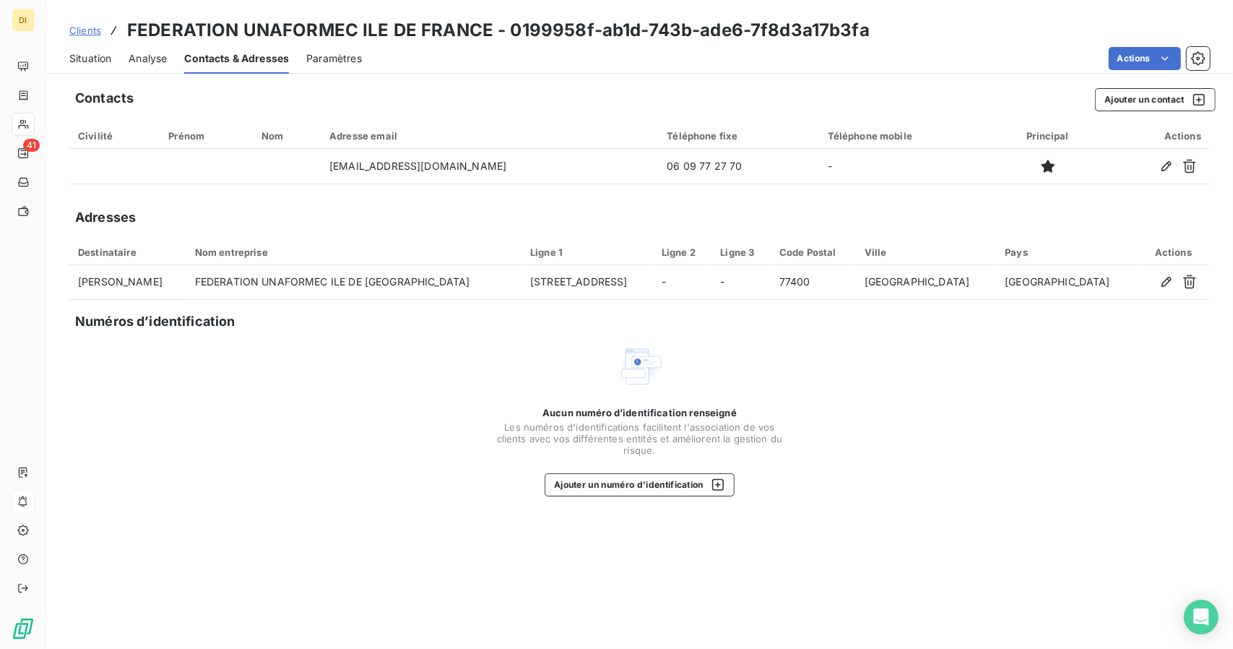
click at [99, 51] on span "Situation" at bounding box center [90, 58] width 42 height 14
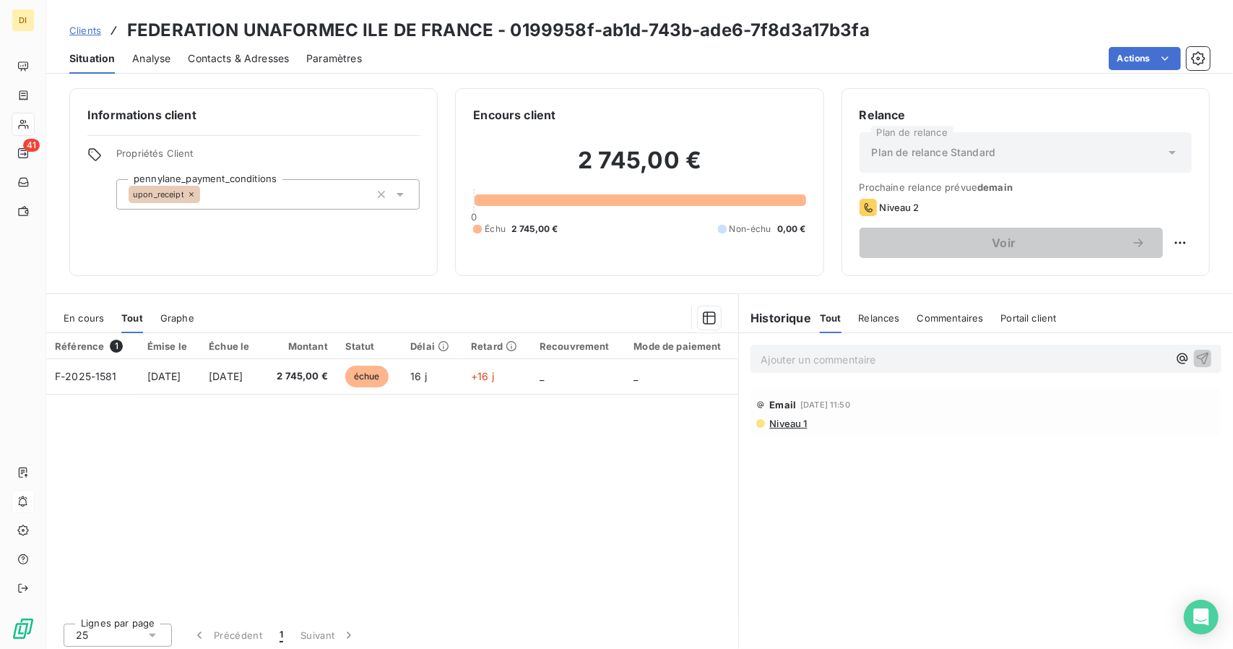
click at [88, 30] on span "Clients" at bounding box center [85, 31] width 32 height 12
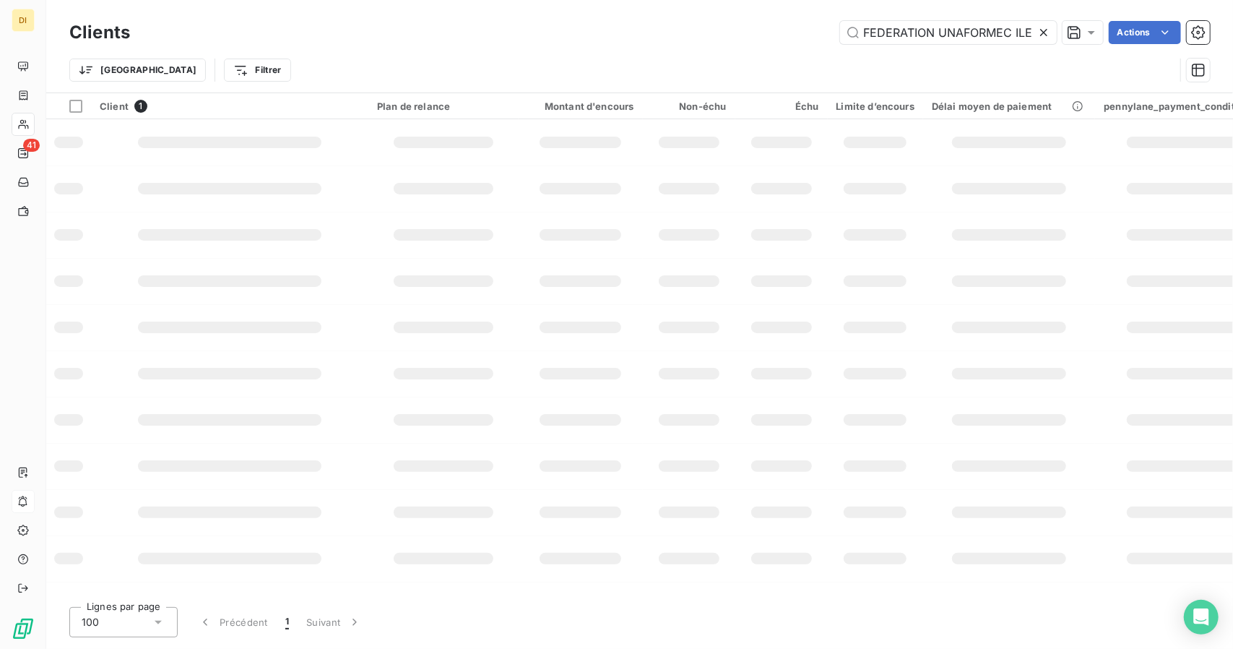
scroll to position [0, 66]
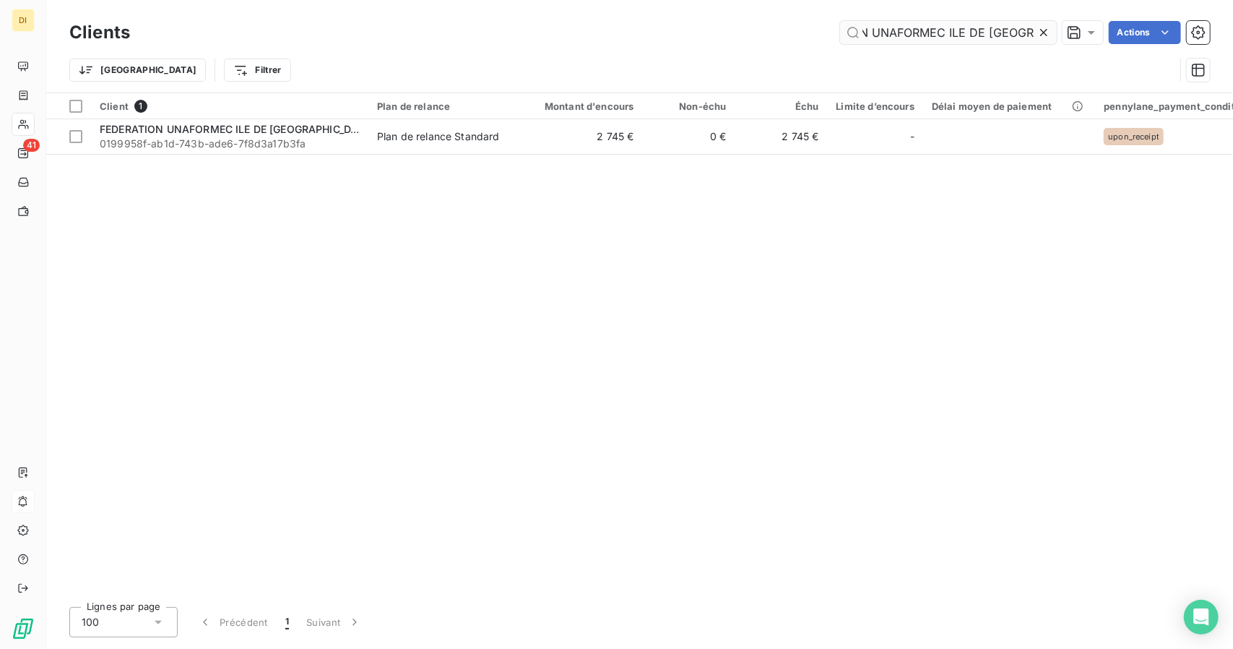
click at [911, 41] on input "FEDERATION UNAFORMEC ILE DE [GEOGRAPHIC_DATA]" at bounding box center [948, 32] width 217 height 23
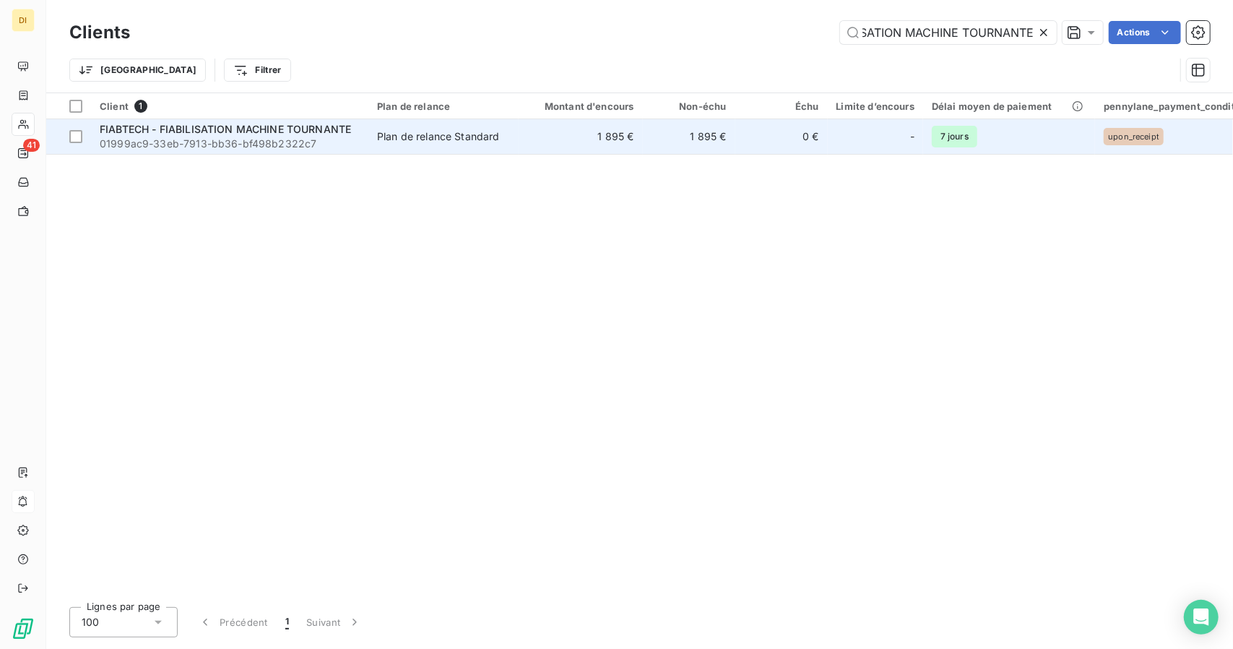
type input "FIABTECH - FIABILISATION MACHINE TOURNANTE"
click at [566, 131] on td "1 895 €" at bounding box center [581, 136] width 124 height 35
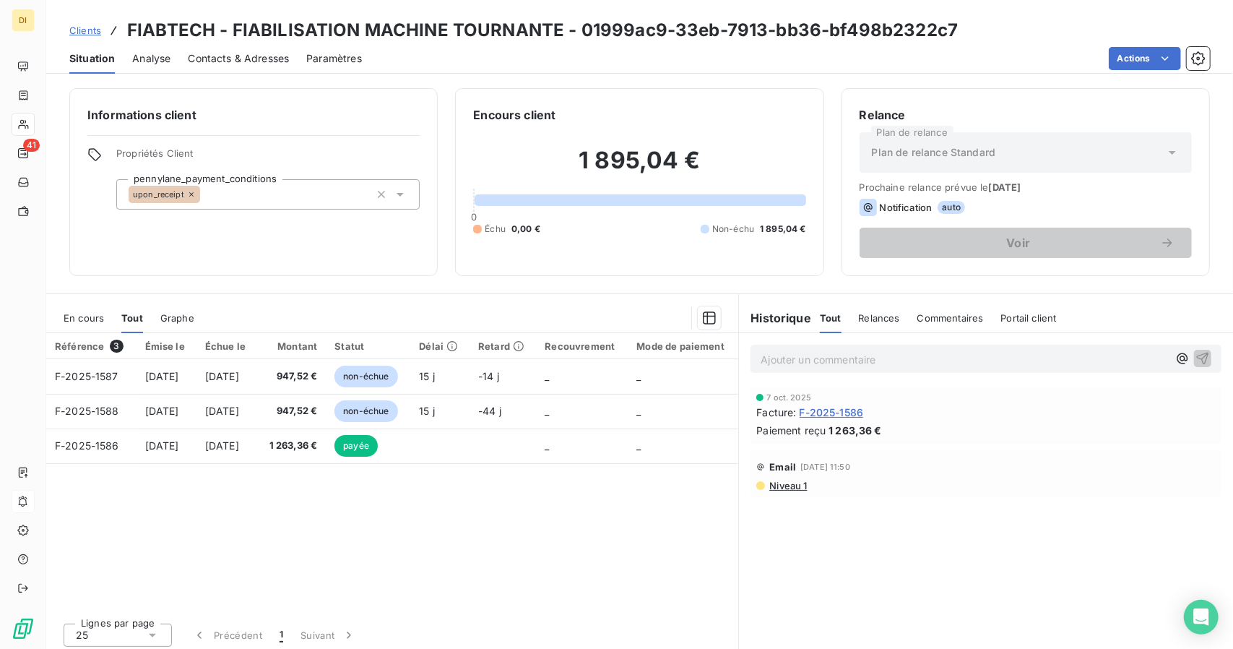
click at [79, 25] on span "Clients" at bounding box center [85, 31] width 32 height 12
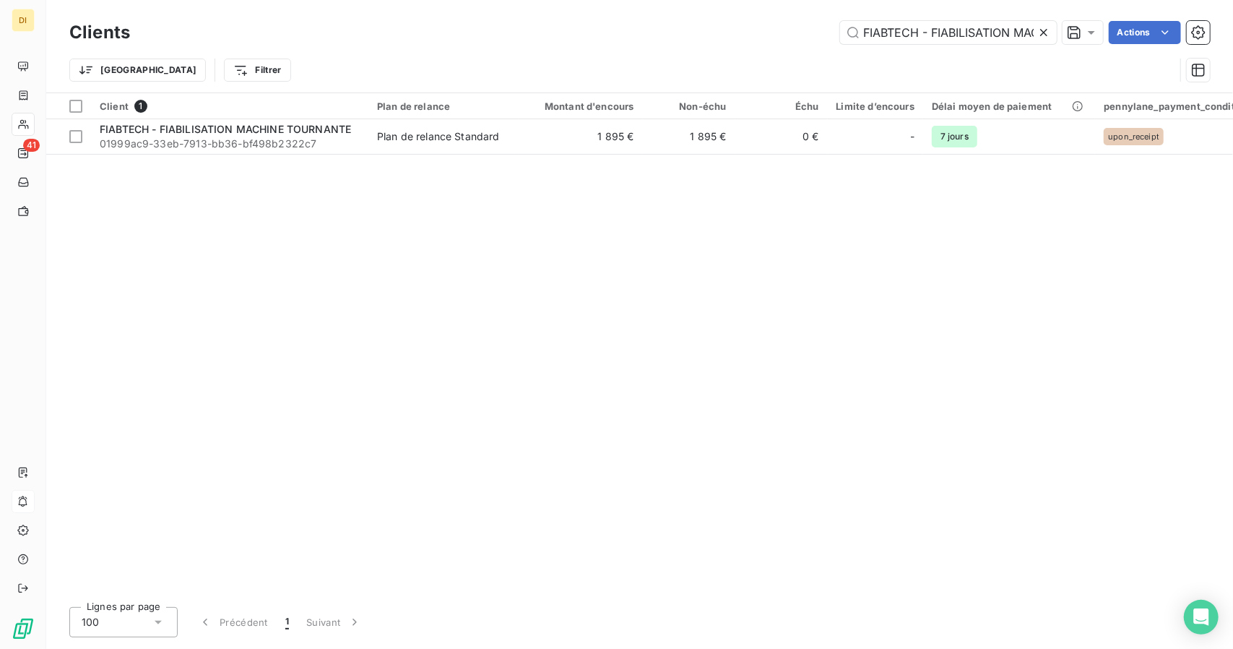
scroll to position [0, 110]
click at [883, 31] on input "FIABTECH - FIABILISATION MACHINE TOURNANTE" at bounding box center [948, 32] width 217 height 23
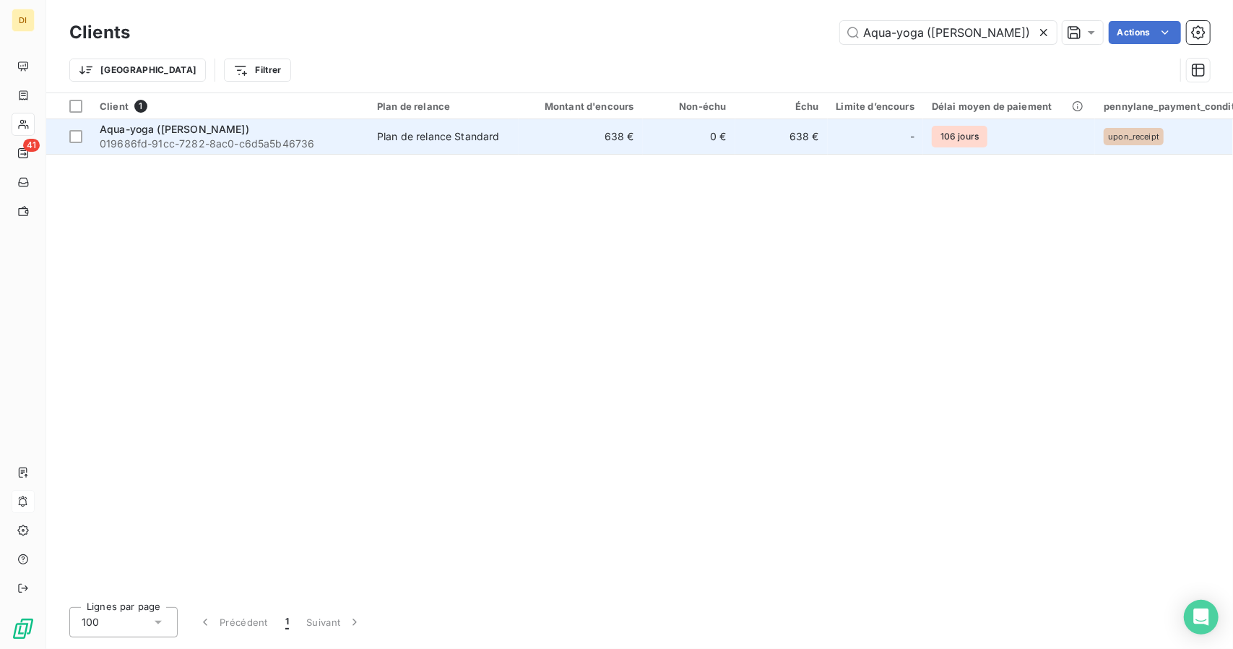
type input "Aqua-yoga ([PERSON_NAME])"
click at [692, 144] on td "0 €" at bounding box center [689, 136] width 92 height 35
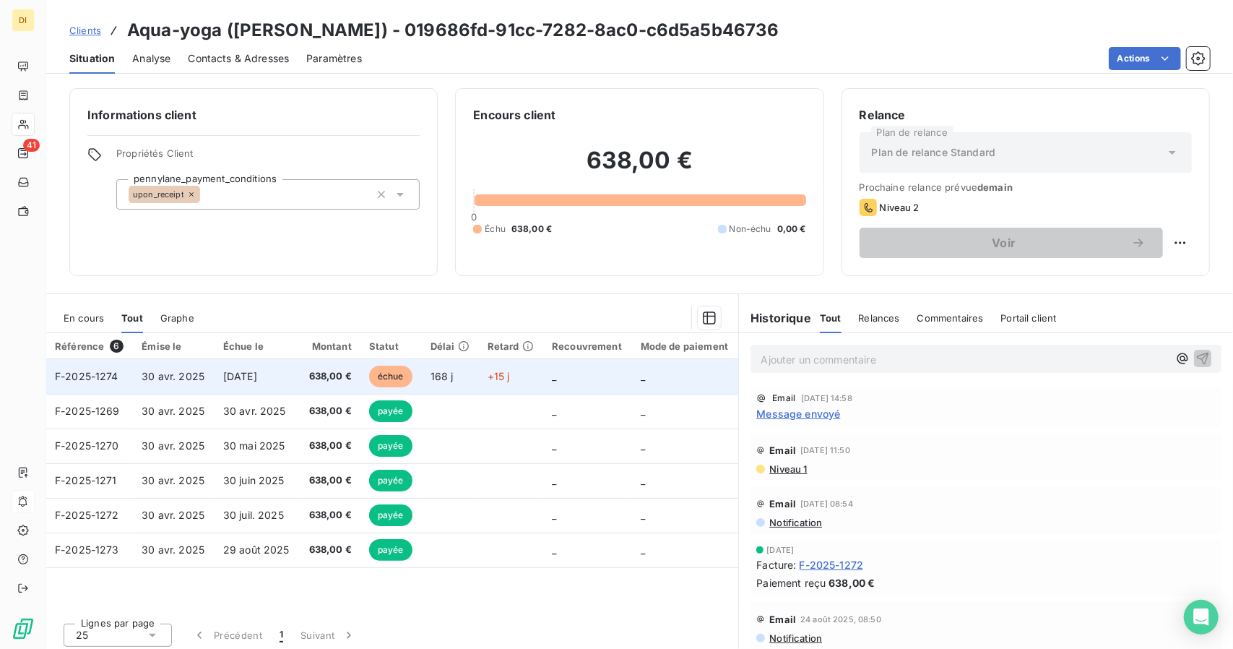
click at [438, 367] on td "168 j" at bounding box center [450, 376] width 57 height 35
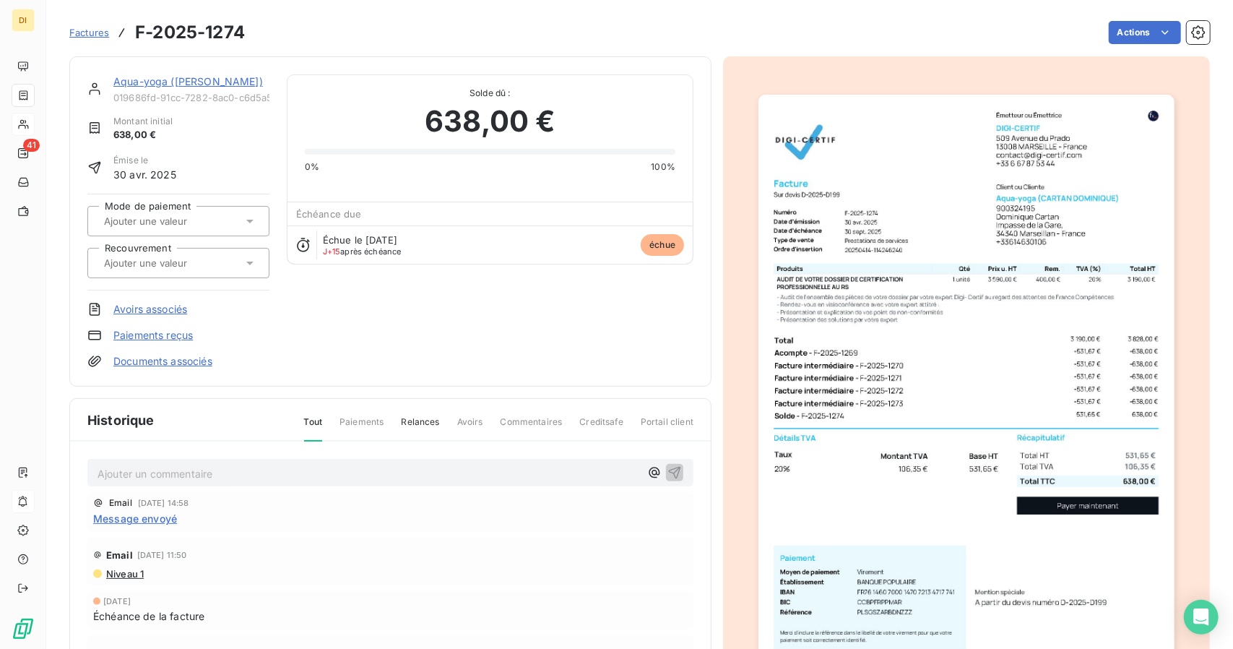
click at [844, 236] on div at bounding box center [966, 388] width 487 height 664
click at [1140, 37] on html "DI 41 Factures F-2025-1274 Actions Aqua-yoga ([PERSON_NAME]) 019686fd-91cc-7282…" at bounding box center [616, 324] width 1233 height 649
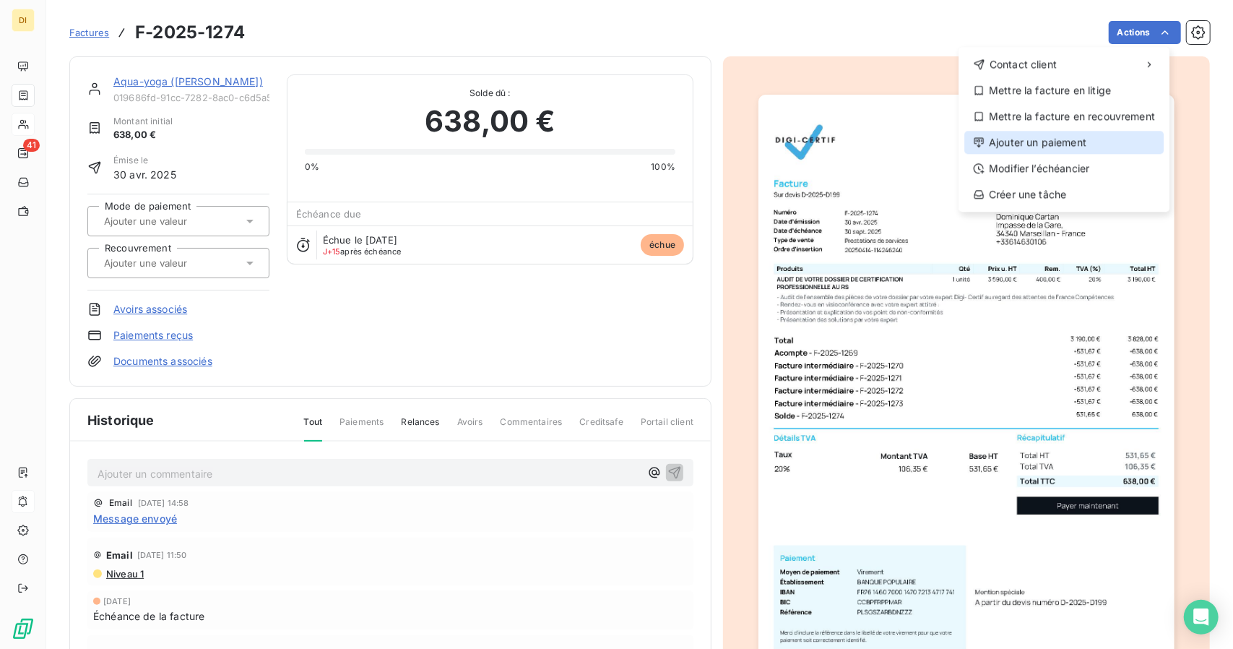
click at [1047, 142] on div "Ajouter un paiement" at bounding box center [1063, 142] width 199 height 23
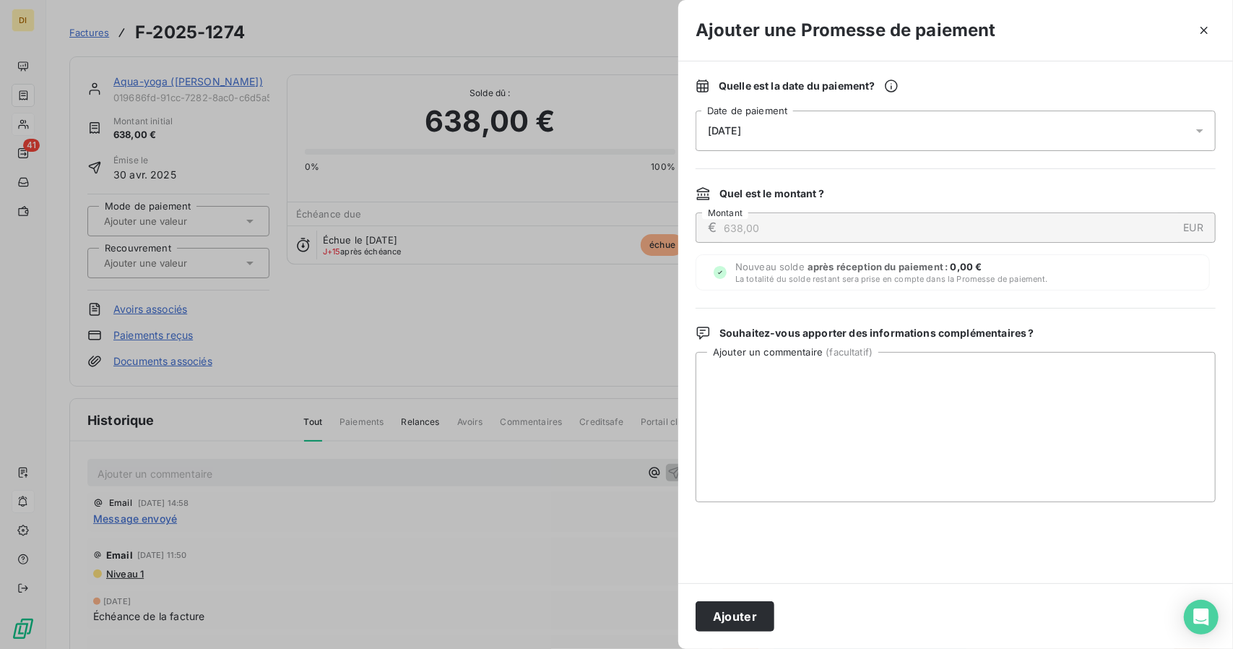
click at [802, 132] on div "[DATE]" at bounding box center [955, 130] width 520 height 40
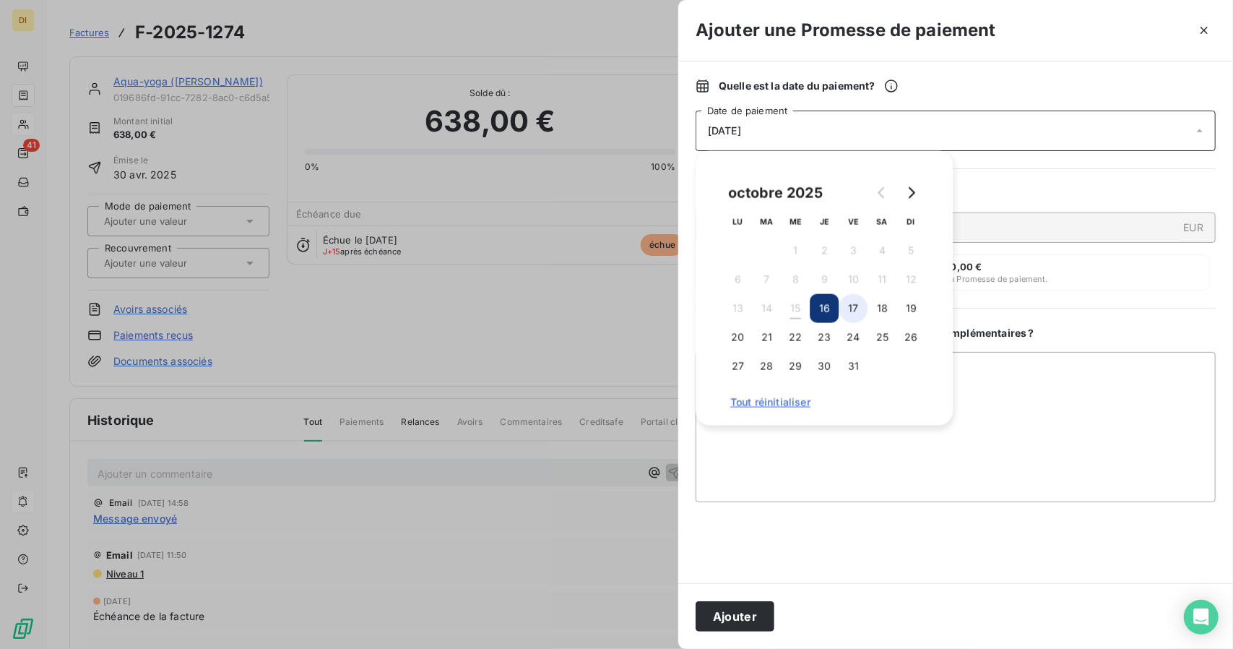
click at [851, 316] on button "17" at bounding box center [852, 308] width 29 height 29
click at [894, 519] on div at bounding box center [955, 542] width 520 height 46
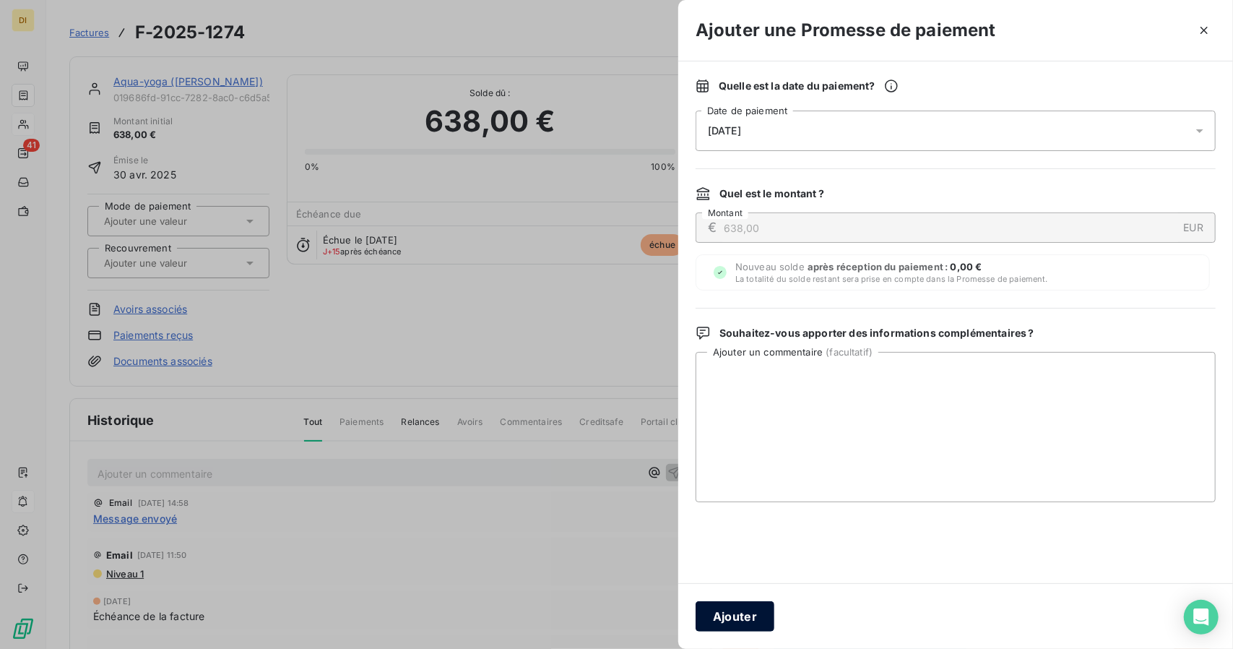
click at [727, 619] on button "Ajouter" at bounding box center [734, 616] width 79 height 30
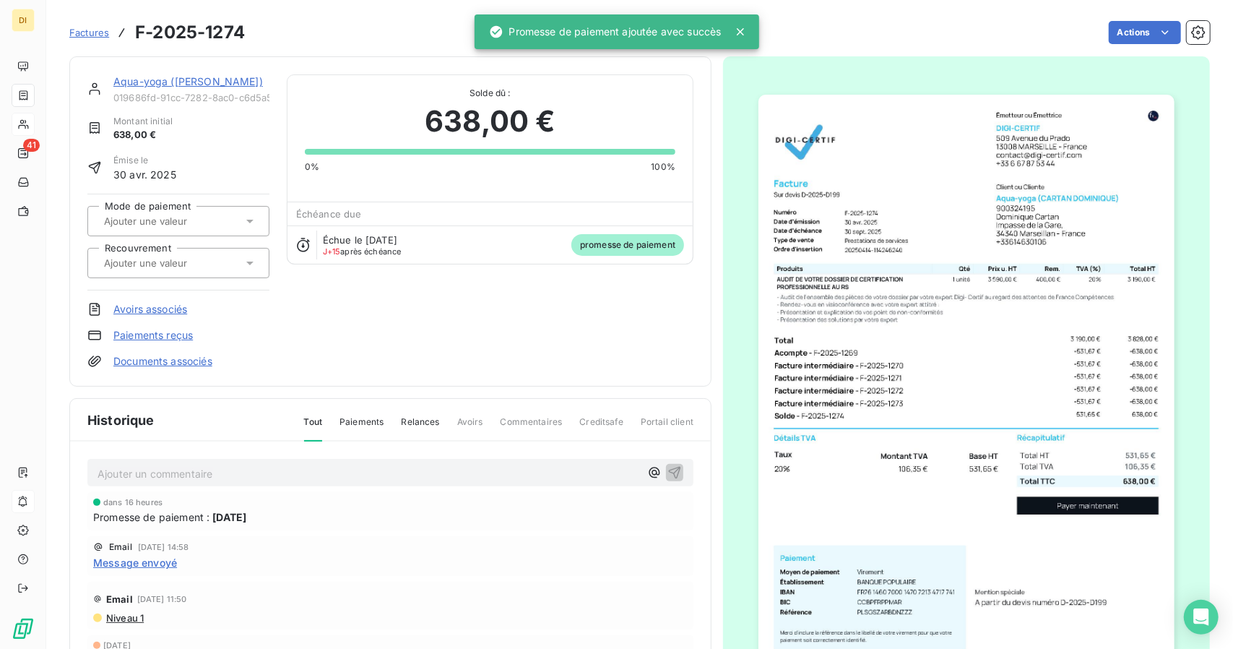
click at [169, 75] on link "Aqua-yoga ([PERSON_NAME])" at bounding box center [187, 81] width 149 height 12
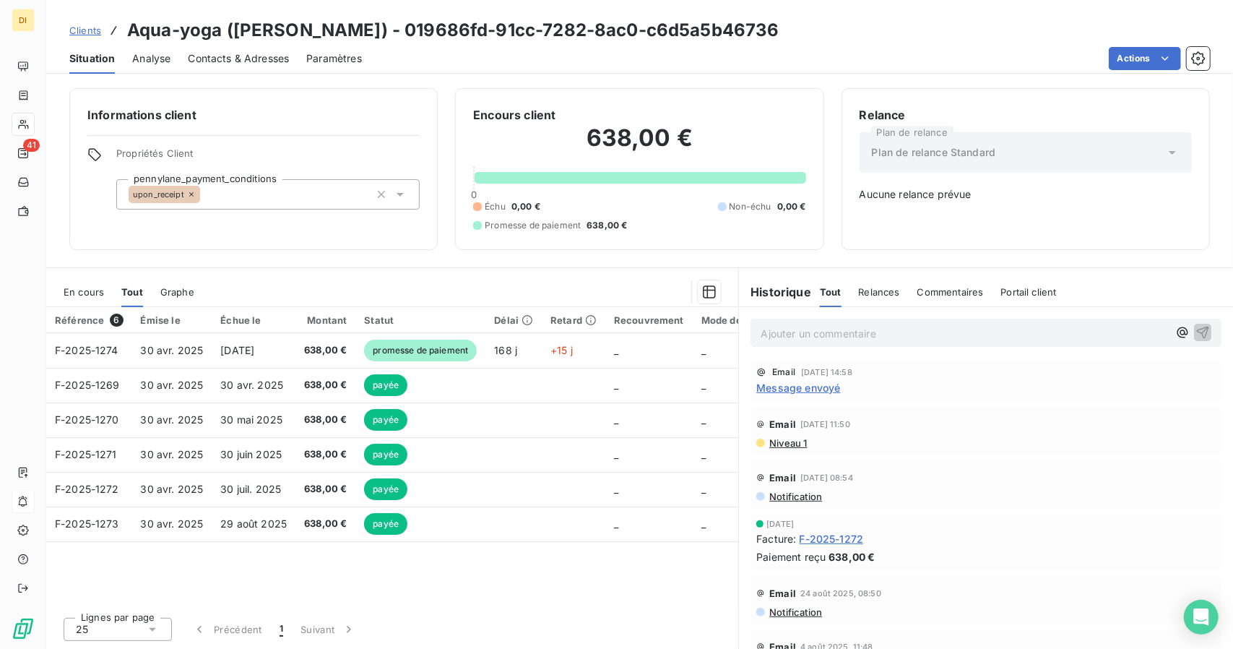
click at [86, 32] on span "Clients" at bounding box center [85, 31] width 32 height 12
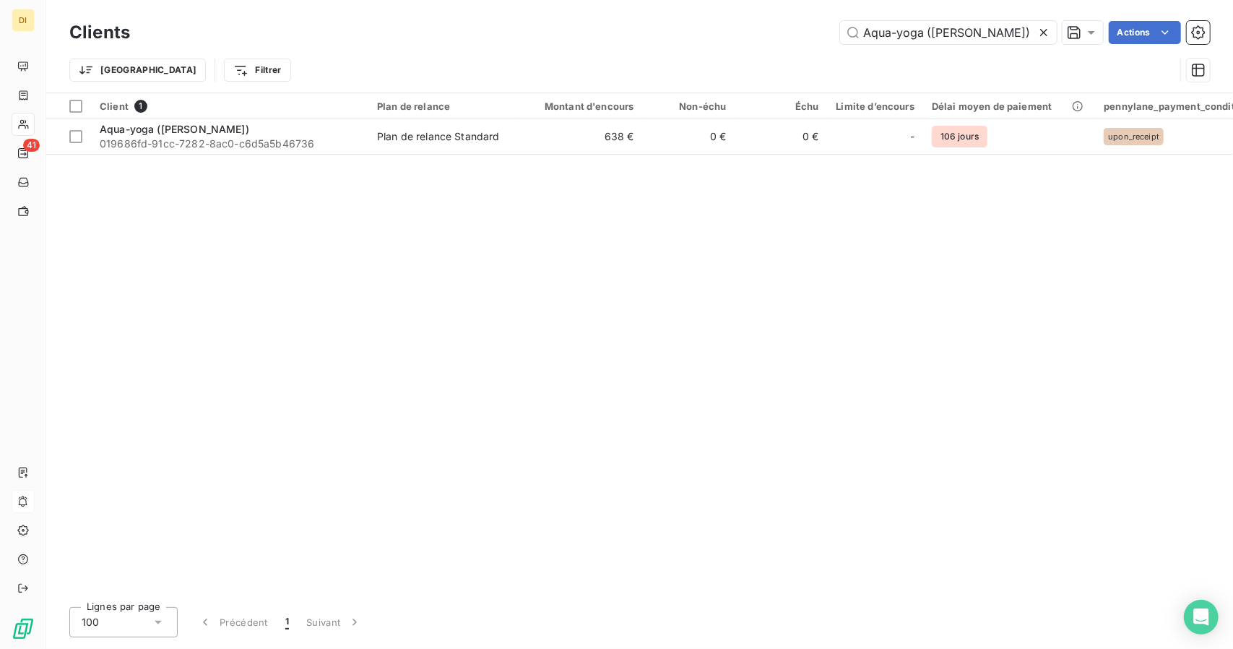
scroll to position [0, 19]
click at [922, 37] on input "Aqua-yoga ([PERSON_NAME])" at bounding box center [948, 32] width 217 height 23
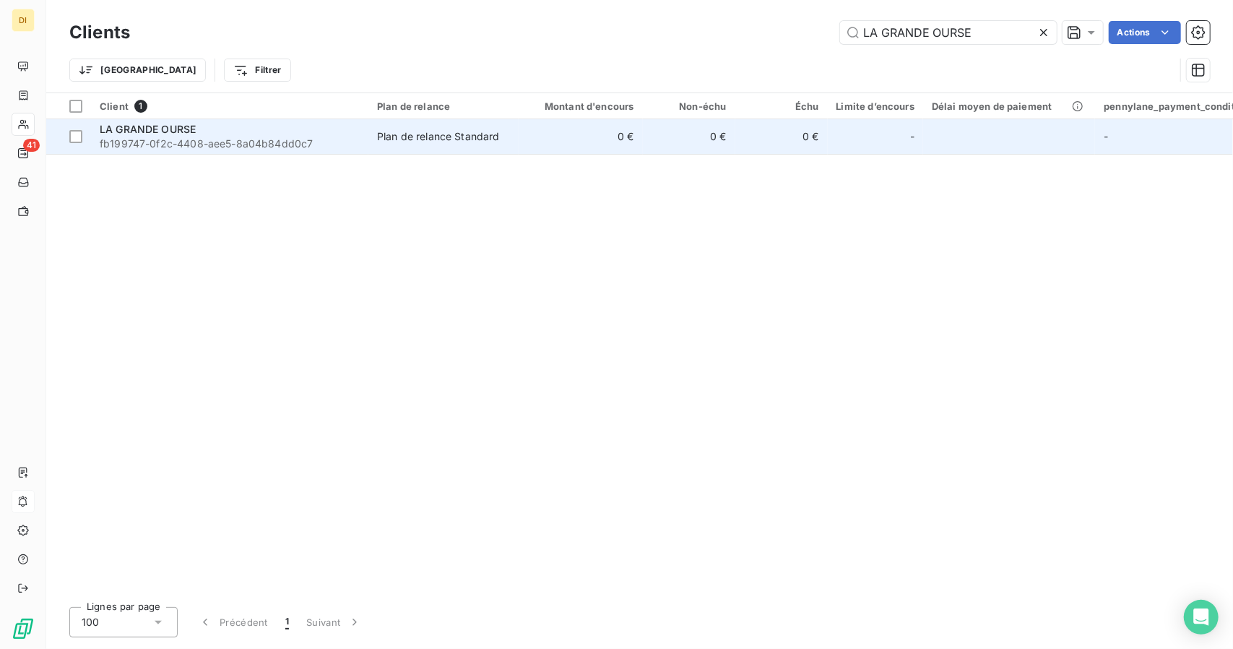
type input "LA GRANDE OURSE"
click at [652, 150] on td "0 €" at bounding box center [689, 136] width 92 height 35
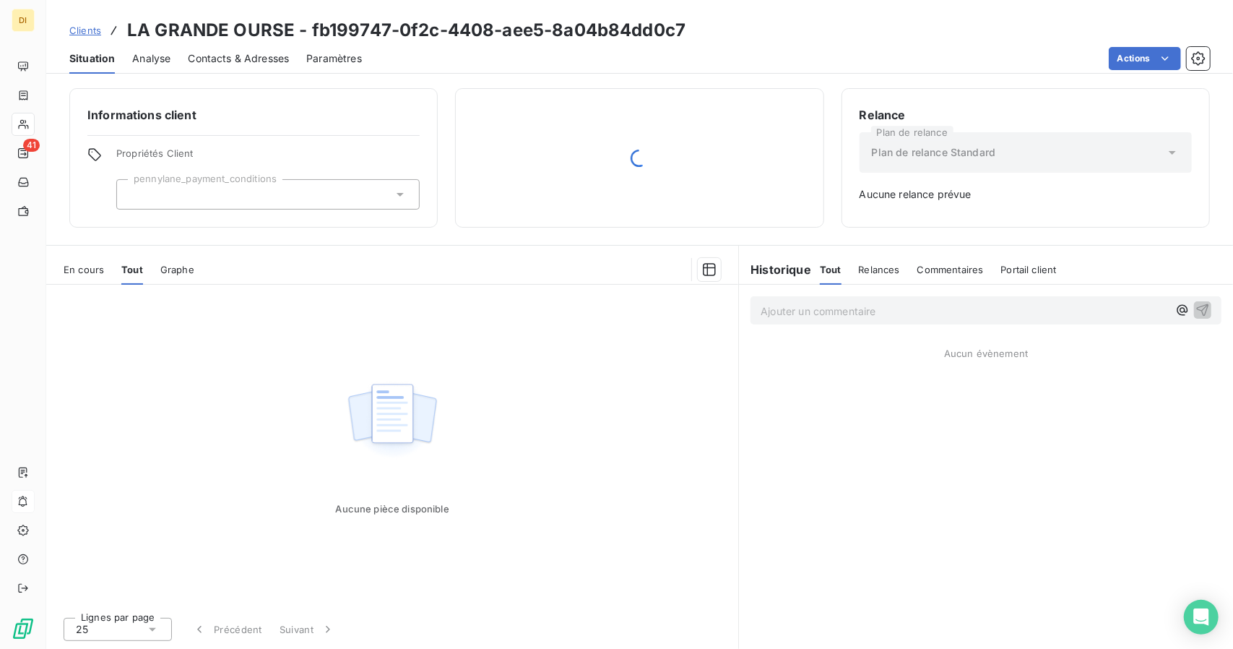
click at [92, 279] on div "En cours" at bounding box center [84, 269] width 40 height 30
click at [95, 30] on span "Clients" at bounding box center [85, 31] width 32 height 12
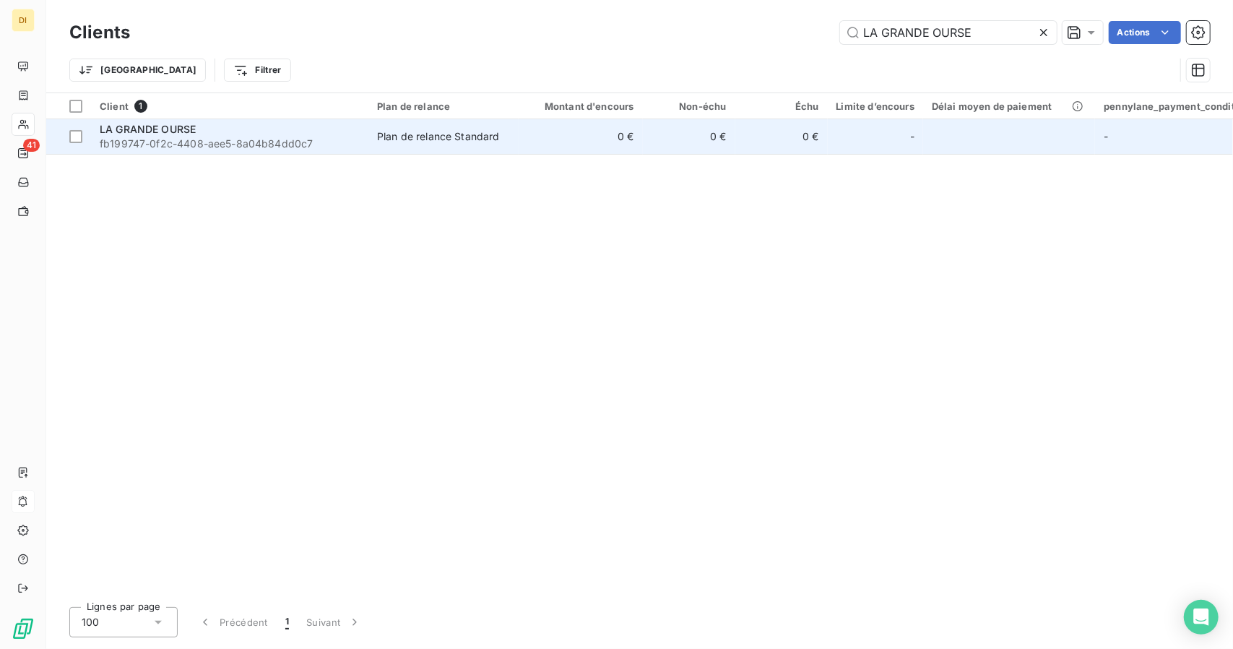
click at [716, 126] on td "0 €" at bounding box center [689, 136] width 92 height 35
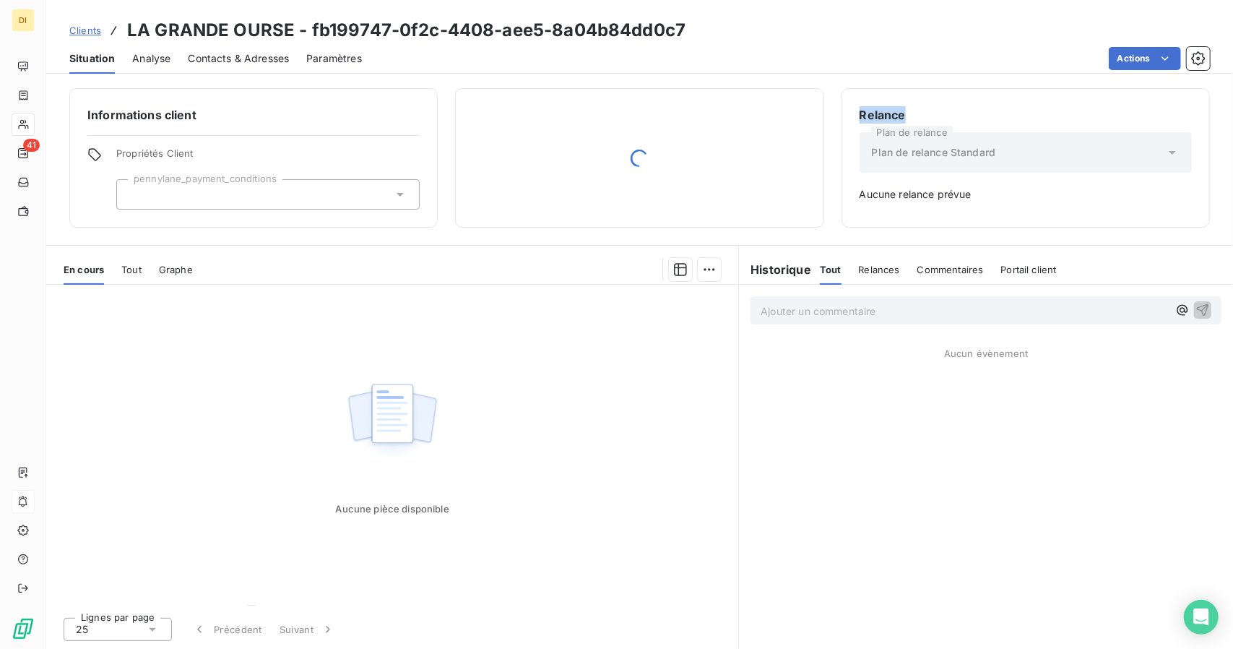
click at [716, 126] on div at bounding box center [639, 157] width 332 height 103
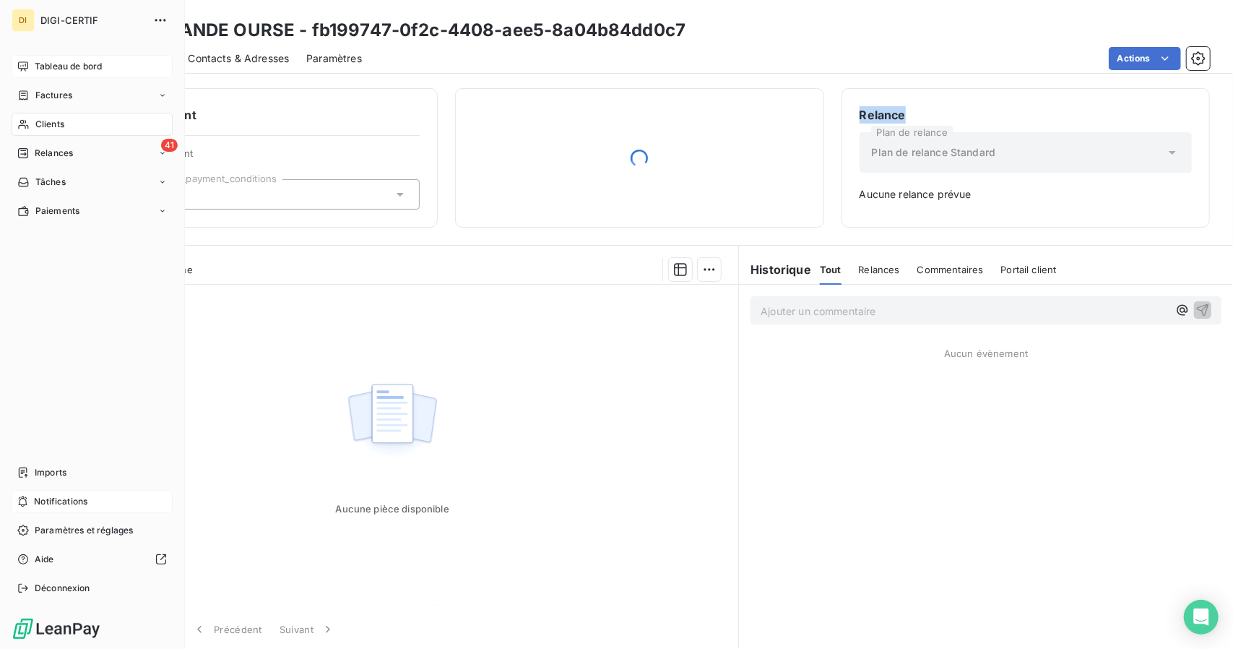
click at [35, 70] on span "Tableau de bord" at bounding box center [68, 66] width 67 height 13
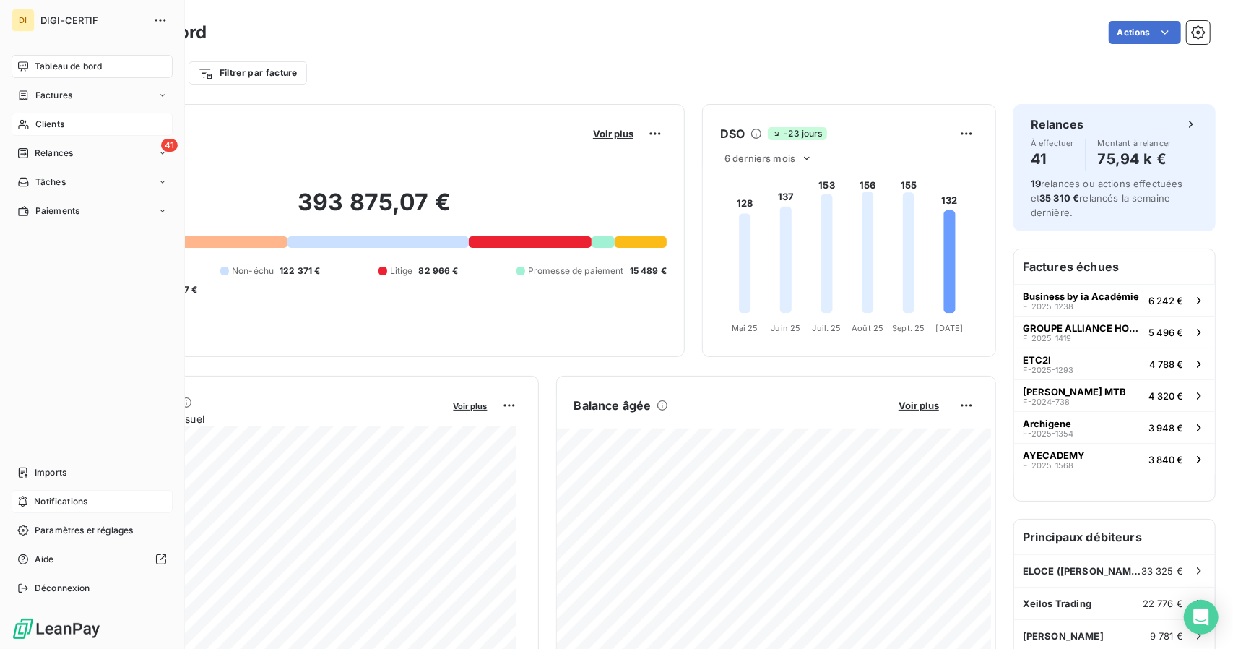
click at [58, 123] on span "Clients" at bounding box center [49, 124] width 29 height 13
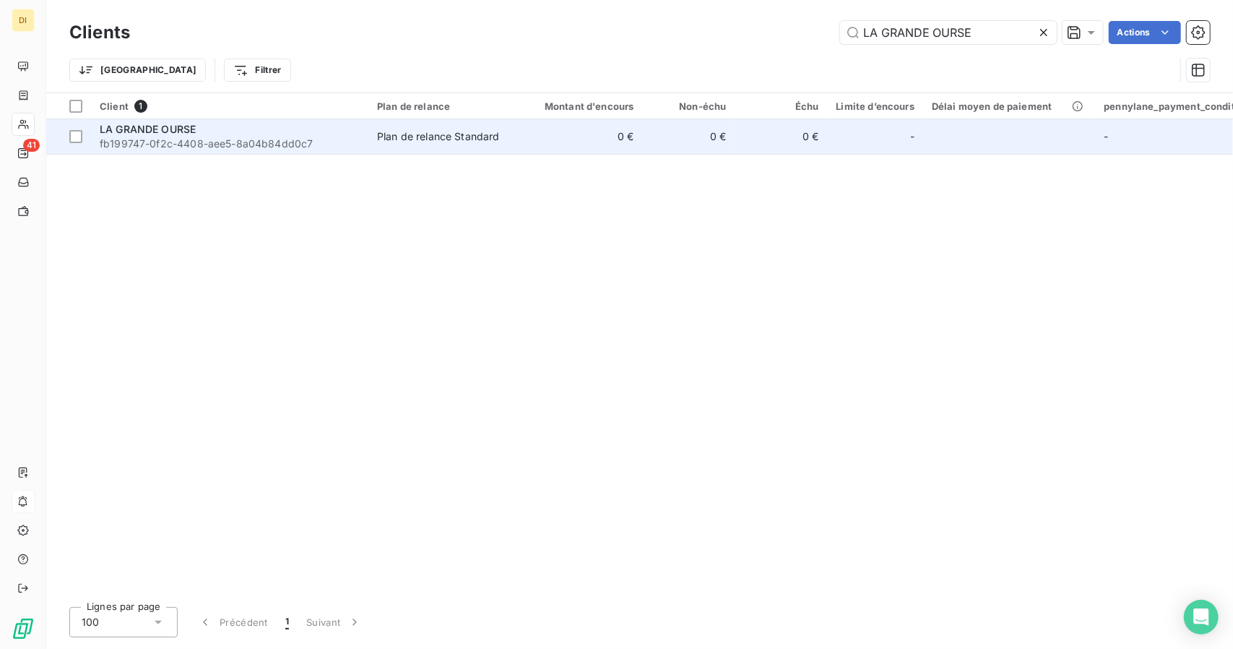
click at [687, 136] on td "0 €" at bounding box center [689, 136] width 92 height 35
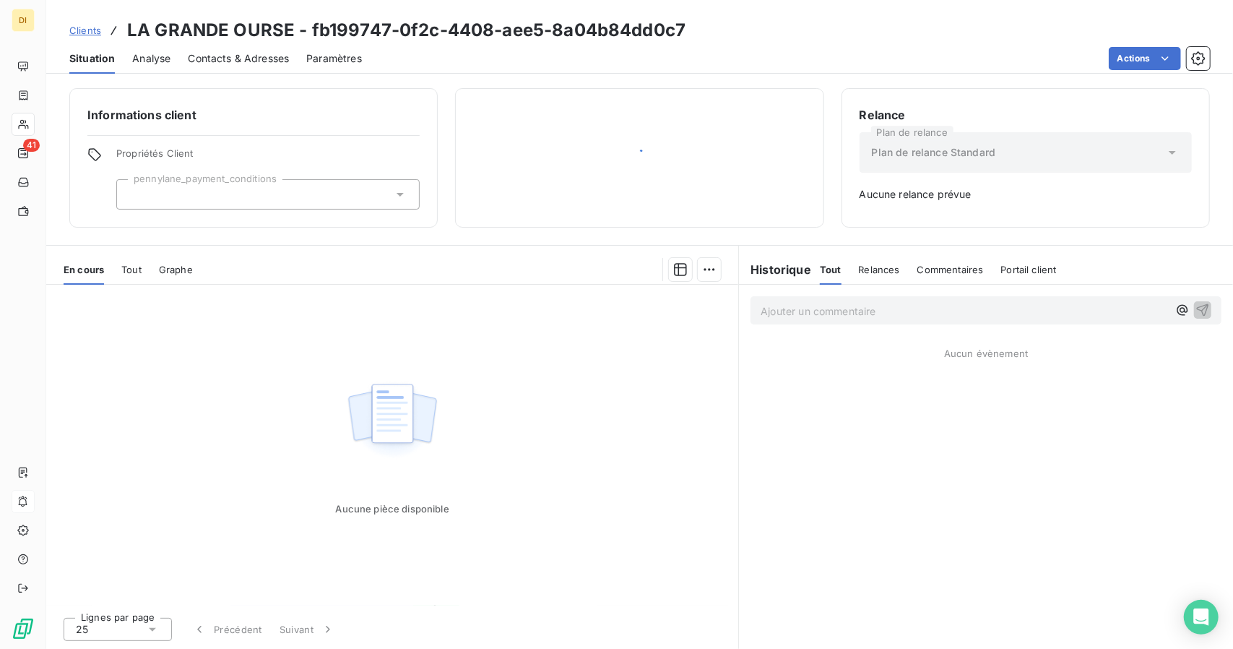
click at [871, 279] on div "Relances" at bounding box center [879, 269] width 41 height 30
click at [826, 269] on span "Tout" at bounding box center [830, 270] width 20 height 12
click at [122, 274] on div "Tout" at bounding box center [131, 269] width 20 height 30
click at [88, 25] on span "Clients" at bounding box center [85, 31] width 32 height 12
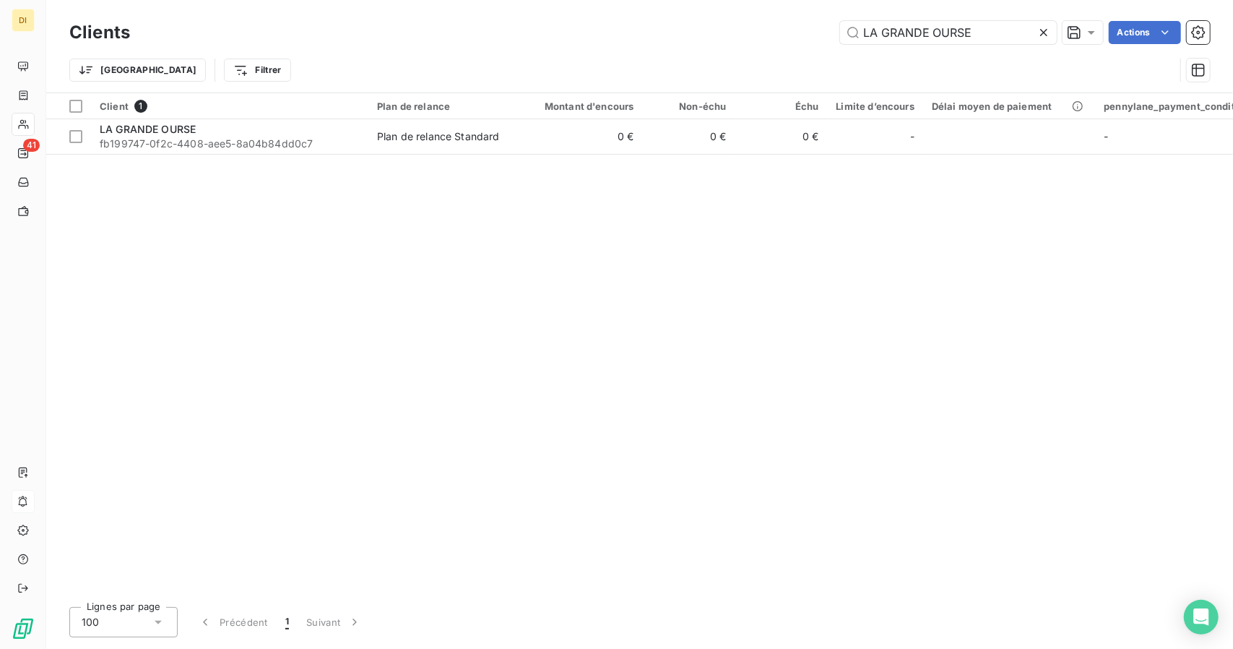
click at [930, 16] on div "Clients LA GRANDE OURSE Actions Trier Filtrer" at bounding box center [639, 46] width 1187 height 92
click at [915, 36] on input "LA GRANDE OURSE" at bounding box center [948, 32] width 217 height 23
paste input "[PERSON_NAME] Academie"
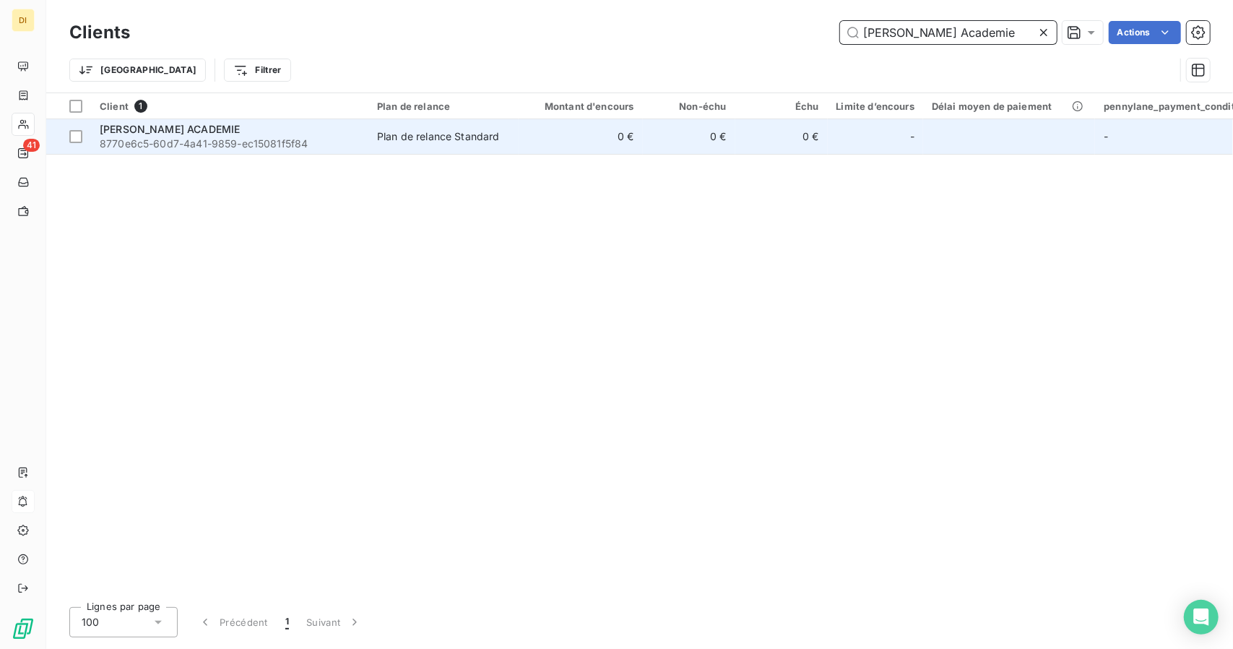
type input "[PERSON_NAME] Academie"
click at [746, 131] on td "0 €" at bounding box center [781, 136] width 92 height 35
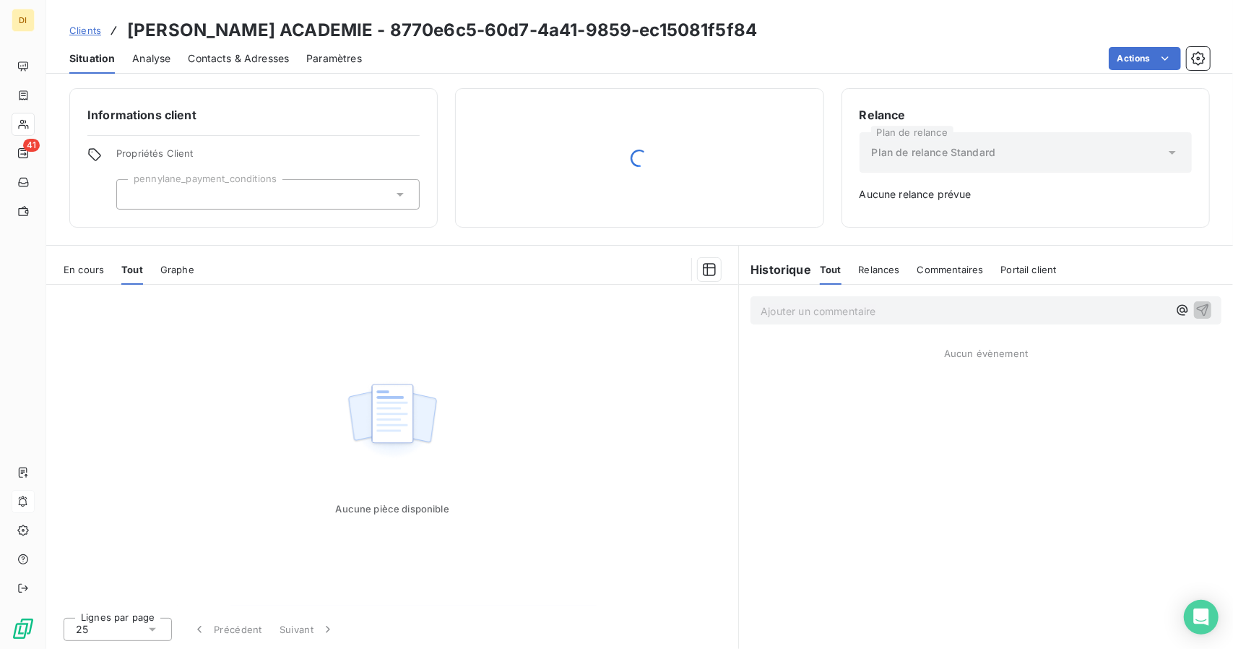
click at [100, 27] on span "Clients" at bounding box center [85, 31] width 32 height 12
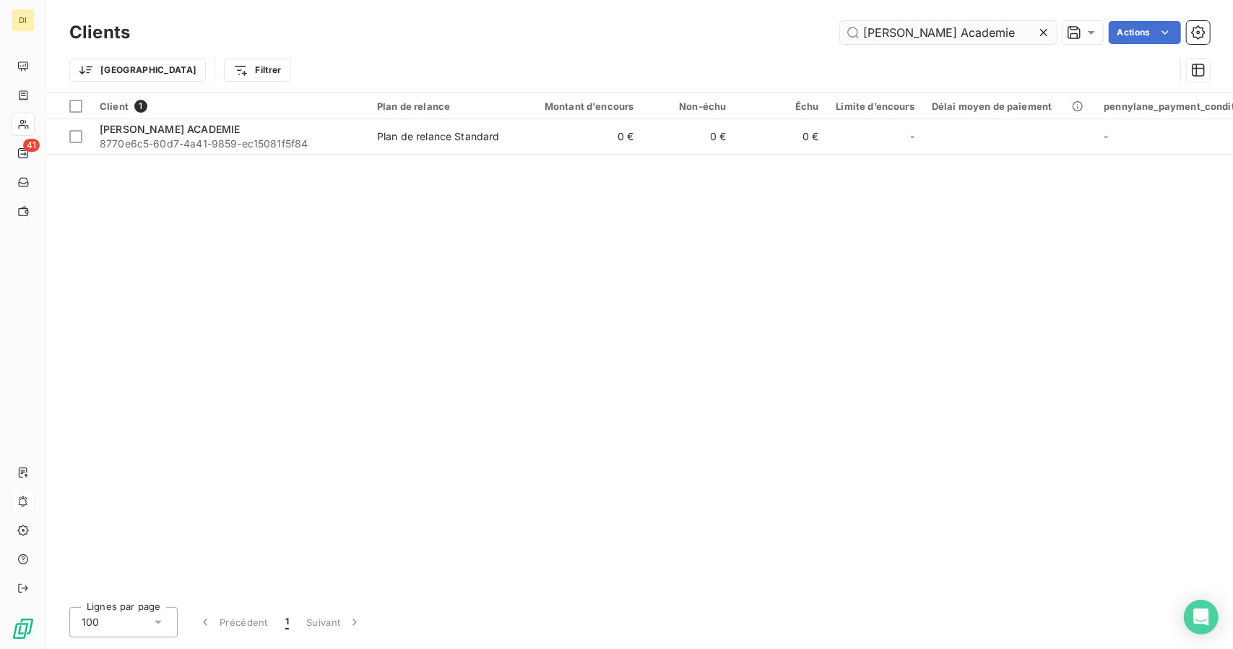
click at [950, 42] on input "[PERSON_NAME] Academie" at bounding box center [948, 32] width 217 height 23
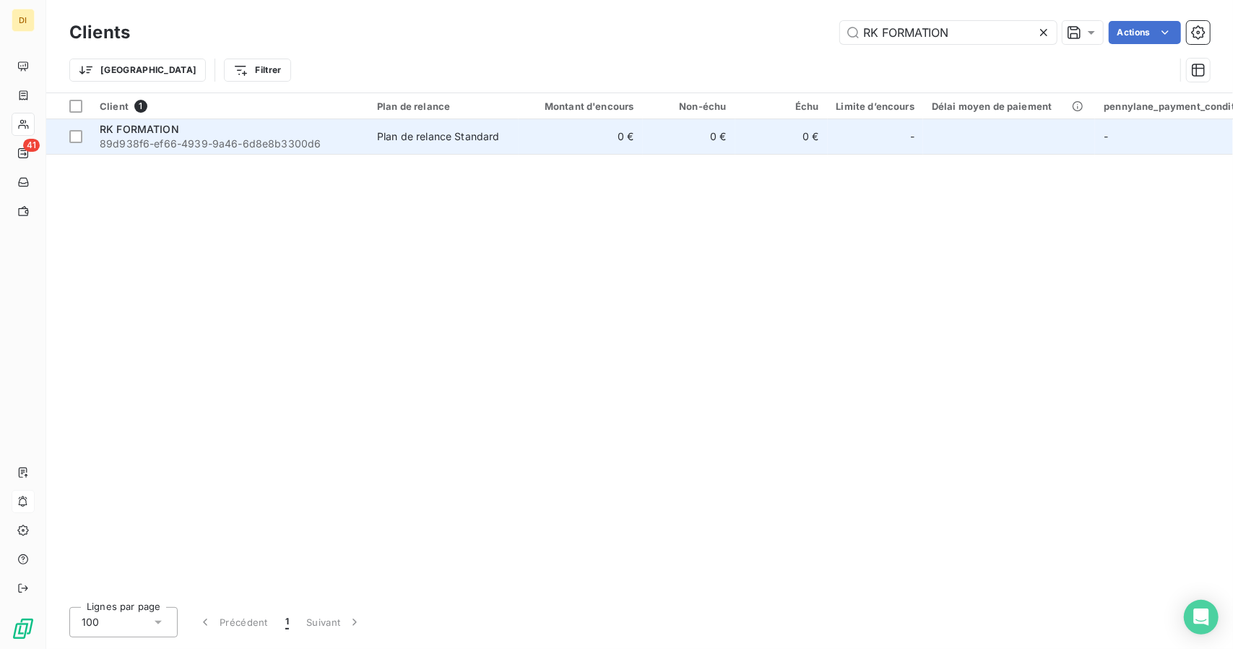
type input "RK FORMATION"
click at [552, 147] on td "0 €" at bounding box center [581, 136] width 124 height 35
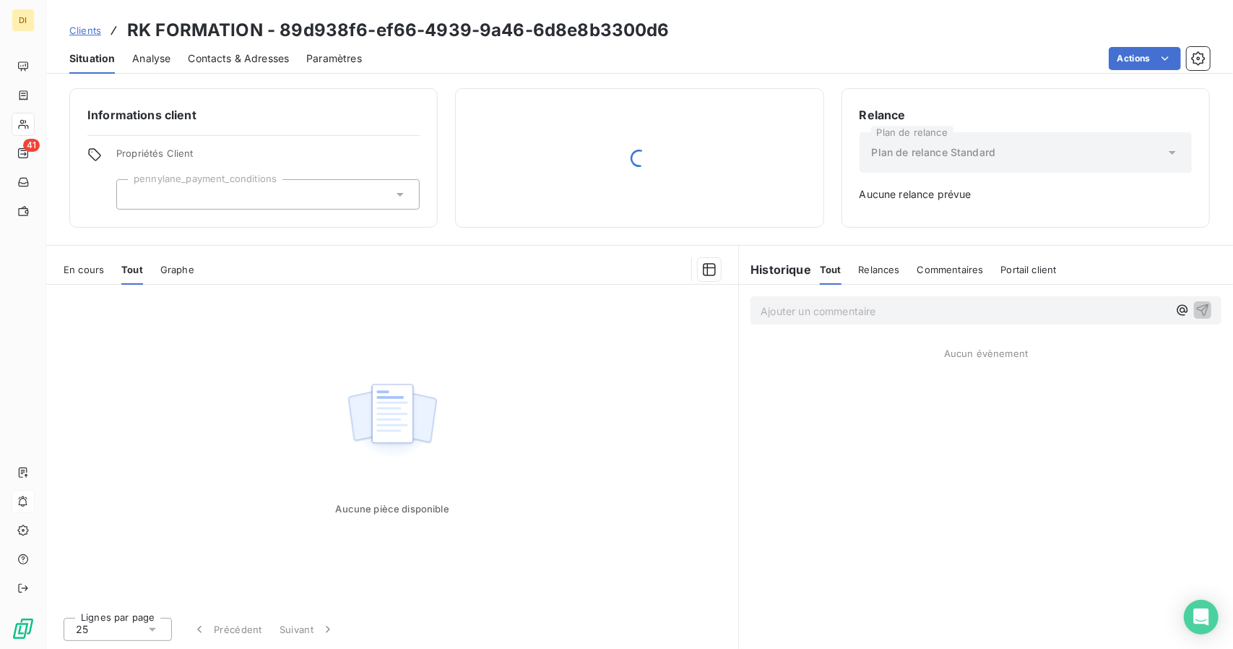
click at [82, 27] on span "Clients" at bounding box center [85, 31] width 32 height 12
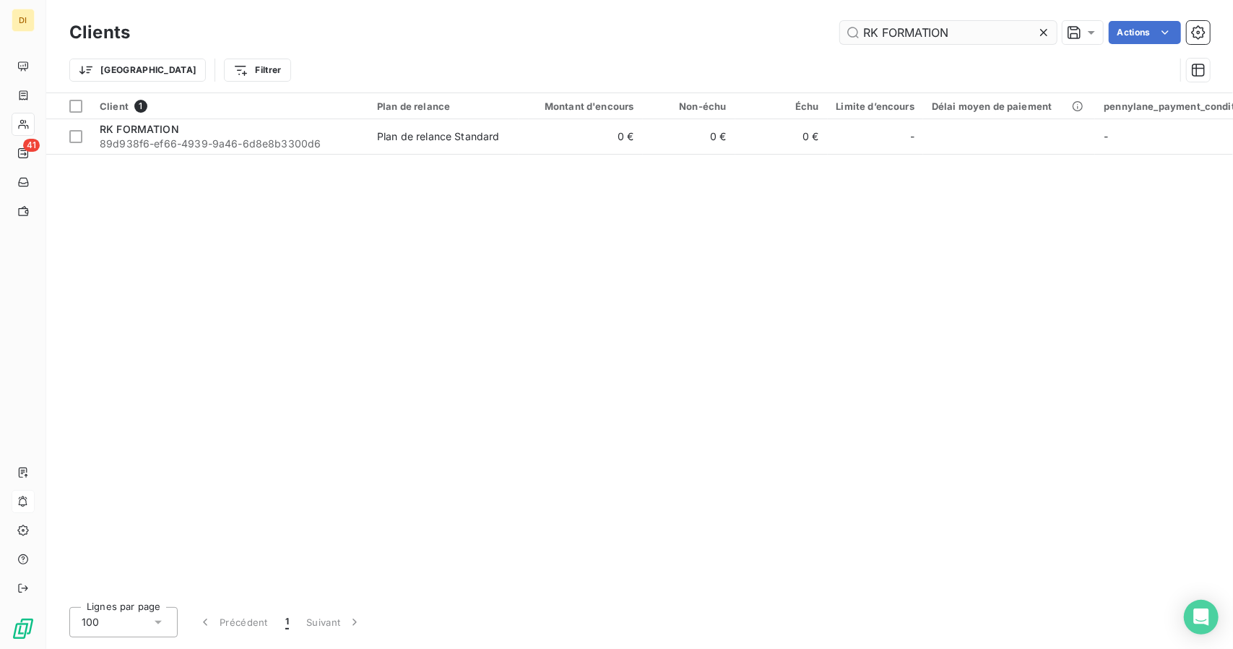
click at [890, 28] on input "RK FORMATION" at bounding box center [948, 32] width 217 height 23
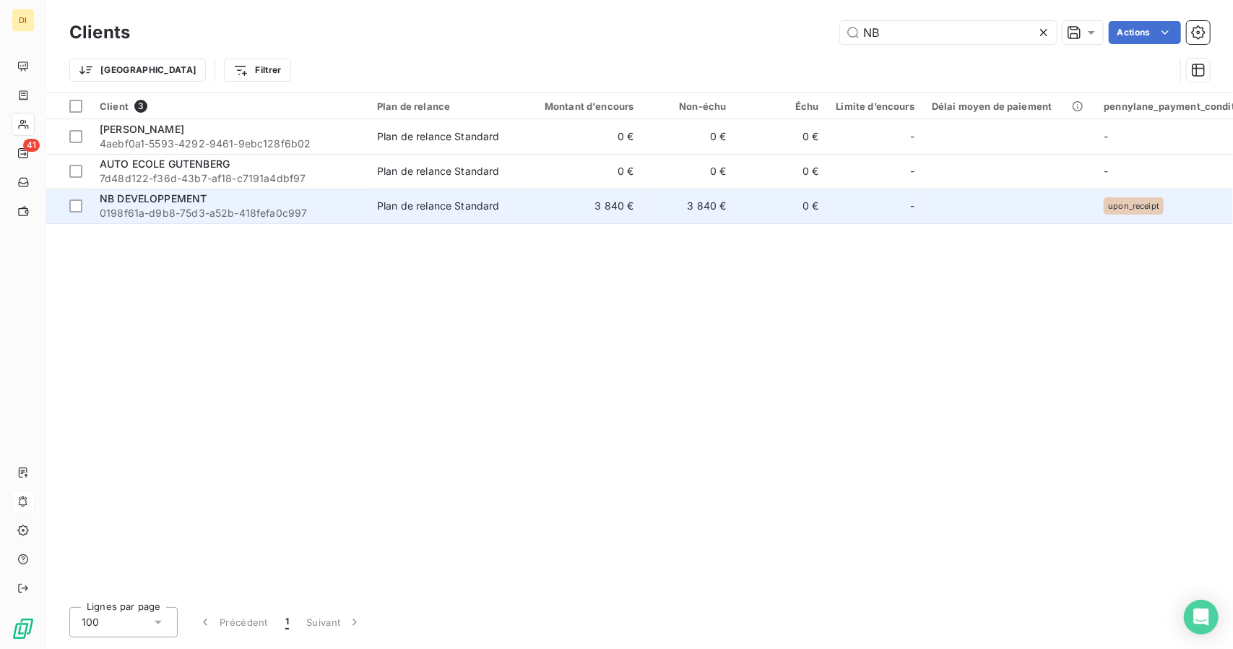
type input "NB"
click at [692, 206] on td "3 840 €" at bounding box center [689, 205] width 92 height 35
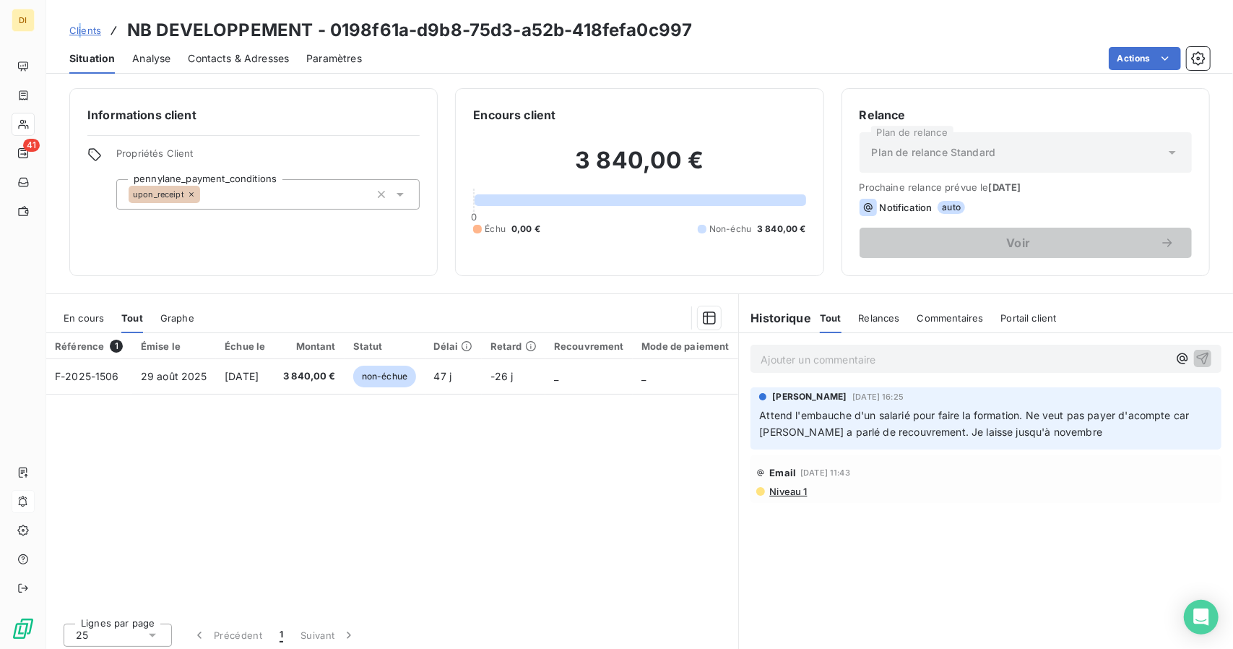
drag, startPoint x: 78, startPoint y: 38, endPoint x: 84, endPoint y: 31, distance: 9.2
click at [84, 31] on div "Clients NB DEVELOPPEMENT - 0198f61a-d9b8-75d3-a52b-418fefa0c997" at bounding box center [380, 30] width 623 height 26
click at [84, 31] on span "Clients" at bounding box center [85, 31] width 32 height 12
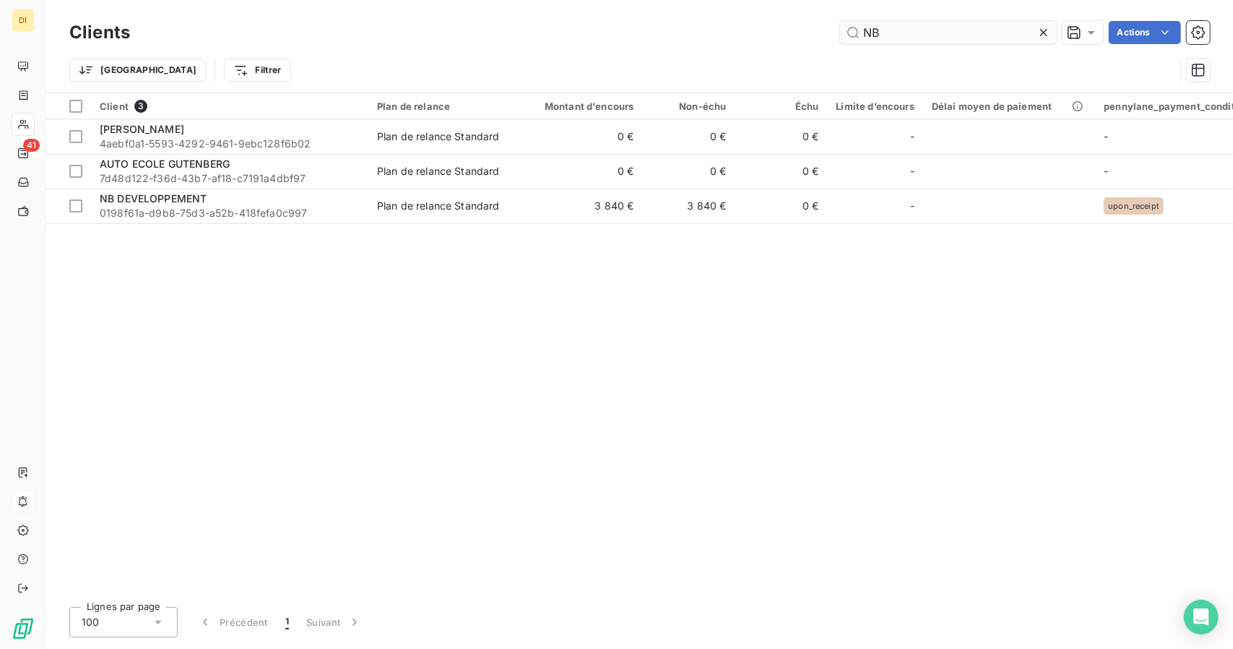
click at [920, 43] on input "NB" at bounding box center [948, 32] width 217 height 23
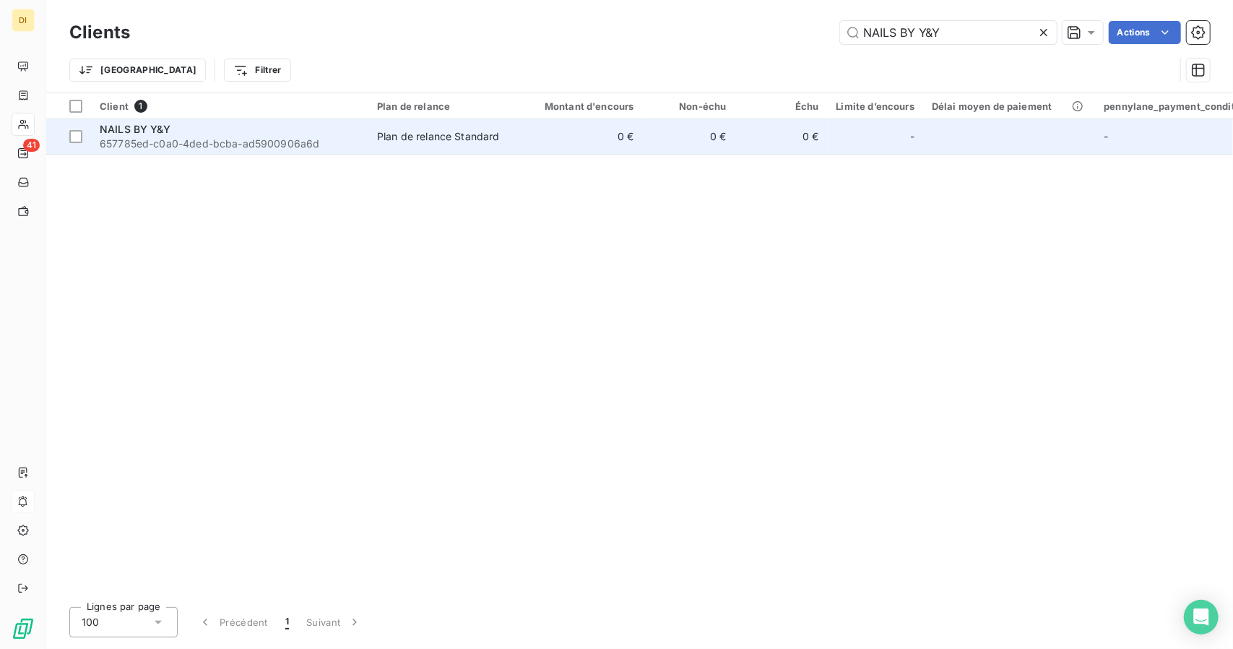
type input "NAILS BY Y&Y"
click at [686, 121] on td "0 €" at bounding box center [689, 136] width 92 height 35
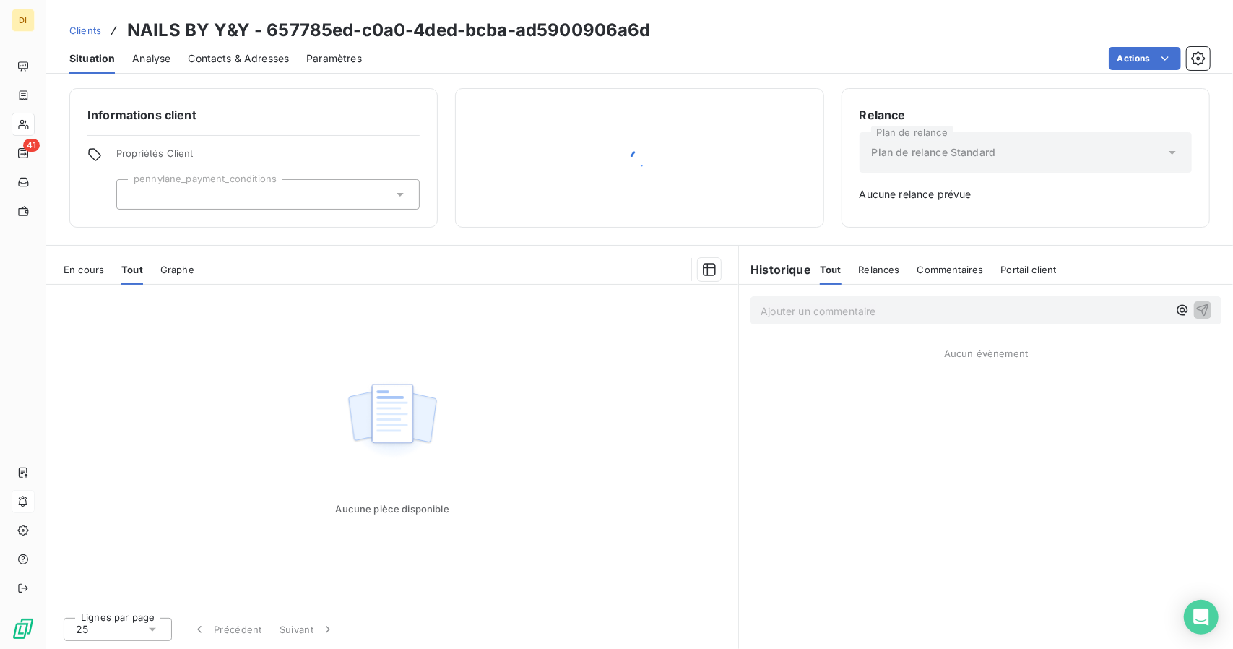
click at [90, 27] on span "Clients" at bounding box center [85, 31] width 32 height 12
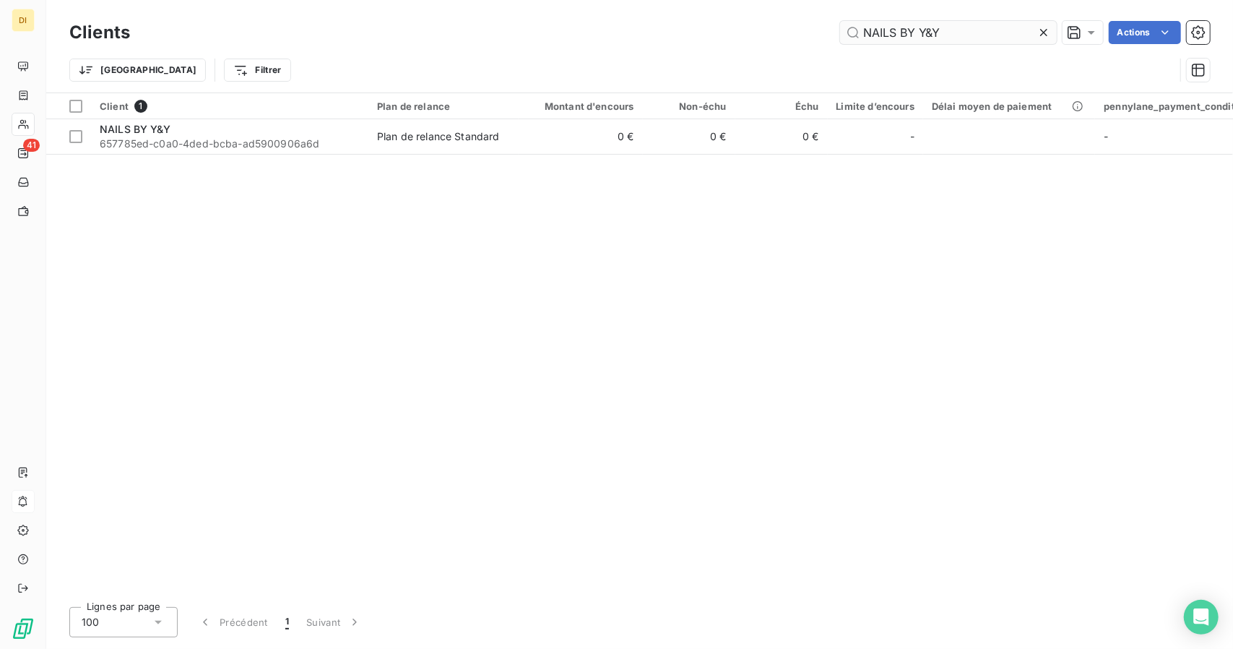
click at [864, 32] on input "NAILS BY Y&Y" at bounding box center [948, 32] width 217 height 23
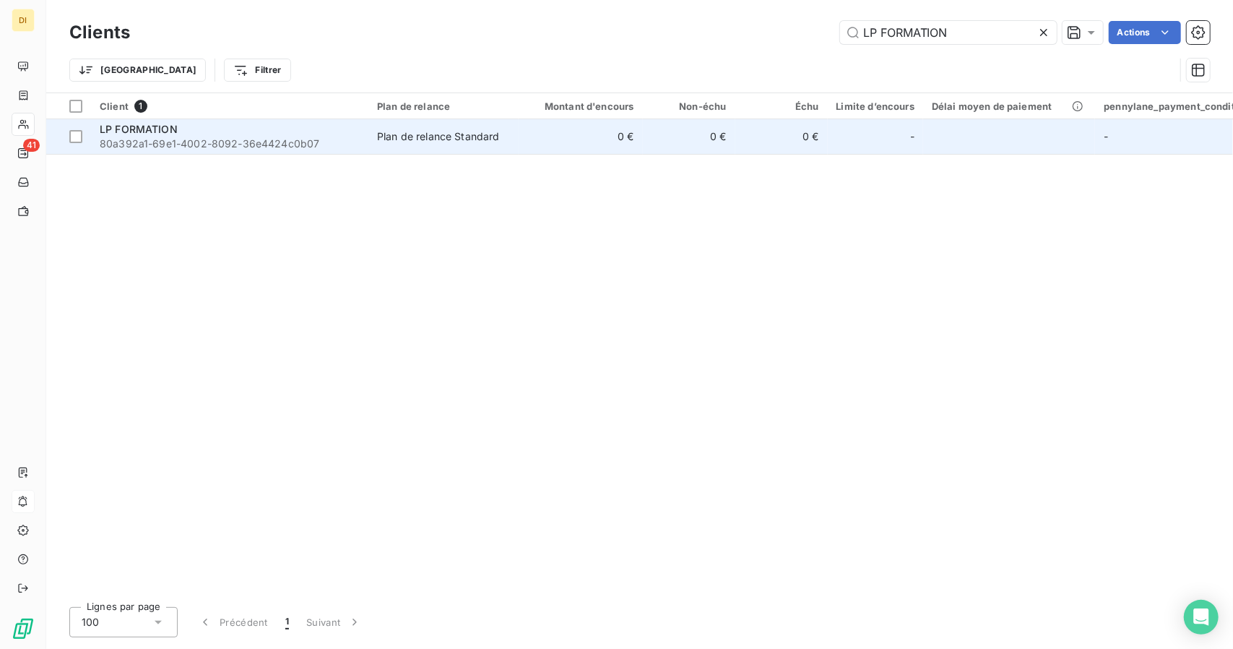
type input "LP FORMATION"
click at [628, 127] on td "0 €" at bounding box center [581, 136] width 124 height 35
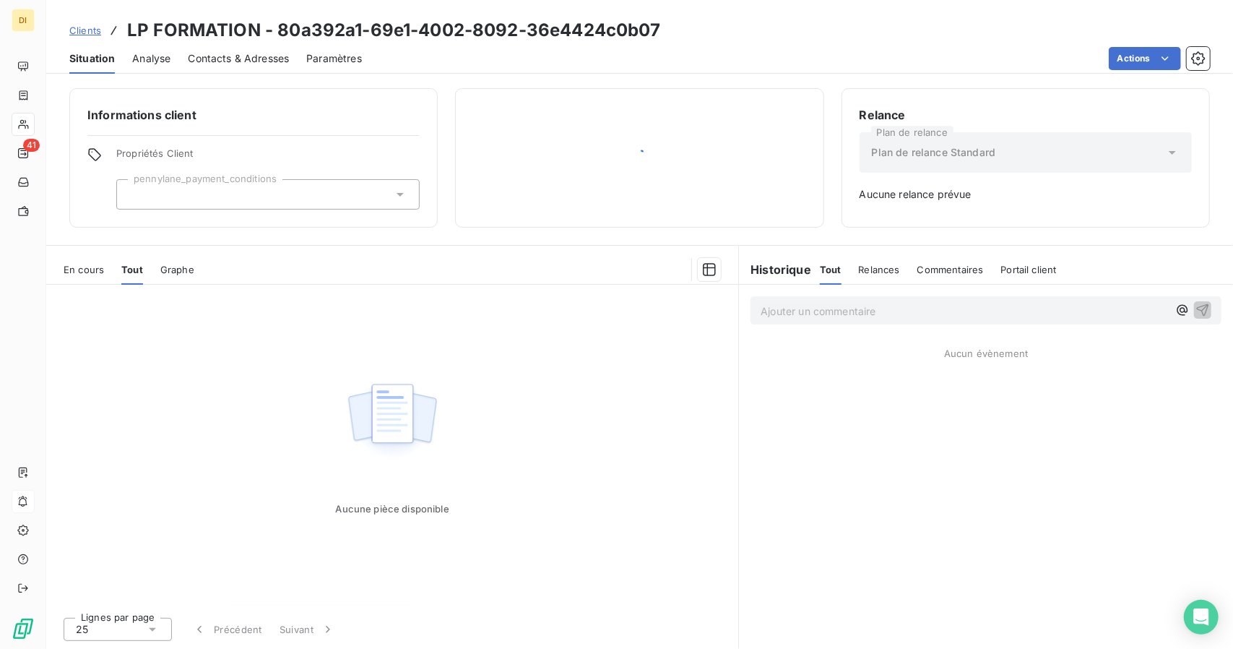
click at [75, 30] on span "Clients" at bounding box center [85, 31] width 32 height 12
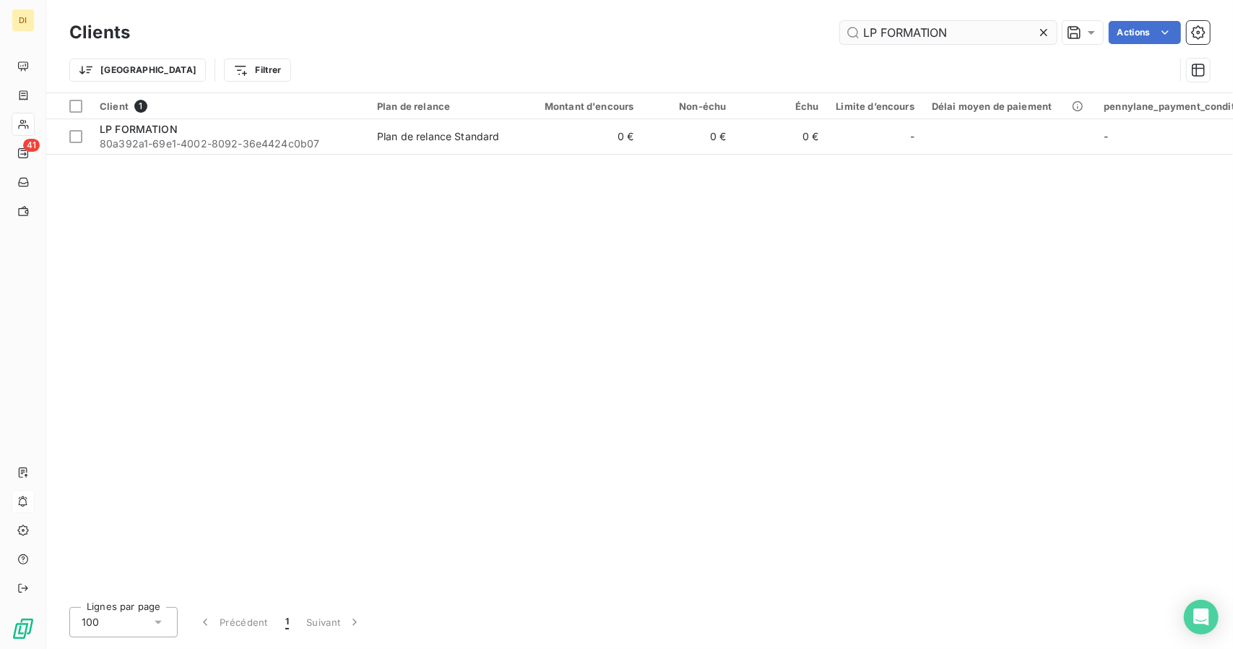
click at [896, 40] on input "LP FORMATION" at bounding box center [948, 32] width 217 height 23
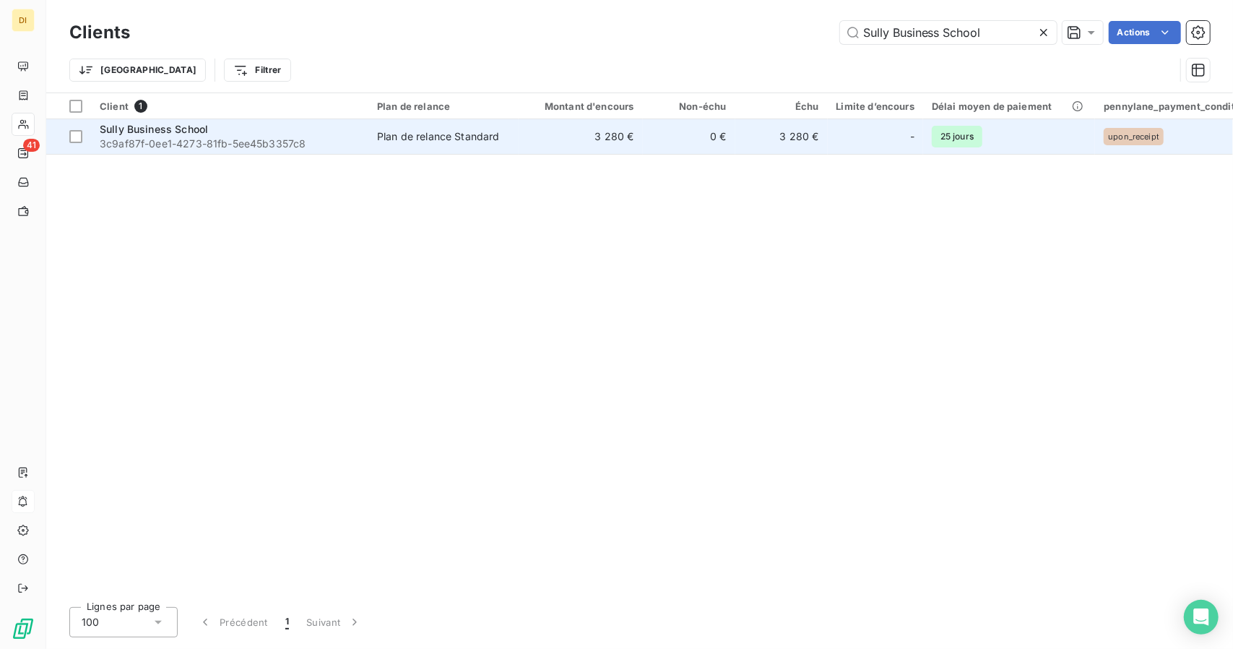
type input "Sully Business School"
click at [634, 148] on td "3 280 €" at bounding box center [581, 136] width 124 height 35
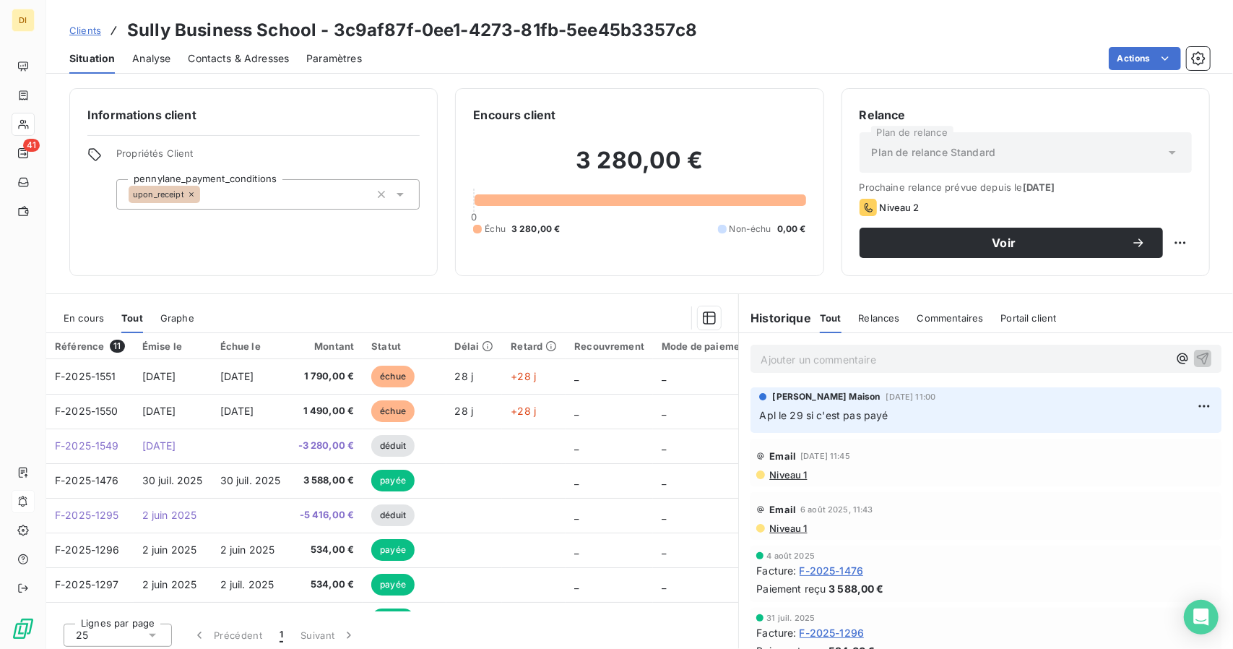
click at [97, 36] on link "Clients" at bounding box center [85, 30] width 32 height 14
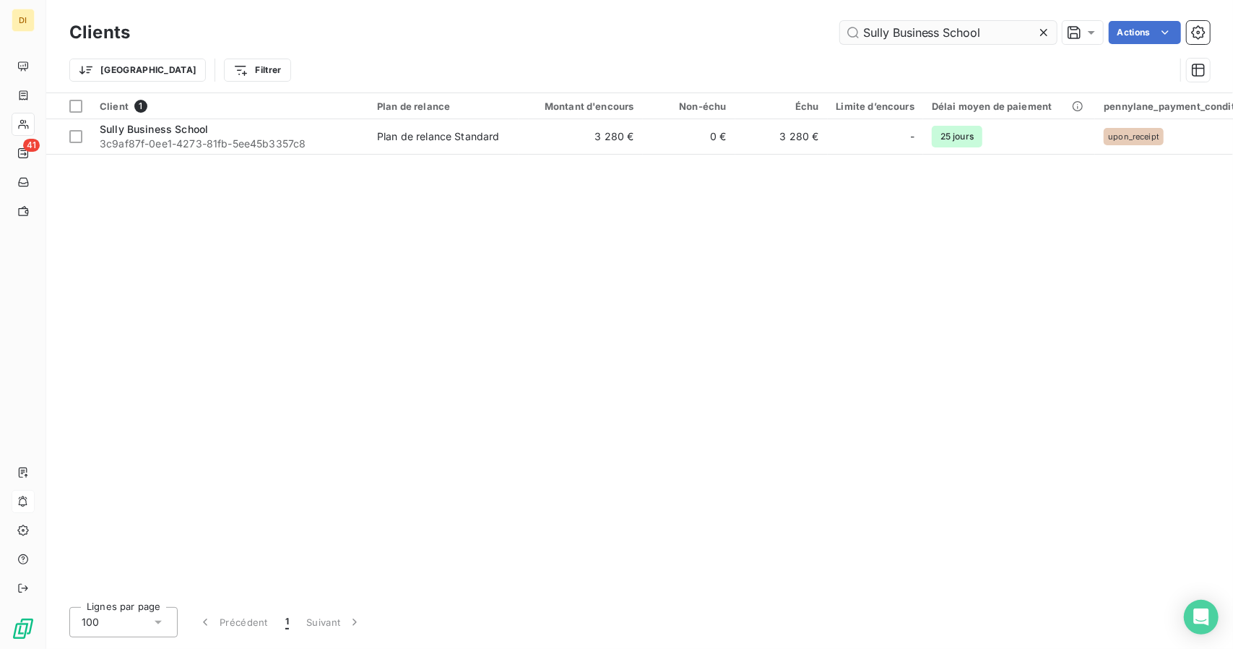
click at [888, 29] on input "Sully Business School" at bounding box center [948, 32] width 217 height 23
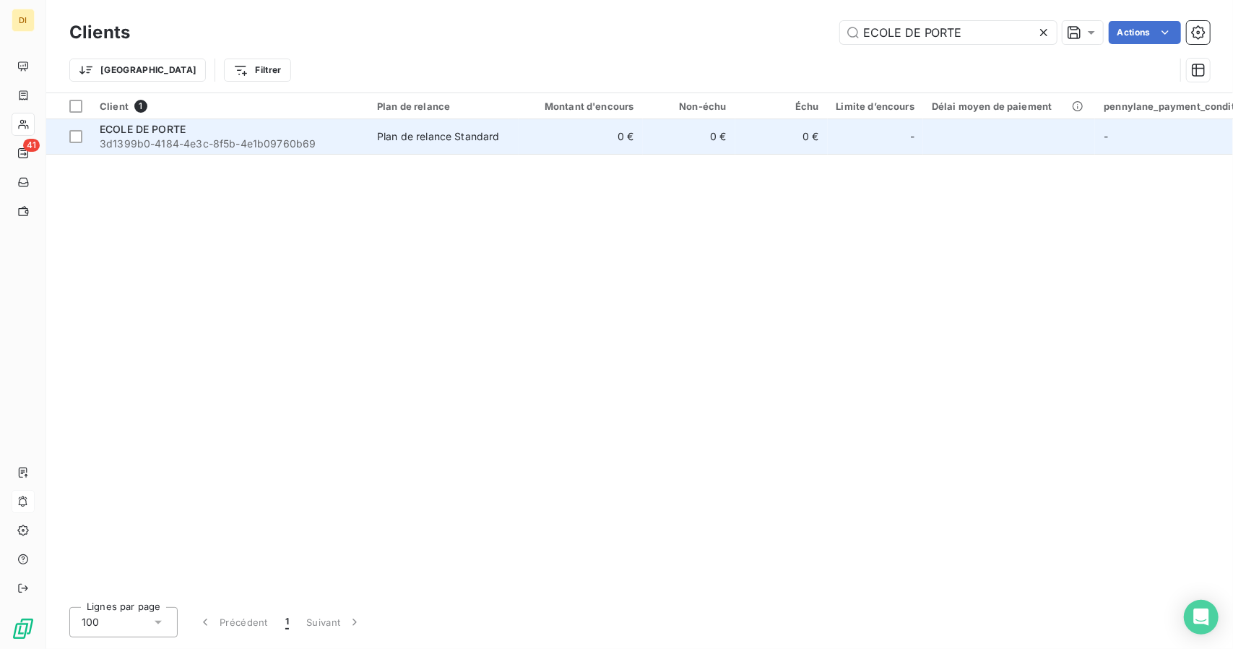
type input "ECOLE DE PORTE"
click at [666, 131] on td "0 €" at bounding box center [689, 136] width 92 height 35
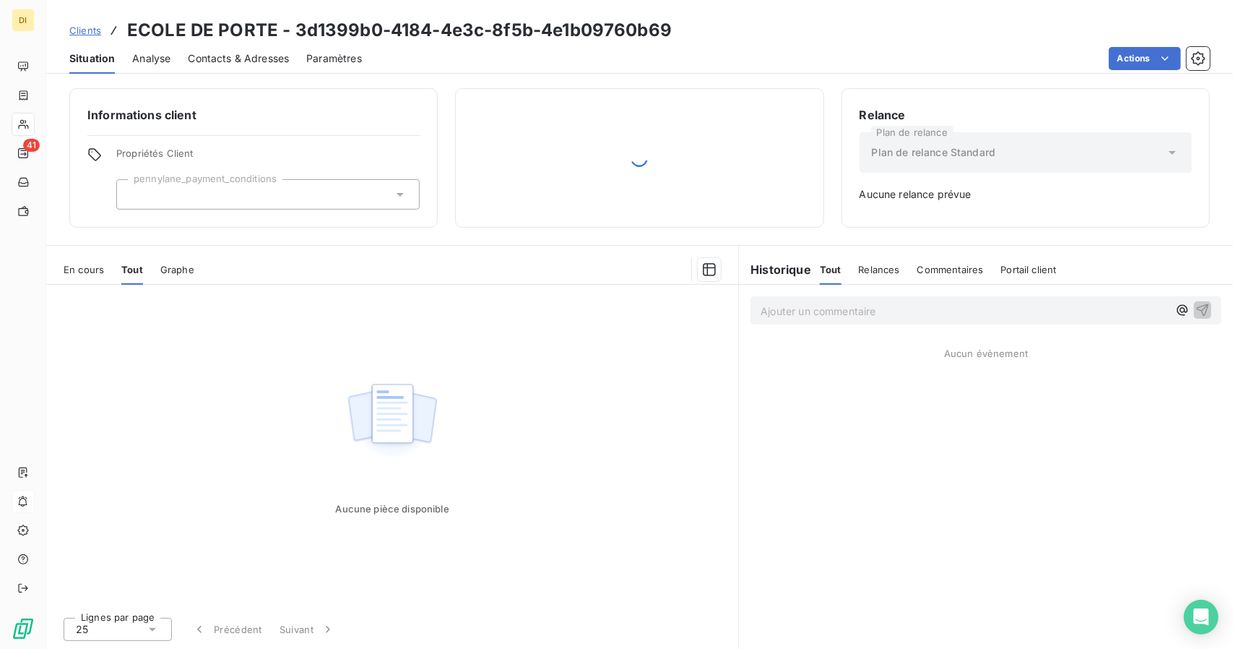
click at [82, 30] on span "Clients" at bounding box center [85, 31] width 32 height 12
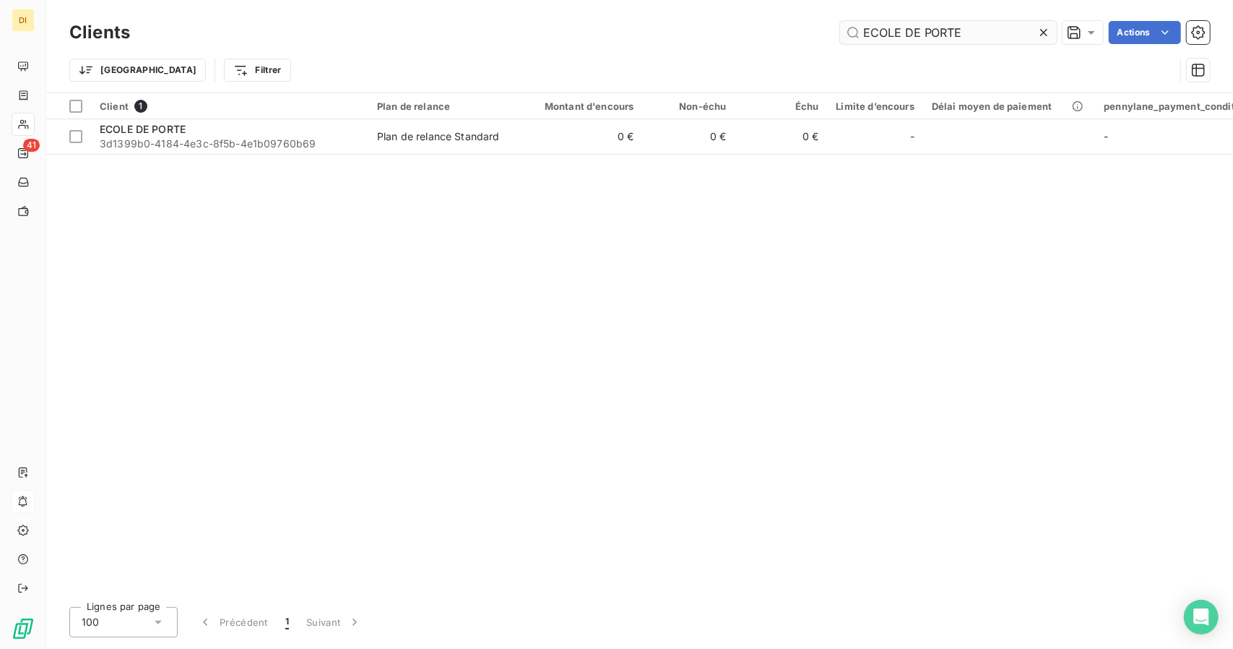
click at [908, 37] on input "ECOLE DE PORTE" at bounding box center [948, 32] width 217 height 23
click at [871, 22] on input "Azur 360" at bounding box center [948, 32] width 217 height 23
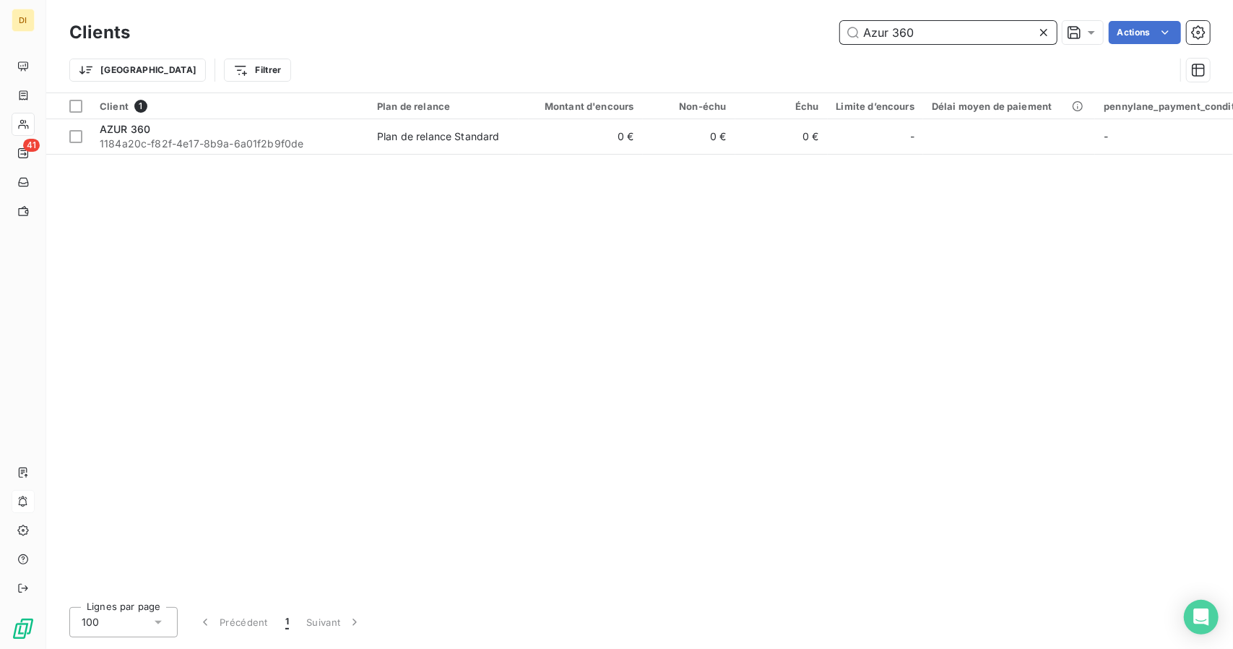
click at [871, 22] on input "Azur 360" at bounding box center [948, 32] width 217 height 23
paste input "YECADEMIE"
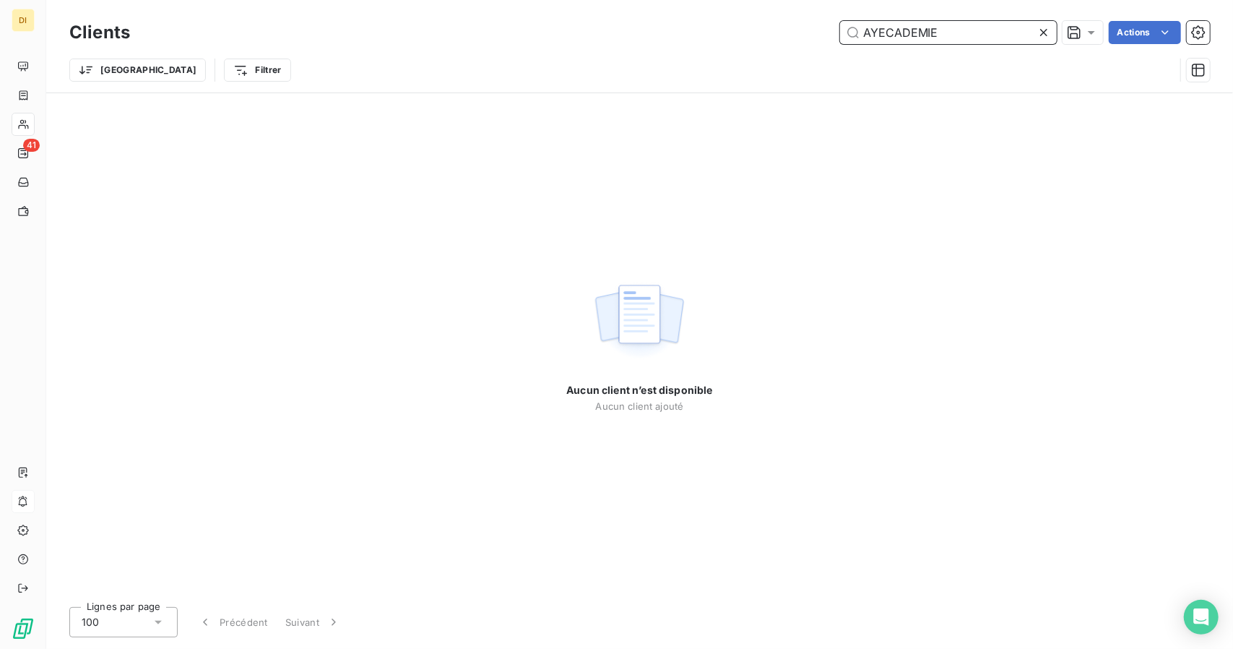
click at [899, 38] on input "AYECADEMIE" at bounding box center [948, 32] width 217 height 23
paste input "ZEST AGENCY X SCHOOL FOR MAT"
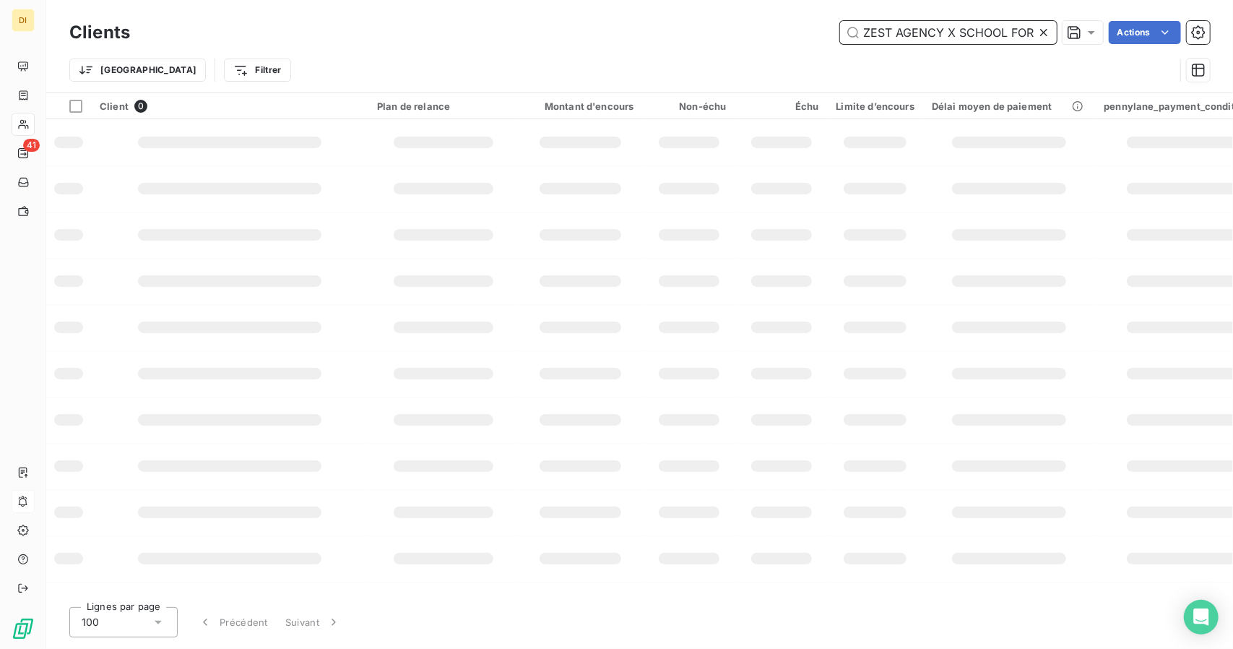
scroll to position [0, 35]
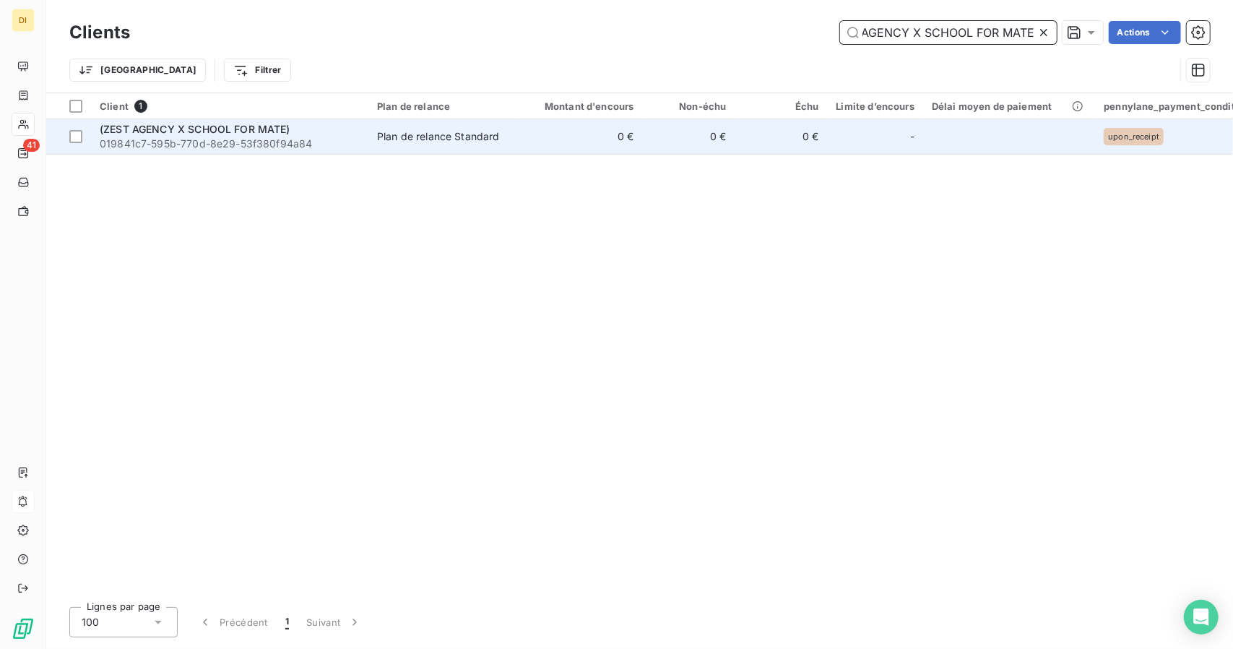
type input "ZEST AGENCY X SCHOOL FOR MATE"
click at [615, 152] on td "0 €" at bounding box center [581, 136] width 124 height 35
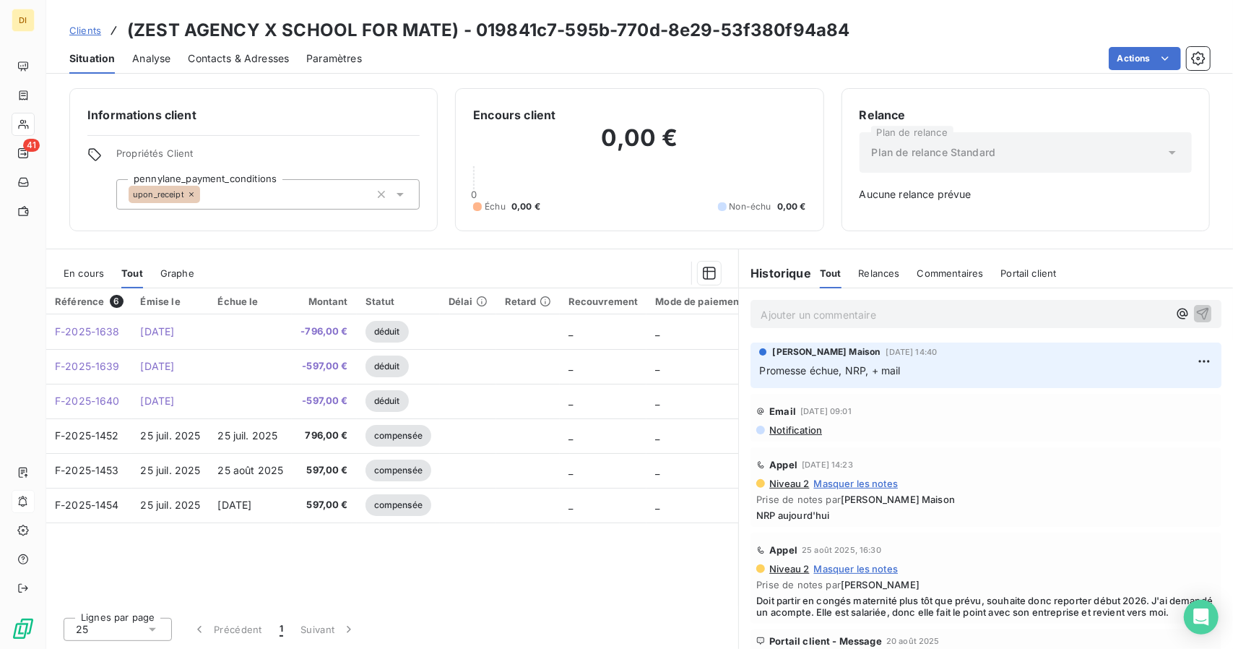
click at [70, 32] on span "Clients" at bounding box center [85, 31] width 32 height 12
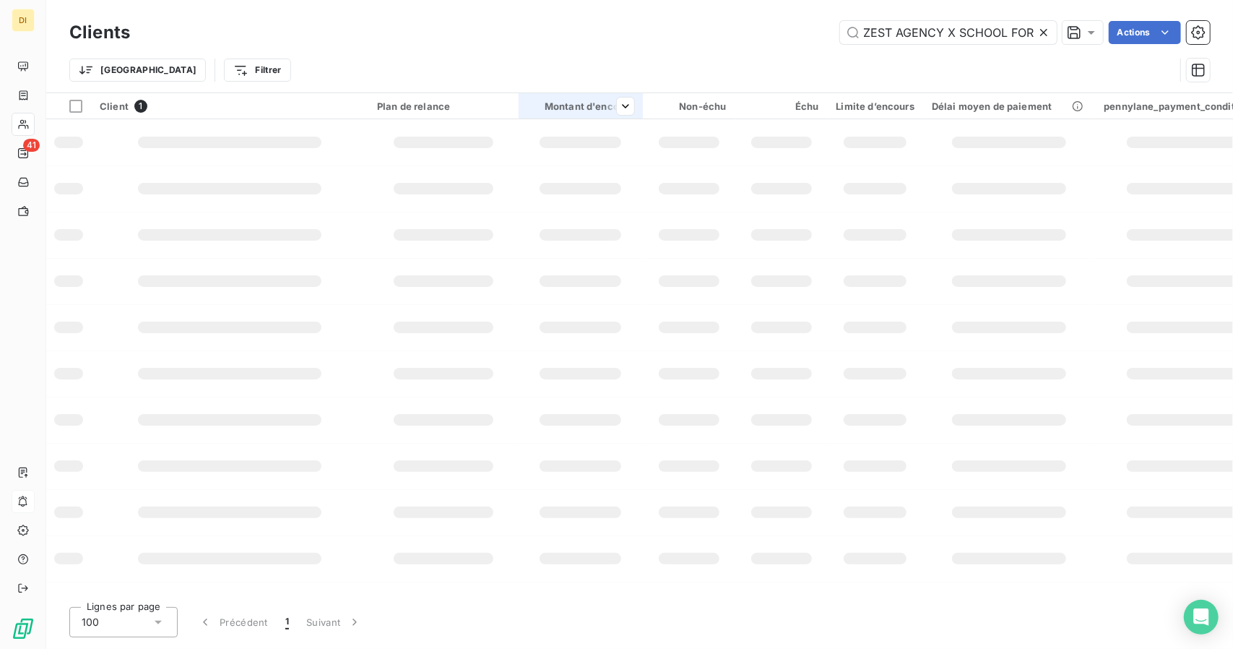
scroll to position [0, 35]
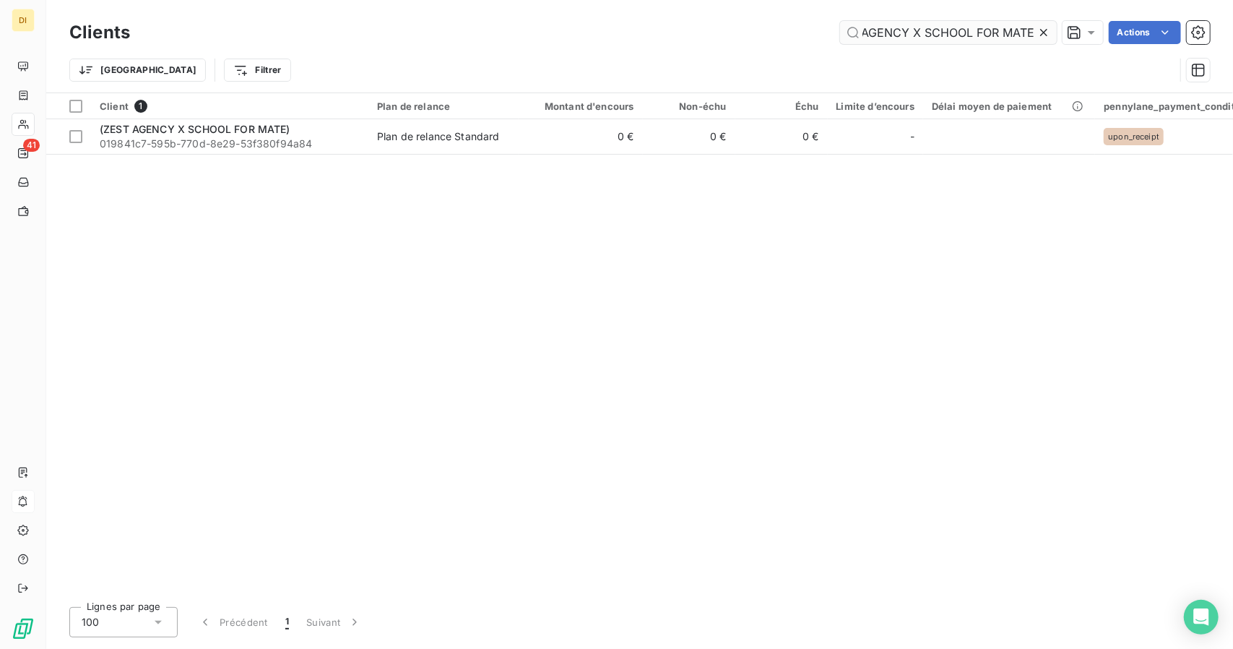
click at [885, 33] on input "ZEST AGENCY X SCHOOL FOR MATE" at bounding box center [948, 32] width 217 height 23
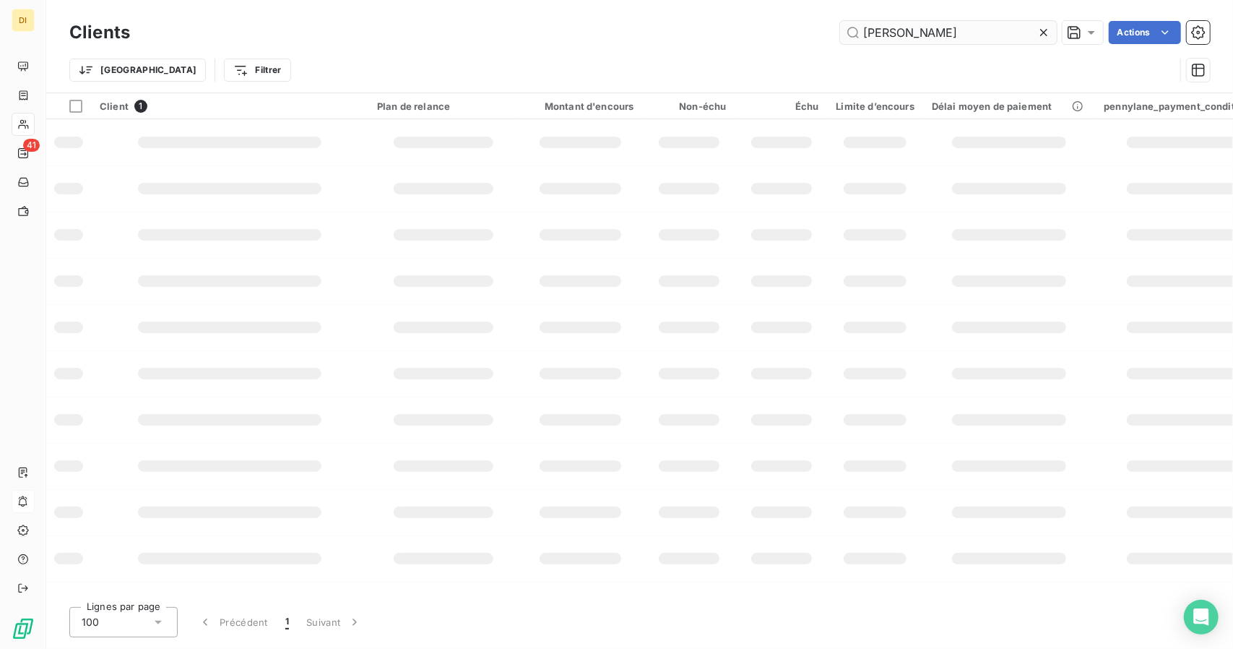
scroll to position [0, 0]
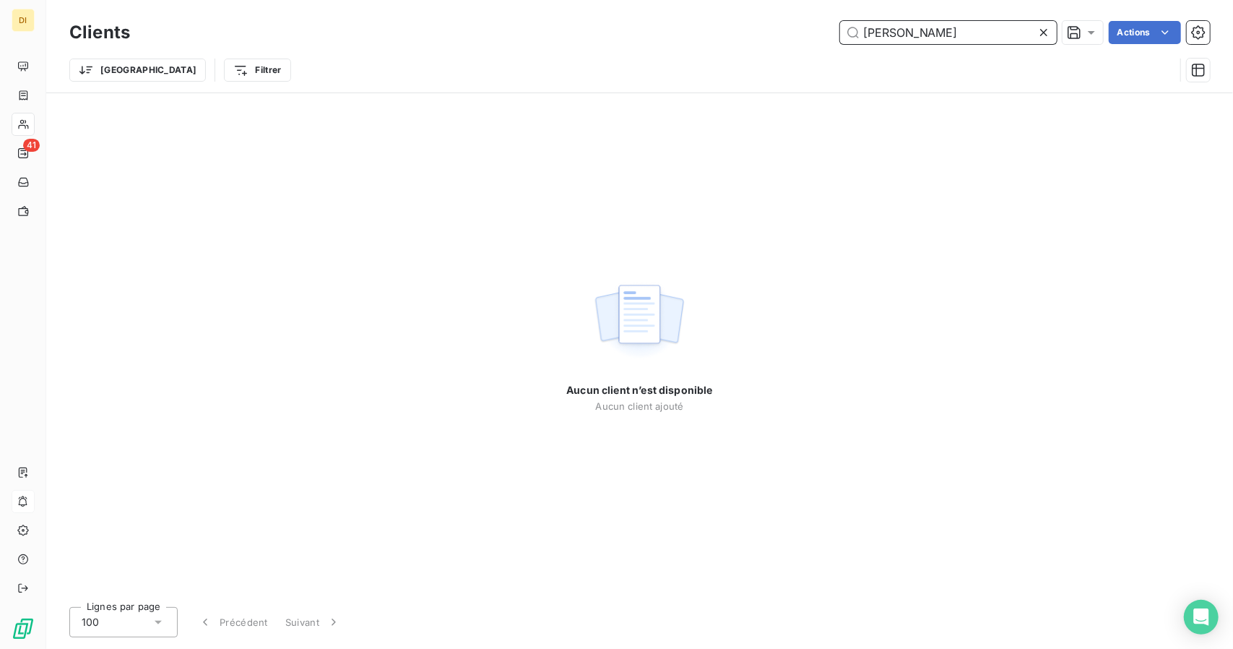
click at [913, 28] on input "[PERSON_NAME]" at bounding box center [948, 32] width 217 height 23
paste input "[EMAIL_ADDRESS][DOMAIN_NAME]"
type input "[EMAIL_ADDRESS][DOMAIN_NAME]"
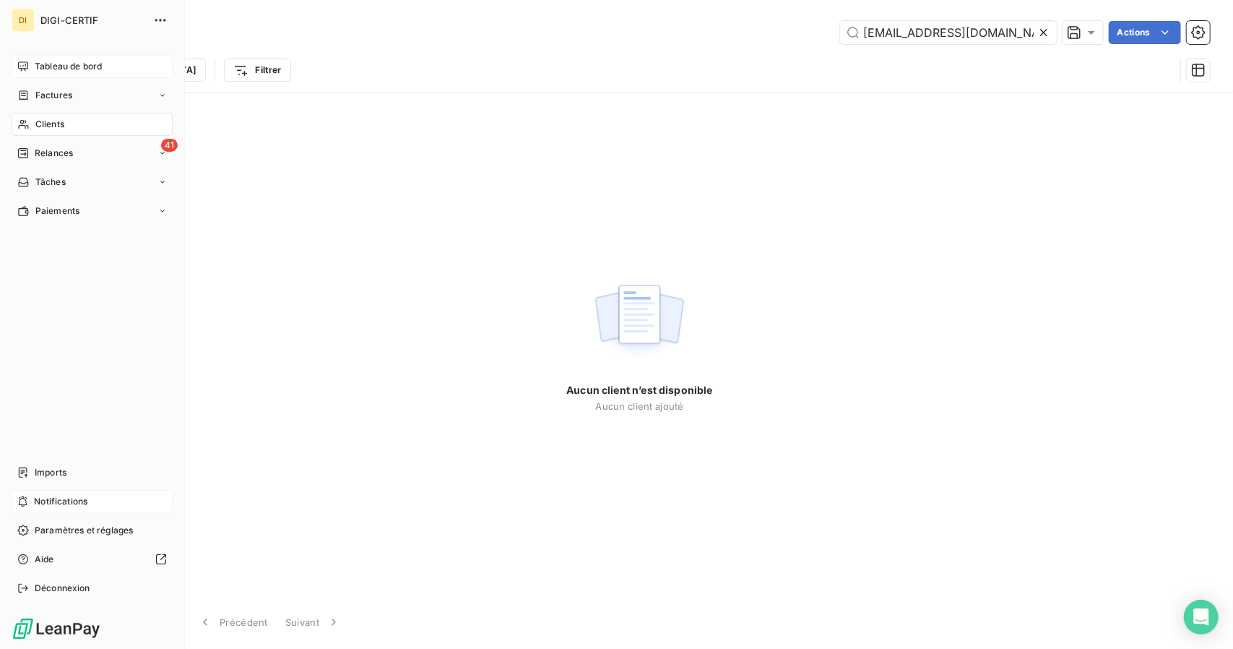
click at [56, 70] on span "Tableau de bord" at bounding box center [68, 66] width 67 height 13
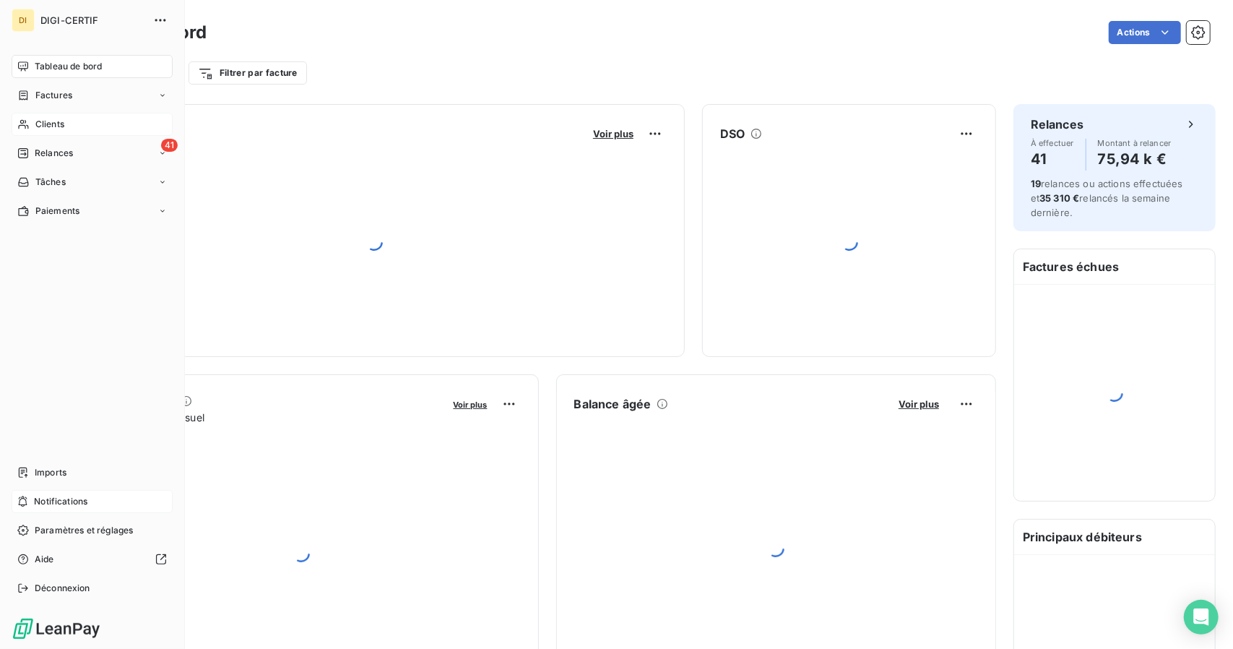
click at [51, 135] on div "Clients" at bounding box center [92, 124] width 161 height 23
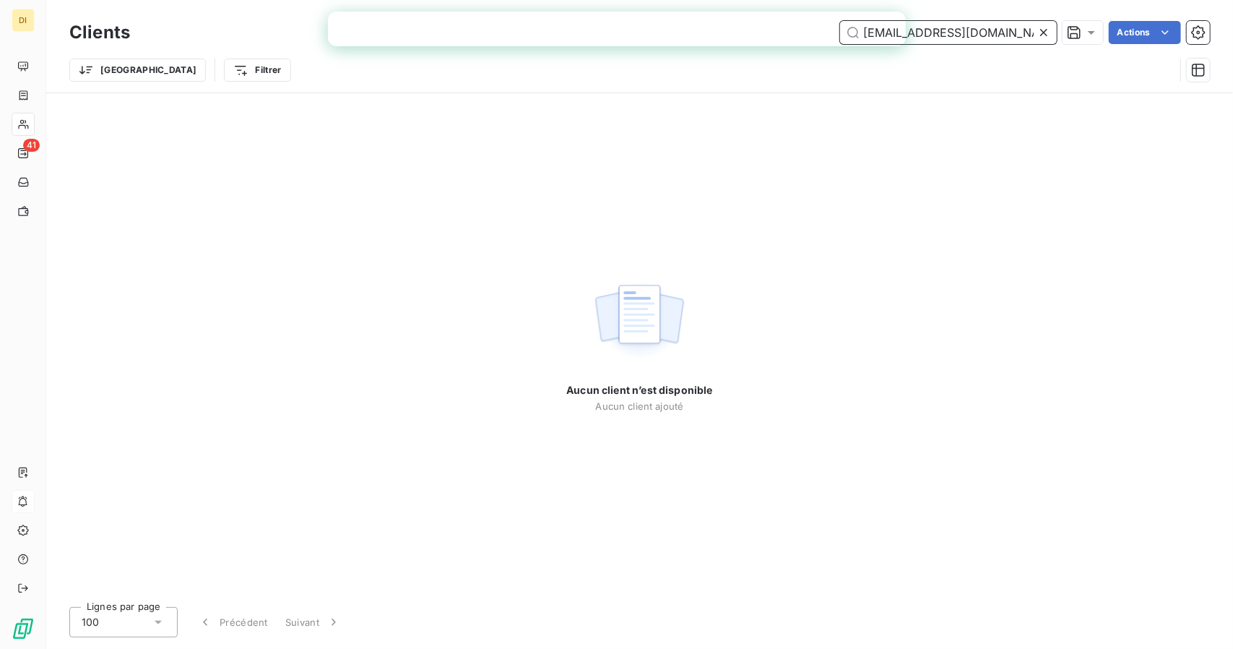
click at [953, 27] on input "[EMAIL_ADDRESS][DOMAIN_NAME]" at bounding box center [948, 32] width 217 height 23
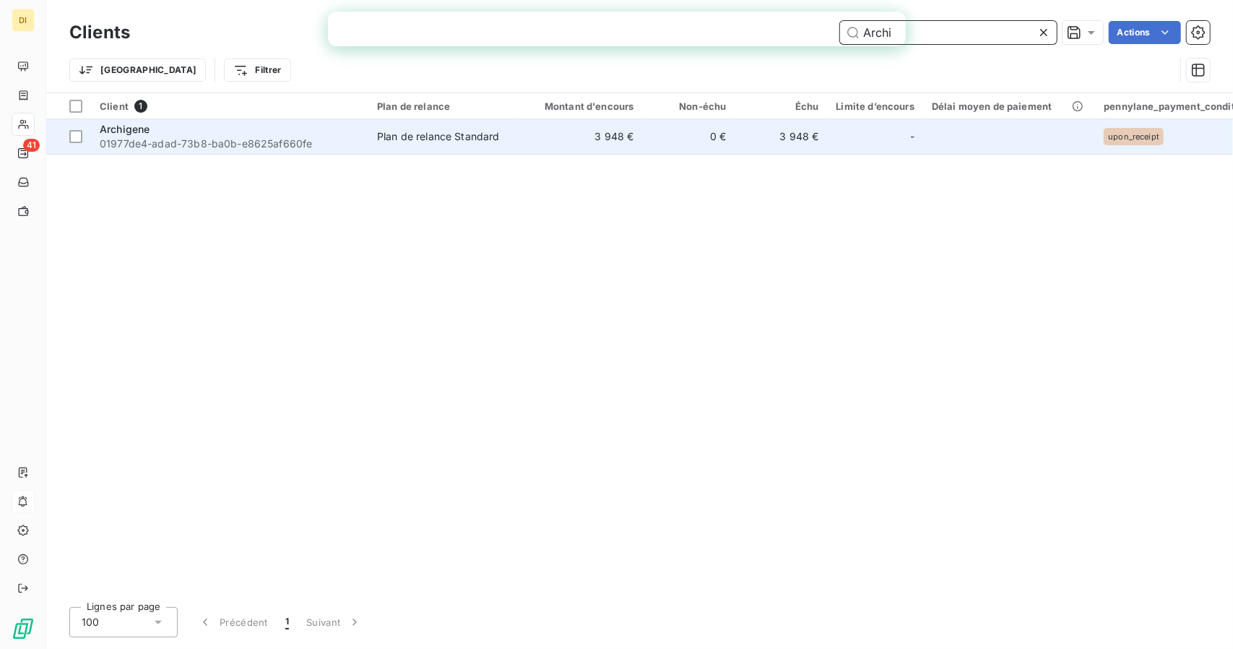
type input "Archi"
click at [718, 138] on td "0 €" at bounding box center [689, 136] width 92 height 35
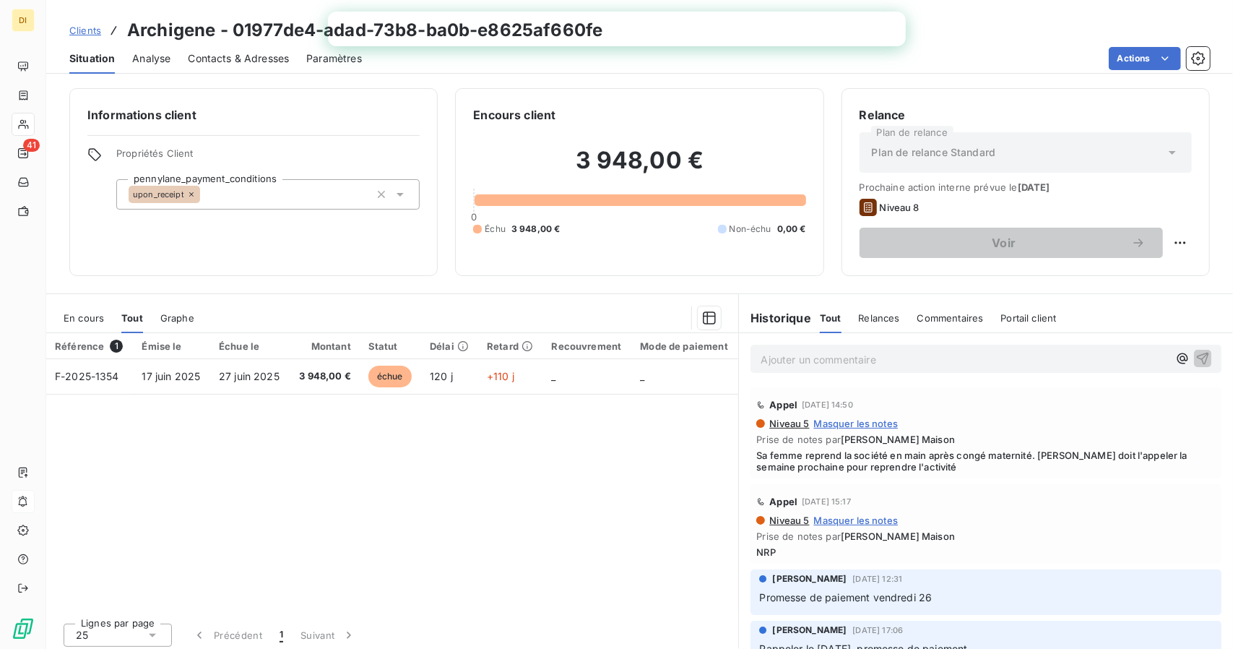
click at [169, 428] on div "Référence 1 Émise le Échue le Montant Statut Délai Retard Recouvrement Mode de …" at bounding box center [392, 472] width 692 height 278
click at [221, 70] on div "Contacts & Adresses" at bounding box center [238, 58] width 101 height 30
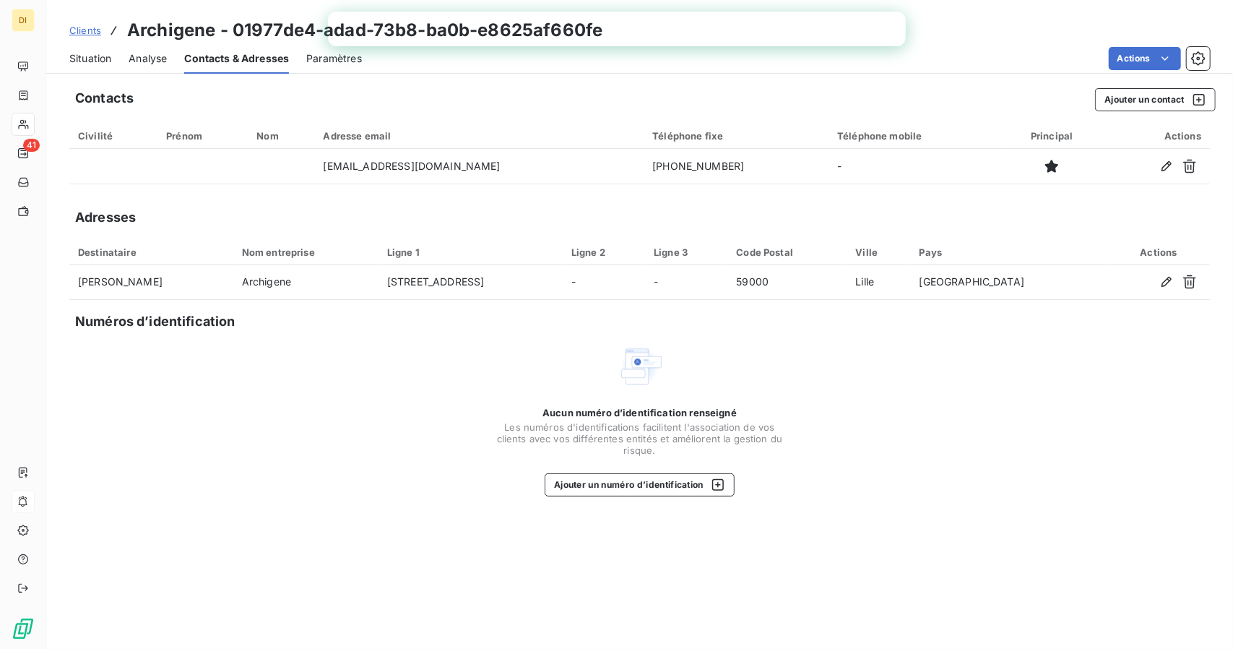
click at [81, 58] on span "Situation" at bounding box center [90, 58] width 42 height 14
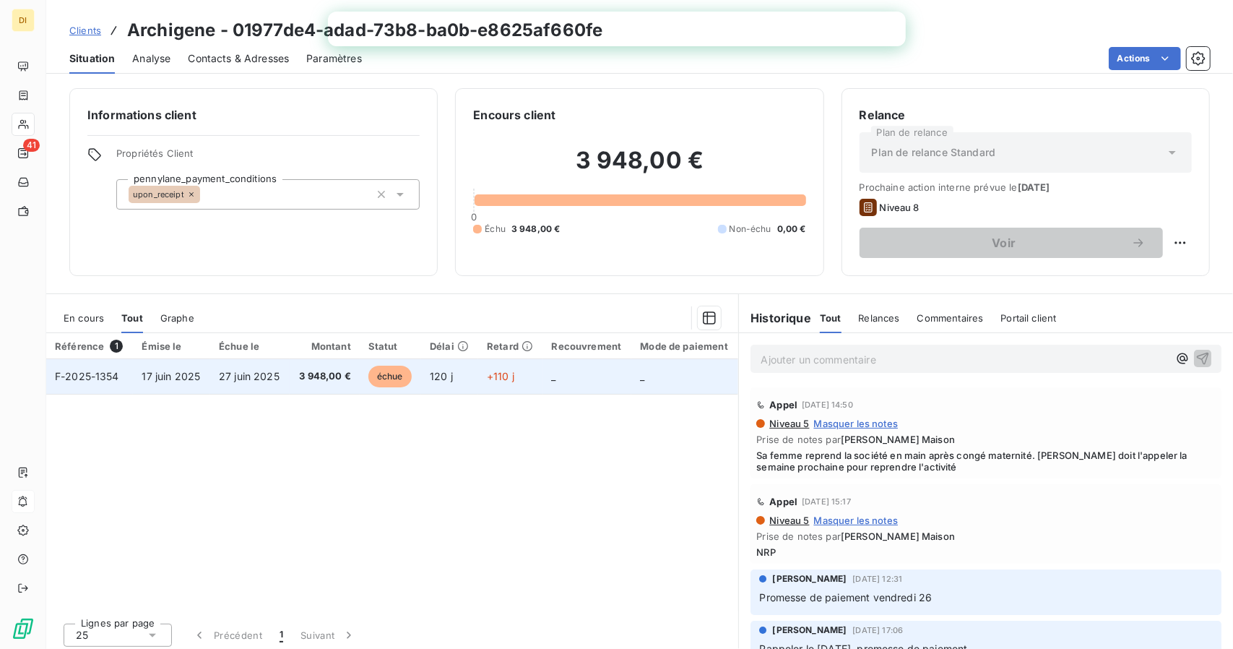
click at [649, 383] on td "_" at bounding box center [684, 376] width 107 height 35
